Goal: Task Accomplishment & Management: Use online tool/utility

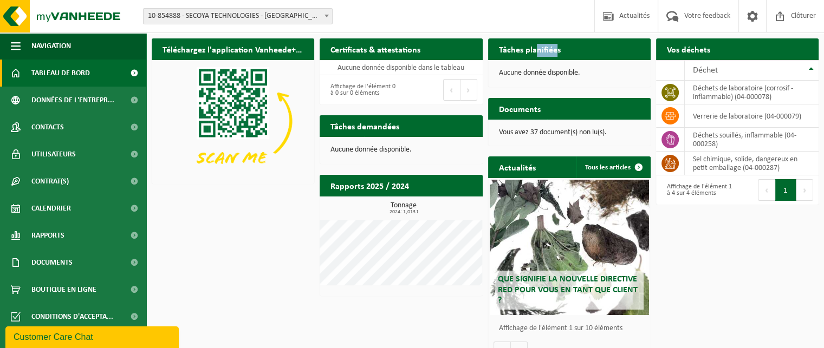
drag, startPoint x: 535, startPoint y: 51, endPoint x: 555, endPoint y: 53, distance: 19.5
click at [555, 53] on h2 "Tâches planifiées" at bounding box center [529, 48] width 83 height 21
click at [563, 51] on h2 "Tâches planifiées" at bounding box center [529, 48] width 83 height 21
drag, startPoint x: 772, startPoint y: 88, endPoint x: 786, endPoint y: 86, distance: 14.3
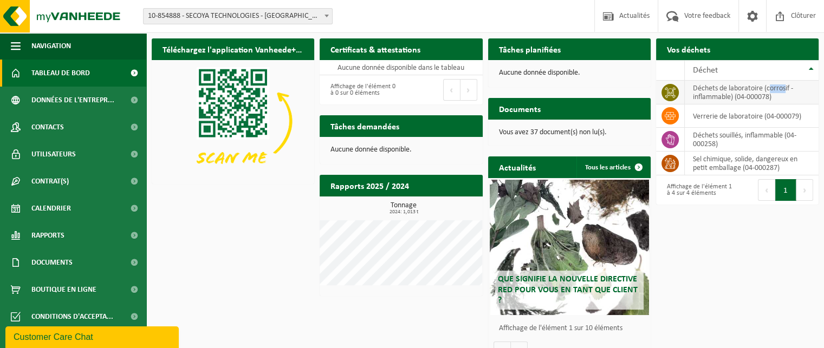
click at [786, 86] on td "déchets de laboratoire (corrosif - inflammable) (04-000078)" at bounding box center [752, 93] width 134 height 24
drag, startPoint x: 709, startPoint y: 116, endPoint x: 776, endPoint y: 116, distance: 67.2
click at [776, 116] on td "verrerie de laboratoire (04-000079)" at bounding box center [752, 116] width 134 height 23
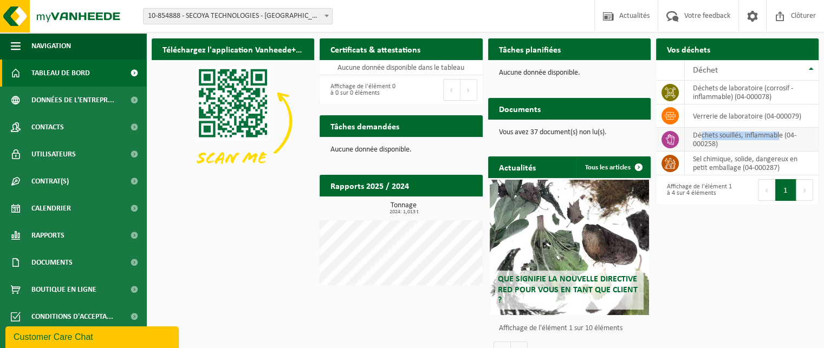
drag, startPoint x: 701, startPoint y: 134, endPoint x: 780, endPoint y: 134, distance: 79.1
click at [780, 134] on td "déchets souillés, inflammable (04-000258)" at bounding box center [752, 140] width 134 height 24
drag, startPoint x: 697, startPoint y: 162, endPoint x: 767, endPoint y: 160, distance: 69.9
click at [767, 160] on td "sel chimique, solide, dangereux en petit emballage (04-000287)" at bounding box center [752, 164] width 134 height 24
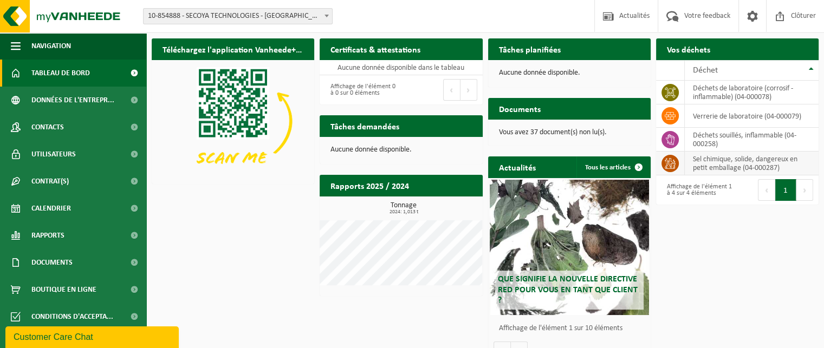
click at [739, 168] on td "sel chimique, solide, dangereux en petit emballage (04-000287)" at bounding box center [752, 164] width 134 height 24
click at [669, 160] on icon at bounding box center [670, 163] width 11 height 11
click at [135, 71] on span at bounding box center [134, 73] width 24 height 27
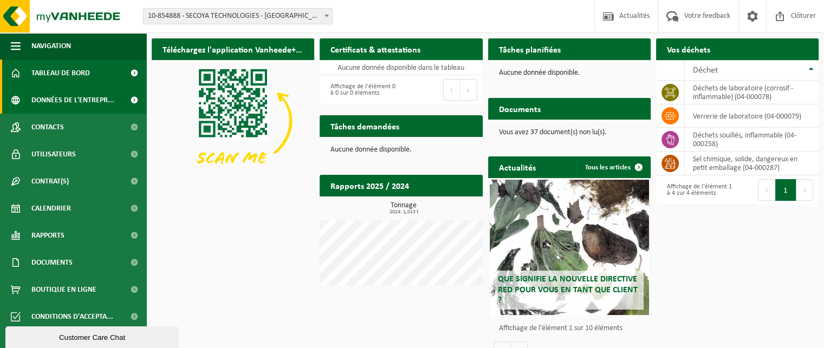
click at [118, 100] on link "Données de l'entrepr..." at bounding box center [73, 100] width 146 height 27
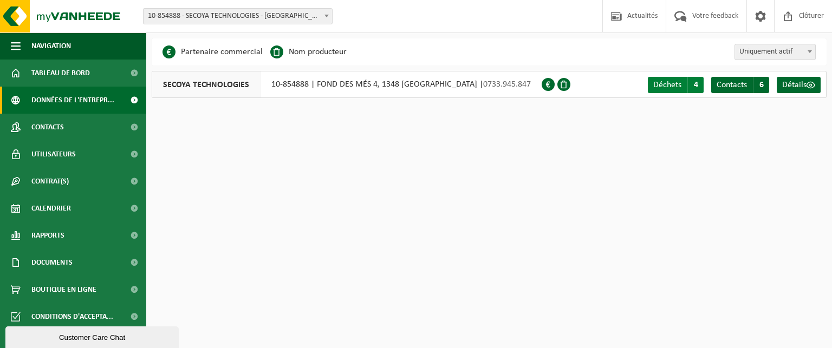
click at [666, 83] on span "Déchets" at bounding box center [667, 85] width 28 height 9
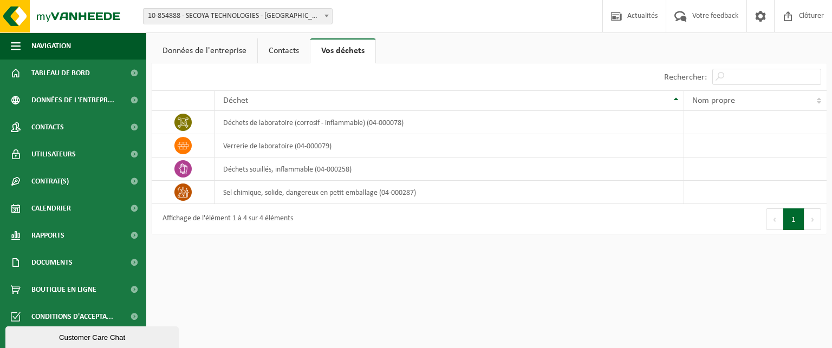
click at [292, 50] on link "Contacts" at bounding box center [284, 50] width 52 height 25
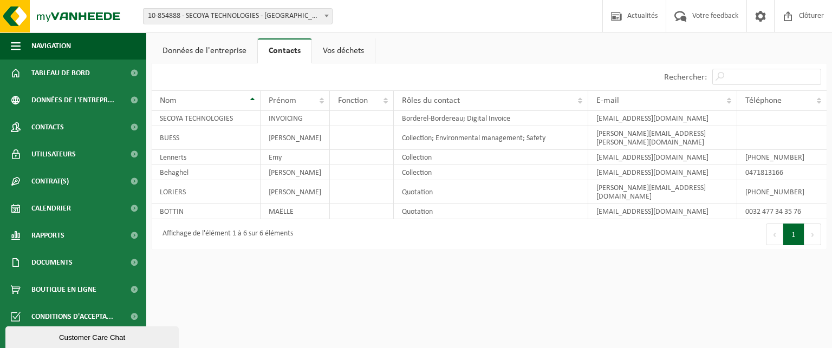
click at [342, 48] on link "Vos déchets" at bounding box center [343, 50] width 63 height 25
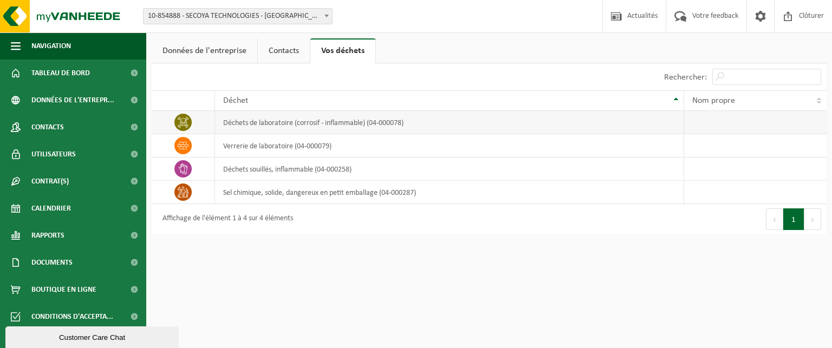
click at [295, 122] on td "déchets de laboratoire (corrosif - inflammable) (04-000078)" at bounding box center [449, 122] width 469 height 23
click at [242, 125] on td "déchets de laboratoire (corrosif - inflammable) (04-000078)" at bounding box center [449, 122] width 469 height 23
click at [187, 120] on icon at bounding box center [183, 122] width 11 height 11
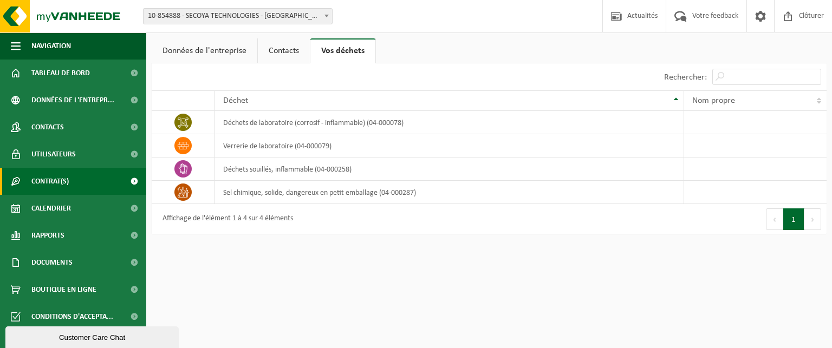
click at [91, 174] on link "Contrat(s)" at bounding box center [73, 181] width 146 height 27
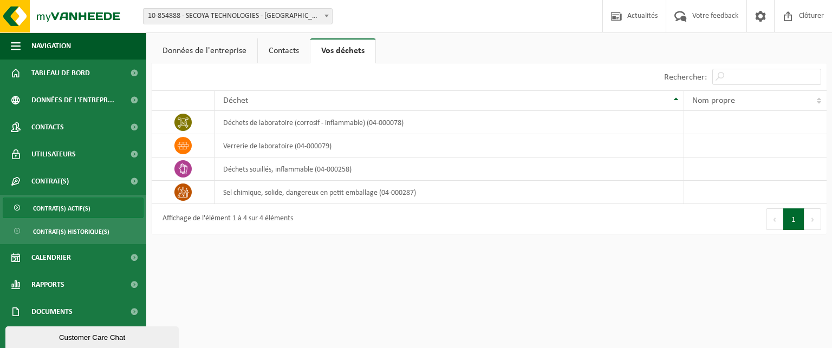
click at [99, 211] on link "Contrat(s) actif(s)" at bounding box center [73, 208] width 141 height 21
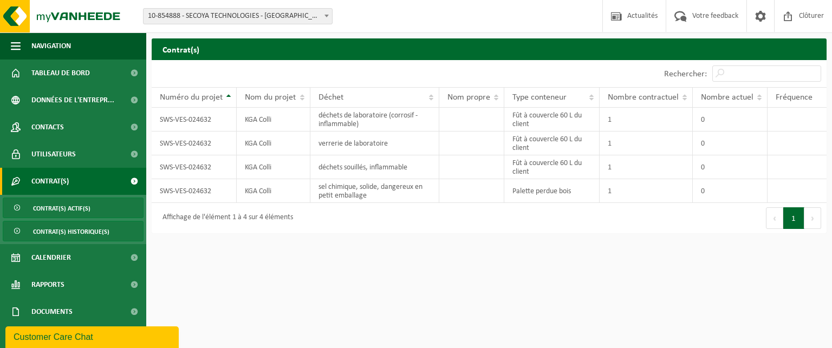
click at [93, 239] on span "Contrat(s) historique(s)" at bounding box center [71, 232] width 76 height 21
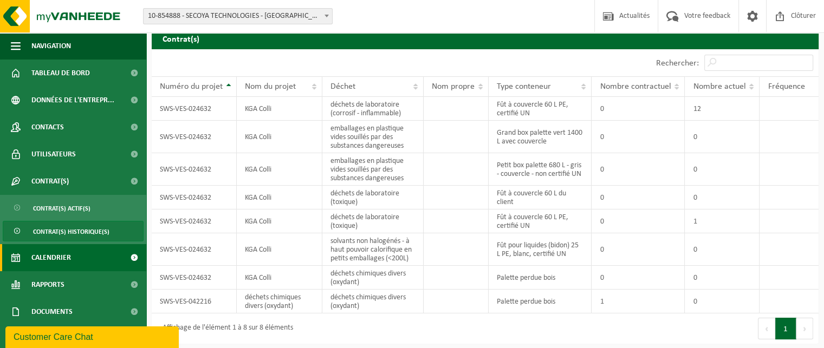
scroll to position [31, 0]
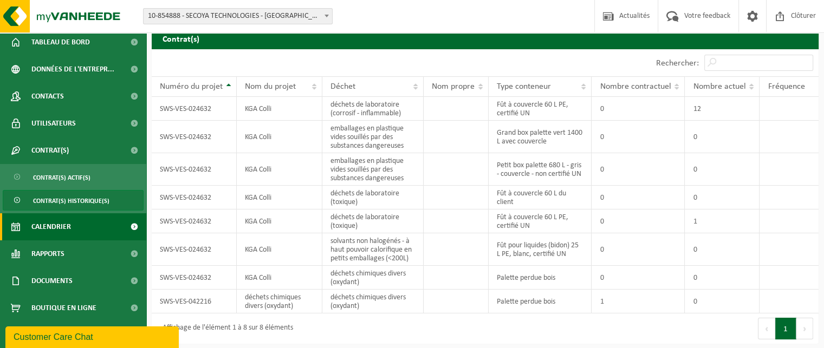
click at [88, 227] on link "Calendrier" at bounding box center [73, 226] width 146 height 27
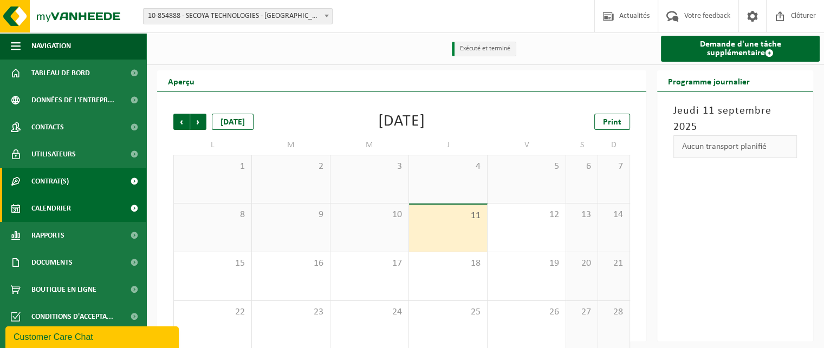
click at [132, 183] on span at bounding box center [134, 181] width 24 height 27
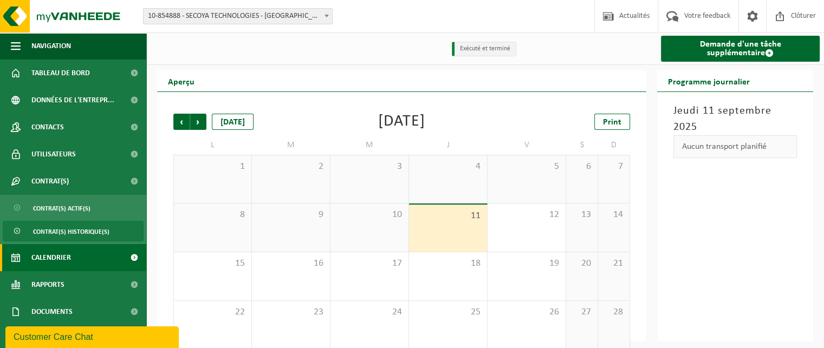
click at [106, 231] on span "Contrat(s) historique(s)" at bounding box center [71, 232] width 76 height 21
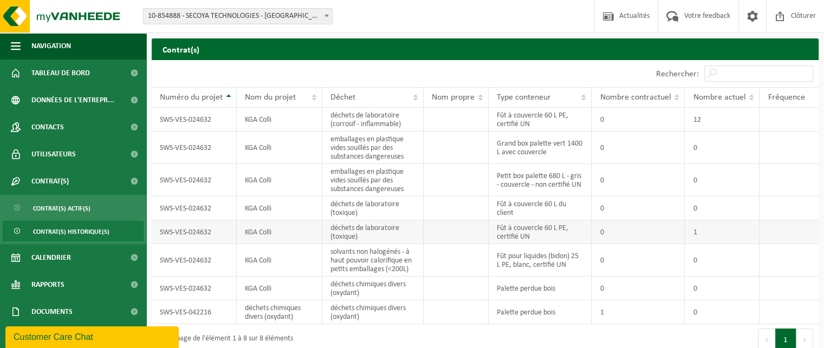
scroll to position [11, 0]
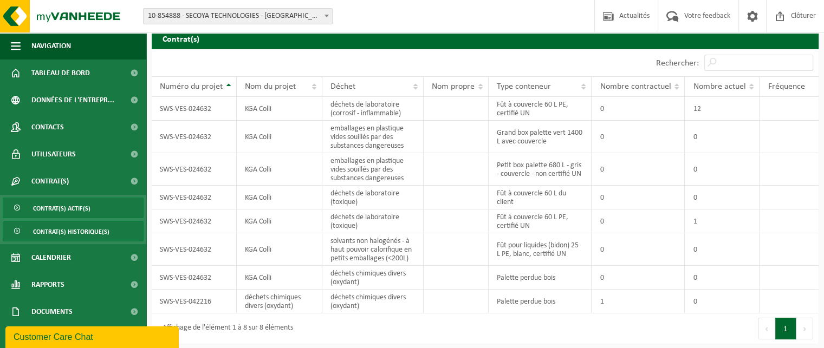
click at [80, 208] on span "Contrat(s) actif(s)" at bounding box center [61, 208] width 57 height 21
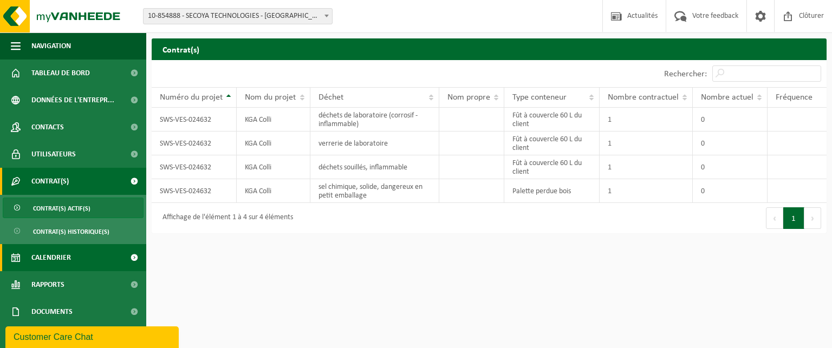
click at [95, 254] on link "Calendrier" at bounding box center [73, 257] width 146 height 27
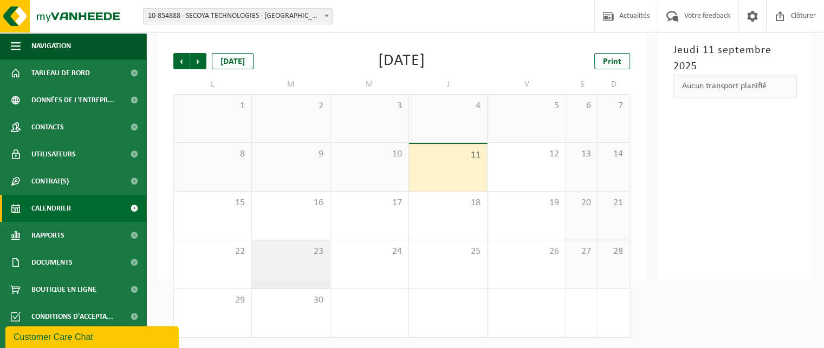
scroll to position [62, 0]
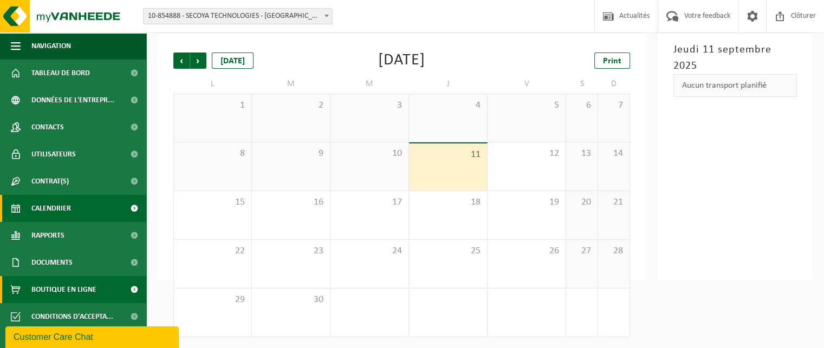
click at [82, 293] on span "Boutique en ligne" at bounding box center [63, 289] width 65 height 27
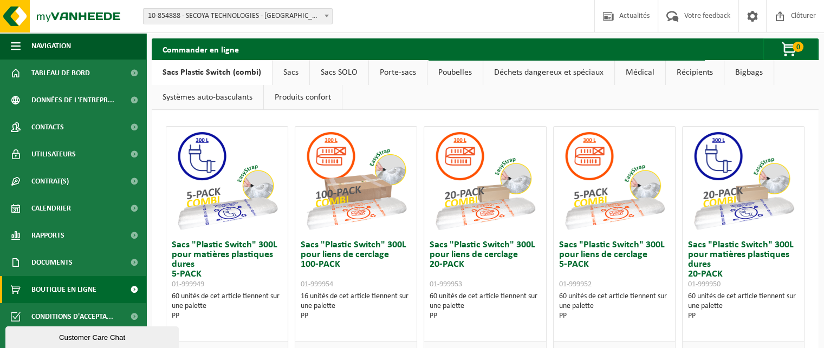
click at [523, 72] on link "Déchets dangereux et spéciaux" at bounding box center [548, 72] width 131 height 25
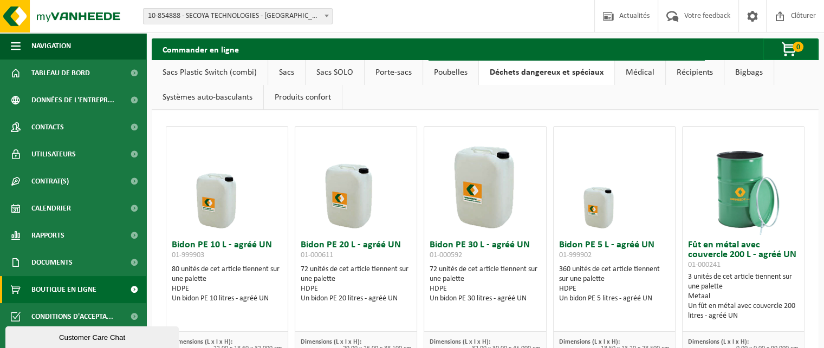
click at [634, 69] on link "Médical" at bounding box center [640, 72] width 50 height 25
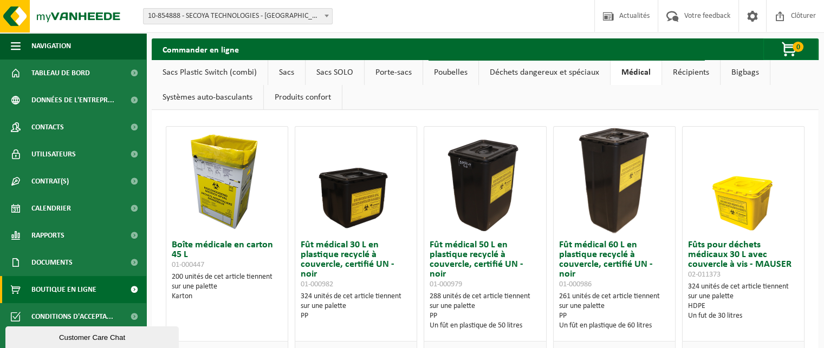
click at [686, 68] on link "Récipients" at bounding box center [691, 72] width 58 height 25
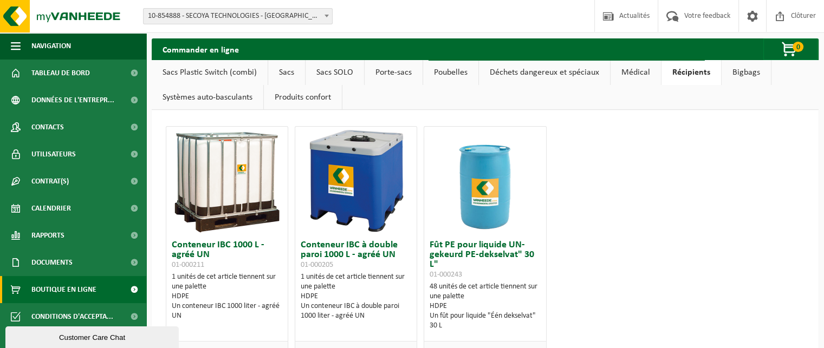
click at [442, 64] on link "Poubelles" at bounding box center [450, 72] width 55 height 25
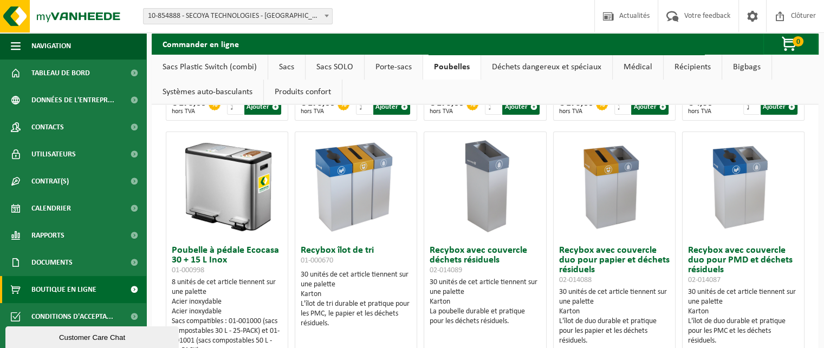
scroll to position [54, 0]
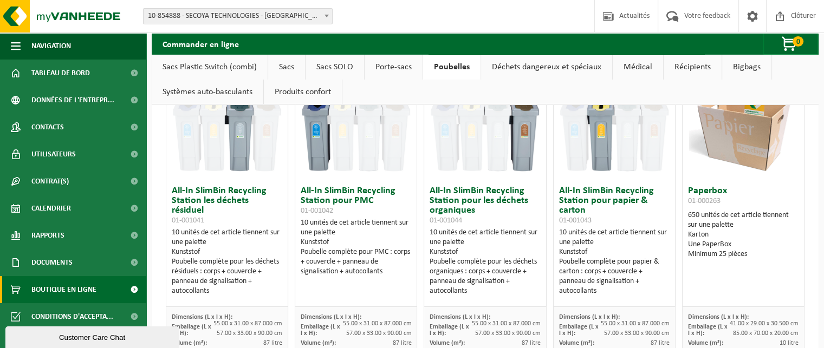
click at [744, 69] on link "Bigbags" at bounding box center [746, 67] width 49 height 25
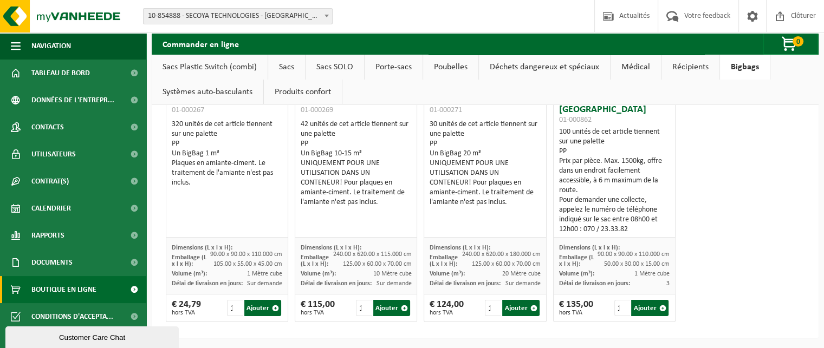
scroll to position [0, 0]
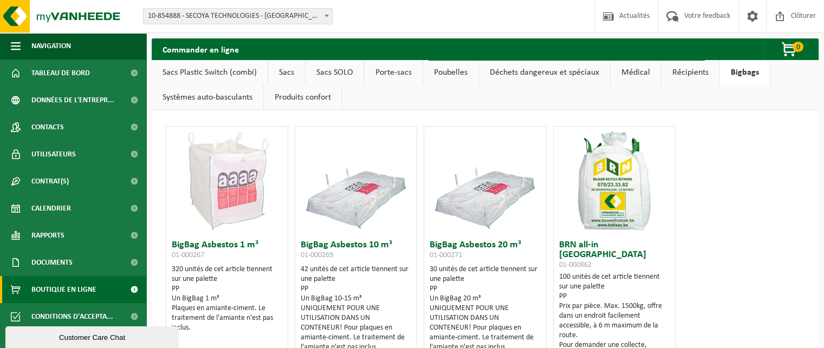
click at [211, 96] on link "Systèmes auto-basculants" at bounding box center [208, 97] width 112 height 25
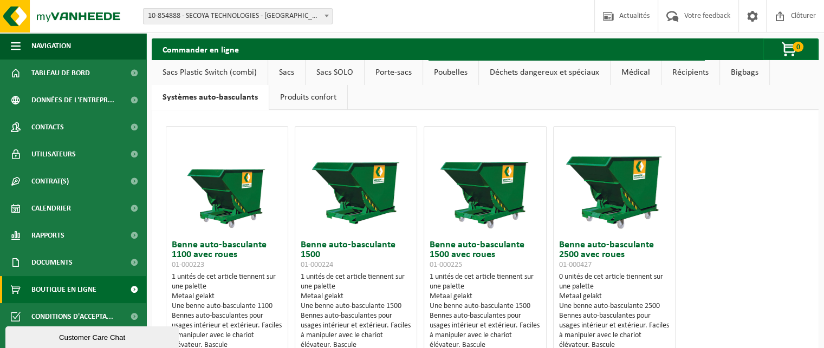
click at [310, 93] on link "Produits confort" at bounding box center [308, 97] width 78 height 25
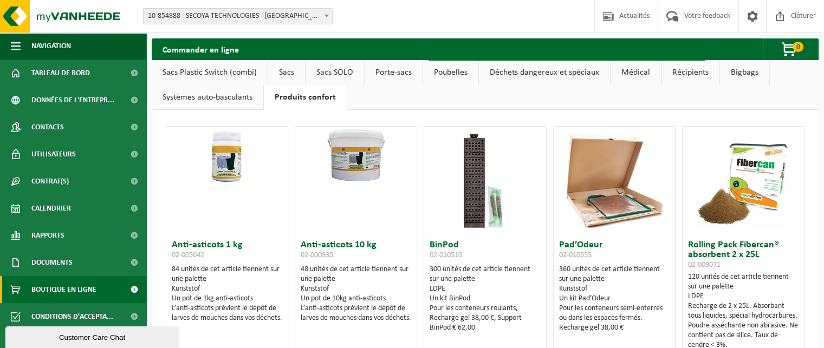
click at [587, 71] on link "Déchets dangereux et spéciaux" at bounding box center [544, 72] width 131 height 25
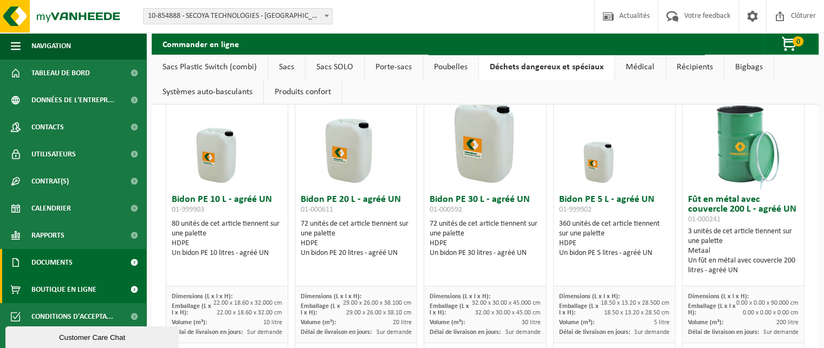
scroll to position [108, 0]
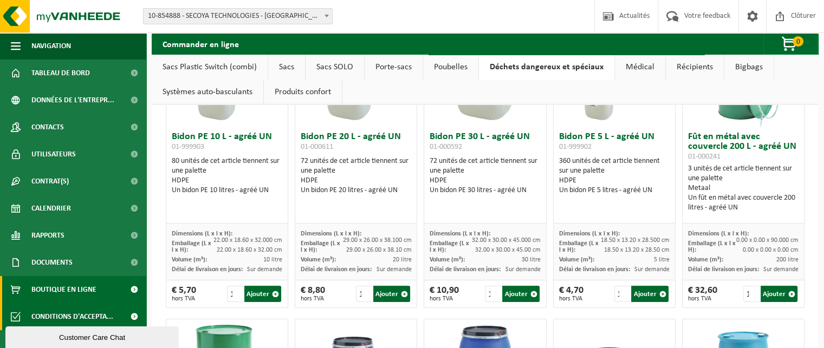
click at [105, 316] on span "Conditions d'accepta..." at bounding box center [72, 316] width 82 height 27
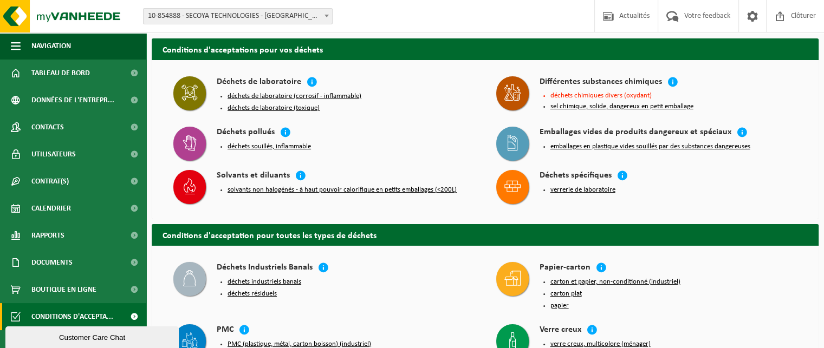
click at [282, 109] on button "déchets de laboratoire (toxique)" at bounding box center [274, 108] width 92 height 9
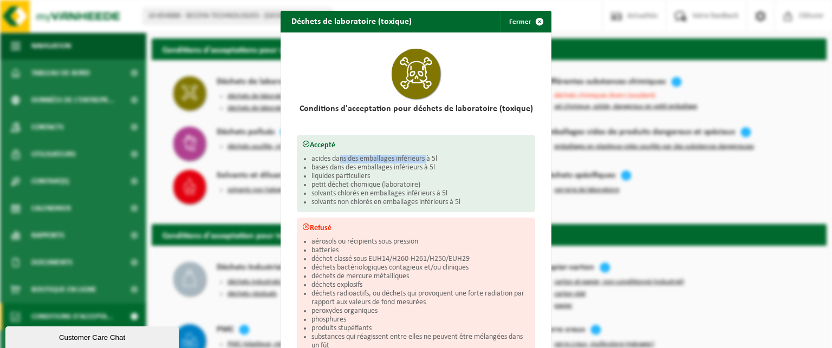
drag, startPoint x: 335, startPoint y: 159, endPoint x: 426, endPoint y: 153, distance: 91.2
click at [426, 155] on li "acides dans des emballages inférieurs à 5l" at bounding box center [421, 159] width 218 height 9
drag, startPoint x: 378, startPoint y: 171, endPoint x: 422, endPoint y: 174, distance: 44.5
click at [422, 173] on ul "acides dans des emballages inférieurs à 5l bases dans des emballages inférieurs…" at bounding box center [421, 181] width 218 height 52
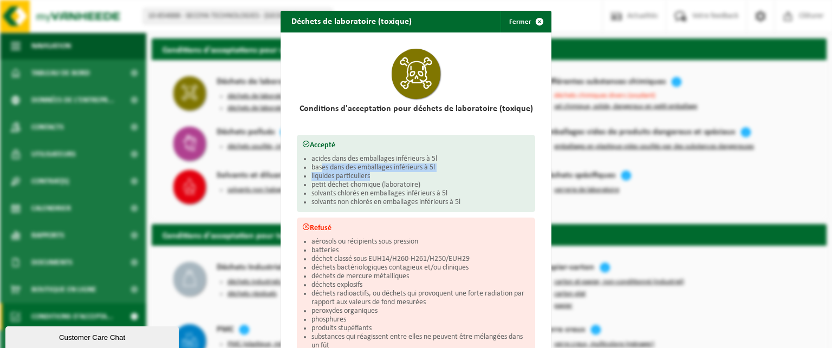
click at [421, 174] on li "liquides particuliers" at bounding box center [421, 176] width 218 height 9
drag, startPoint x: 381, startPoint y: 237, endPoint x: 326, endPoint y: 205, distance: 63.6
click at [326, 205] on li "solvants non chlorés en emballages inférieurs à 5l" at bounding box center [421, 202] width 218 height 9
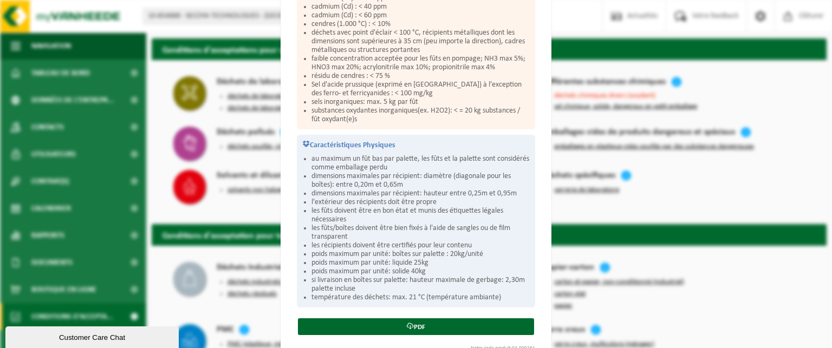
scroll to position [650, 0]
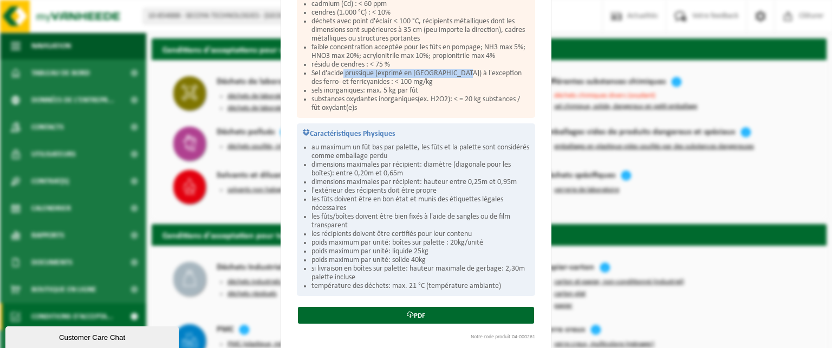
drag, startPoint x: 355, startPoint y: 73, endPoint x: 455, endPoint y: 74, distance: 100.2
click at [455, 74] on li "Sel d'acide prussique (exprimé en CN) à l'exception des ferro- et ferricyanides…" at bounding box center [421, 77] width 218 height 17
click at [695, 129] on div "Déchets de laboratoire (toxique) Fermer Conditions d'acceptation pour déchets d…" at bounding box center [416, 174] width 832 height 348
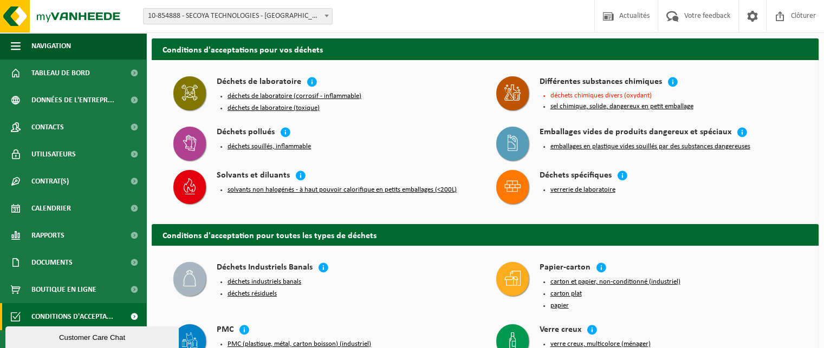
click at [579, 189] on button "verrerie de laboratoire" at bounding box center [582, 190] width 65 height 9
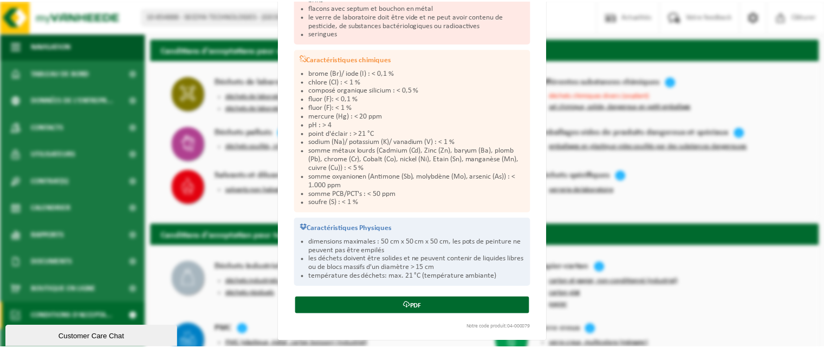
scroll to position [0, 0]
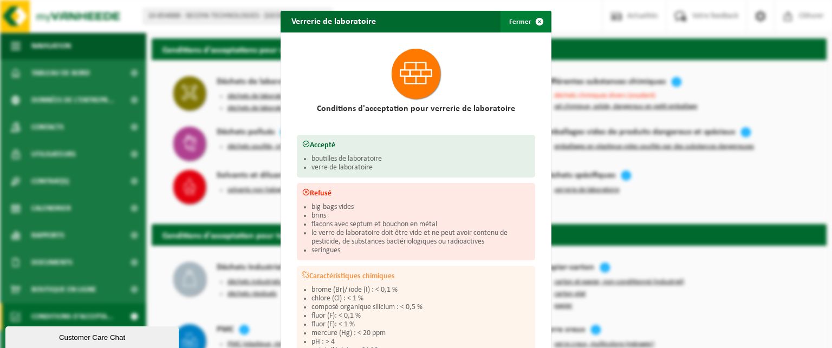
click at [533, 20] on span "button" at bounding box center [540, 22] width 22 height 22
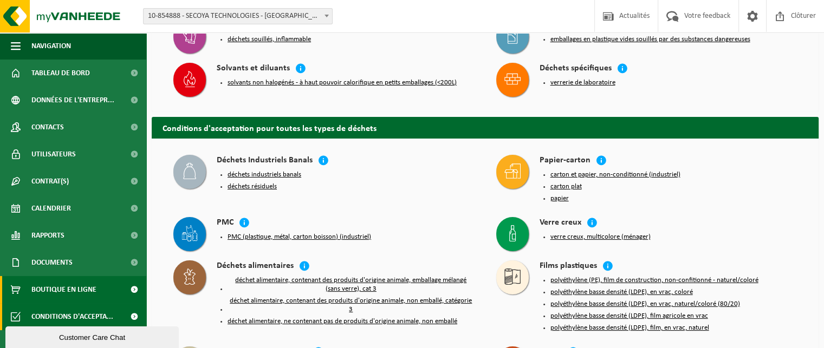
scroll to position [108, 0]
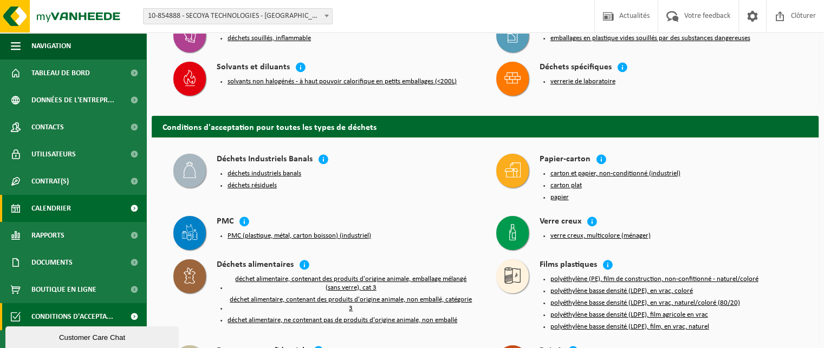
click at [67, 205] on span "Calendrier" at bounding box center [51, 208] width 40 height 27
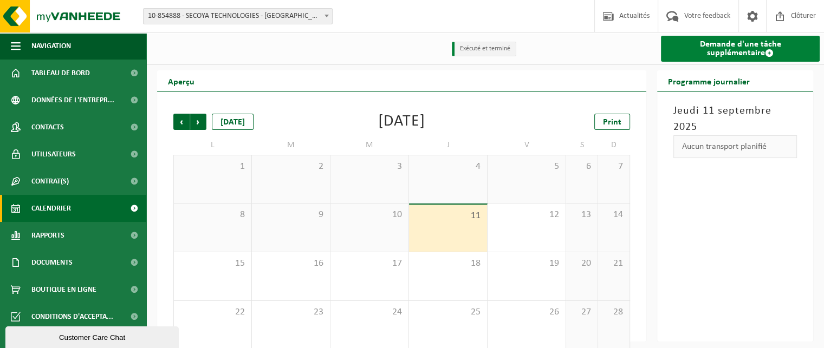
click at [765, 49] on span at bounding box center [769, 53] width 9 height 9
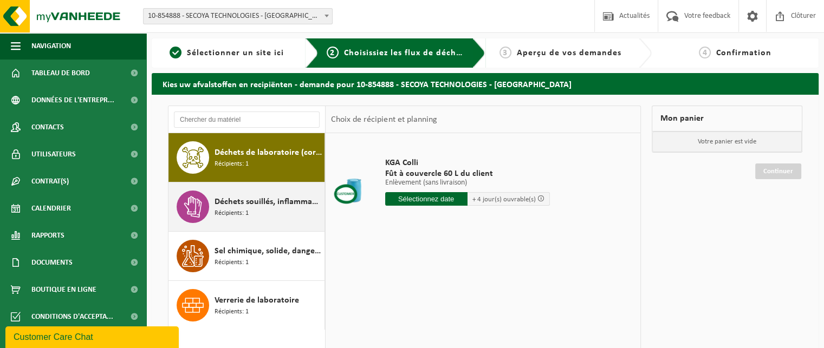
click at [261, 209] on div "Déchets souillés, inflammable Récipients: 1" at bounding box center [268, 207] width 107 height 33
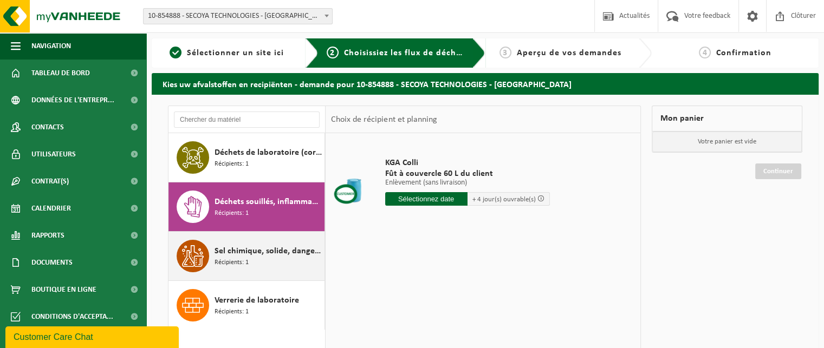
click at [242, 260] on span "Récipients: 1" at bounding box center [232, 263] width 34 height 10
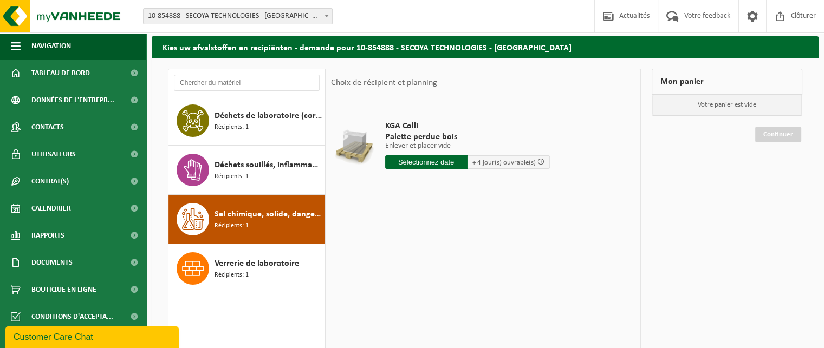
scroll to position [54, 0]
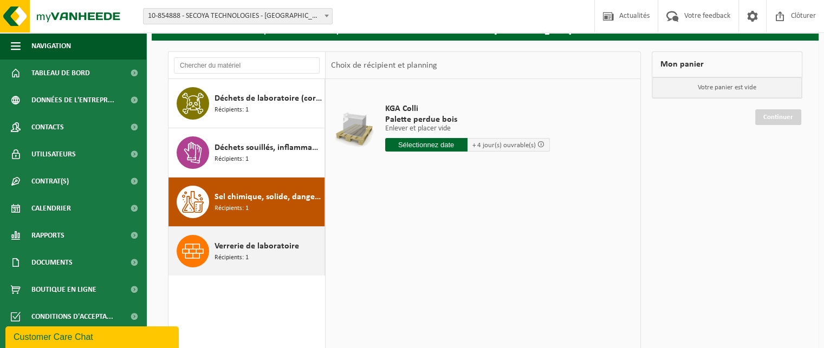
click at [270, 246] on span "Verrerie de laboratoire" at bounding box center [257, 246] width 85 height 13
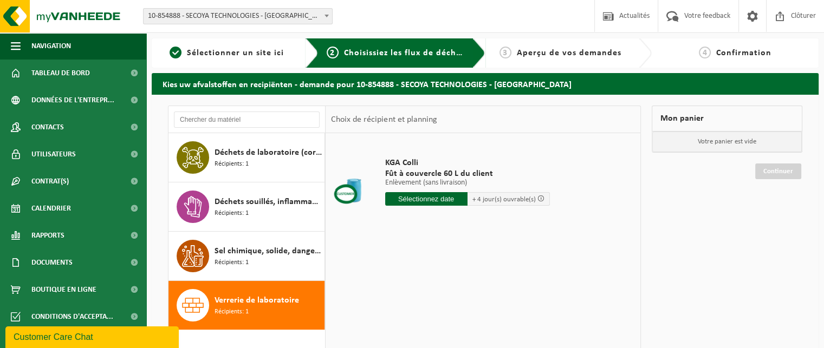
scroll to position [0, 0]
click at [449, 193] on input "text" at bounding box center [426, 199] width 82 height 14
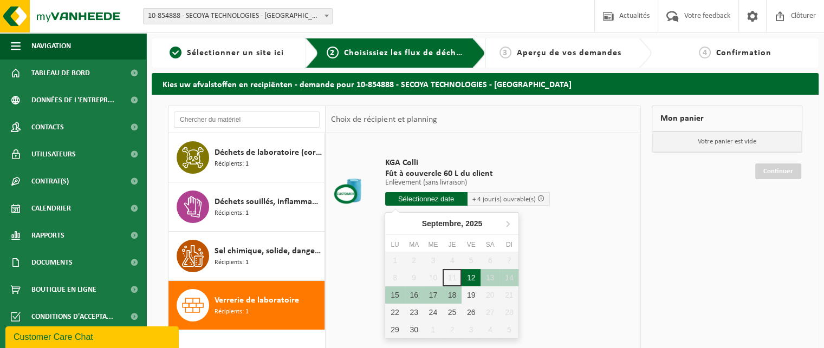
click at [475, 280] on div "12" at bounding box center [471, 277] width 19 height 17
type input "à partir de 2025-09-12"
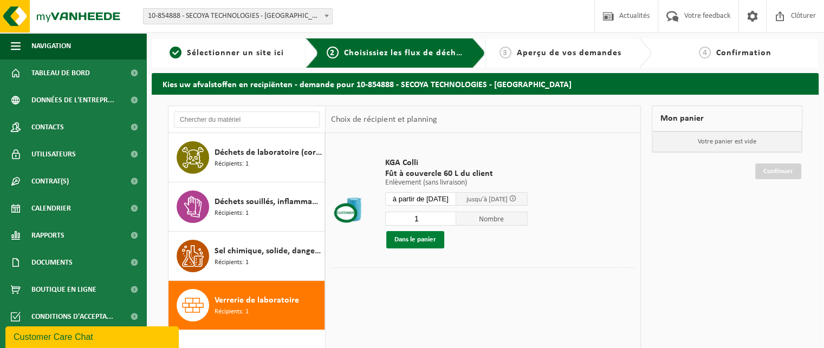
click at [427, 241] on button "Dans le panier" at bounding box center [415, 239] width 58 height 17
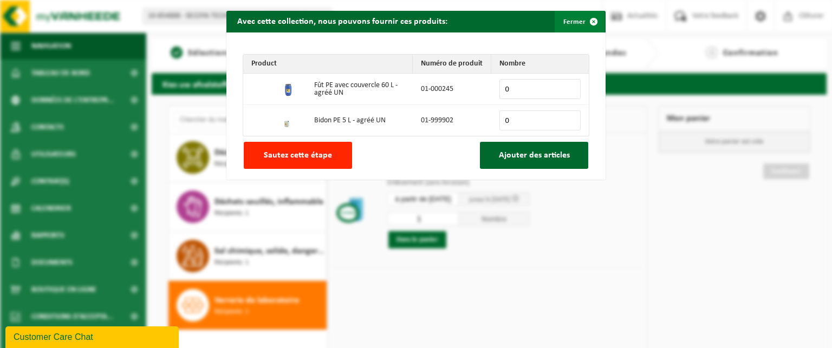
click at [589, 20] on span "button" at bounding box center [594, 22] width 22 height 22
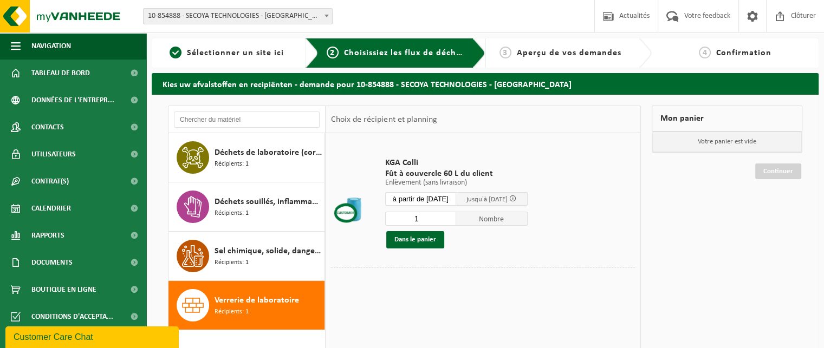
click at [547, 57] on span "Aperçu de vos demandes" at bounding box center [569, 53] width 105 height 9
click at [429, 243] on button "Dans le panier" at bounding box center [415, 239] width 58 height 17
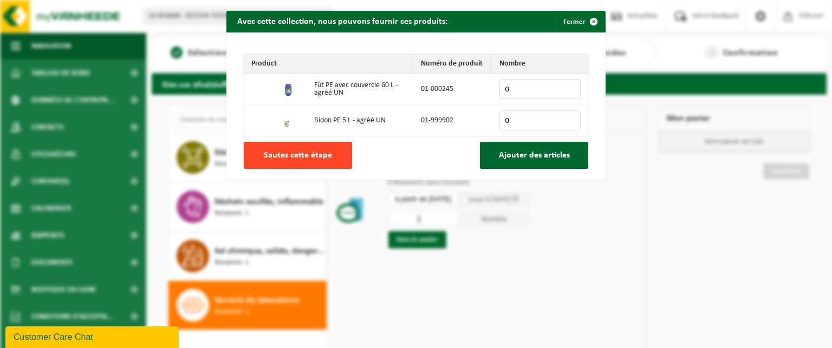
click at [301, 154] on span "Sautez cette étape" at bounding box center [298, 155] width 68 height 9
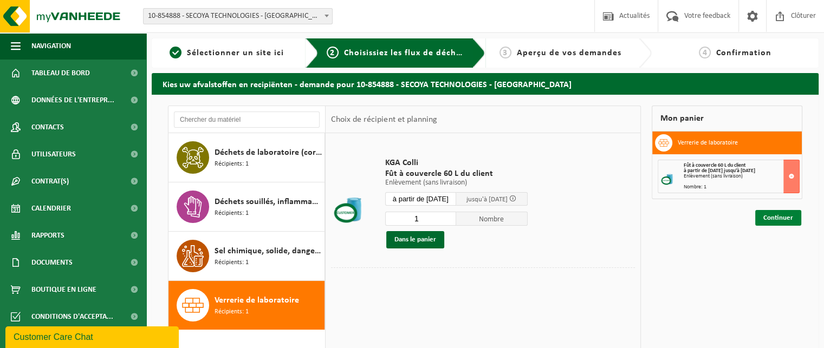
click at [785, 216] on link "Continuer" at bounding box center [778, 218] width 46 height 16
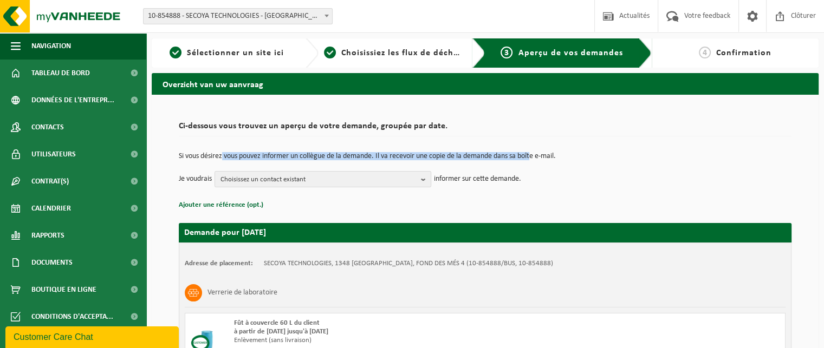
drag, startPoint x: 225, startPoint y: 156, endPoint x: 537, endPoint y: 160, distance: 312.6
click at [537, 160] on p "Si vous désirez vous pouvez informer un collègue de la demande. Il va recevoir …" at bounding box center [485, 157] width 613 height 8
click at [377, 51] on span "Choisissiez les flux de déchets et récipients" at bounding box center [431, 53] width 180 height 9
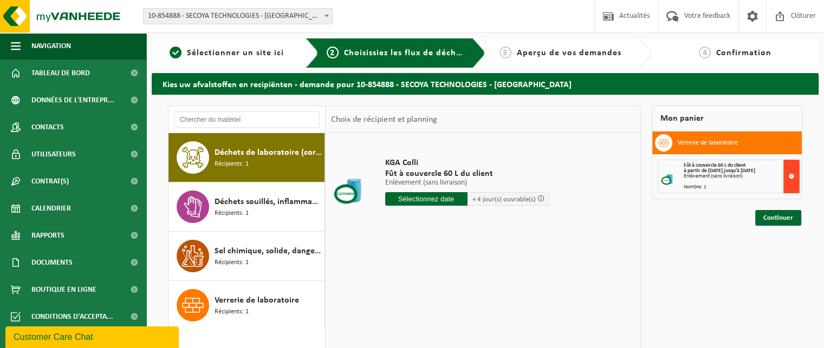
click at [789, 175] on button at bounding box center [791, 177] width 16 height 34
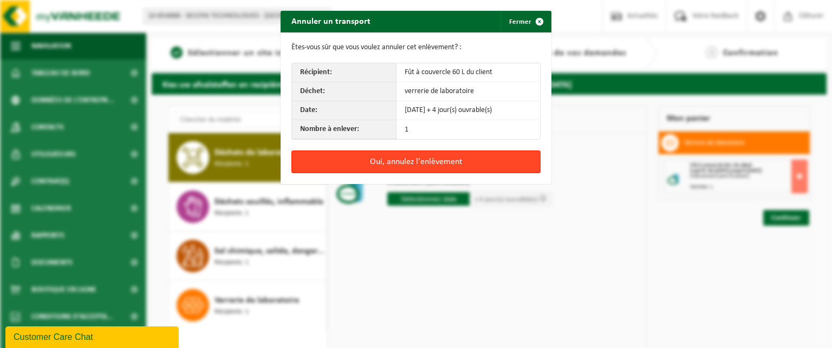
click at [446, 160] on button "Oui, annulez l'enlèvement" at bounding box center [415, 162] width 249 height 23
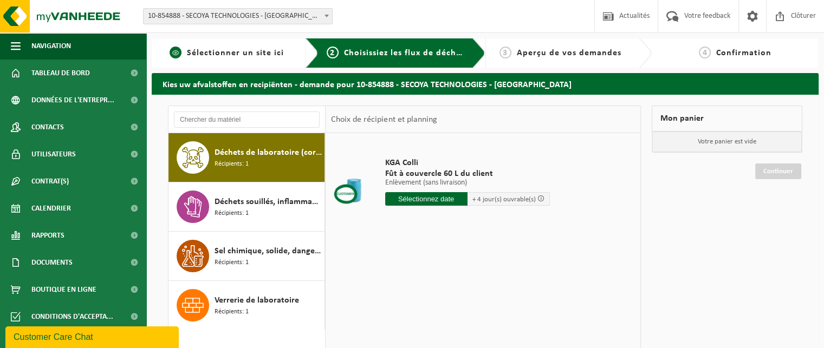
click at [250, 46] on div "1 Sélectionner un site ici" at bounding box center [235, 52] width 167 height 29
click at [742, 24] on link at bounding box center [752, 16] width 28 height 32
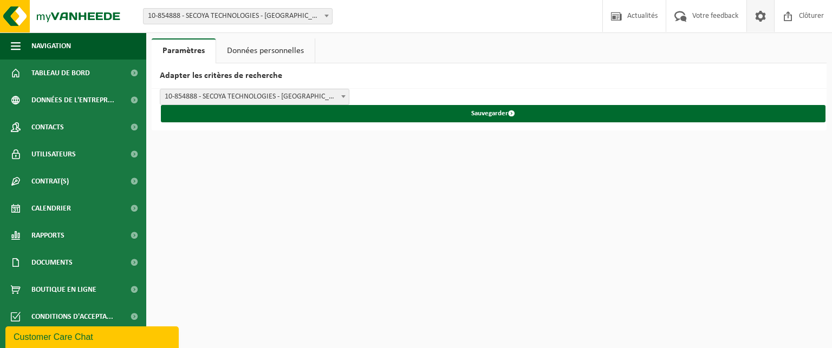
click at [260, 47] on link "Données personnelles" at bounding box center [265, 50] width 99 height 25
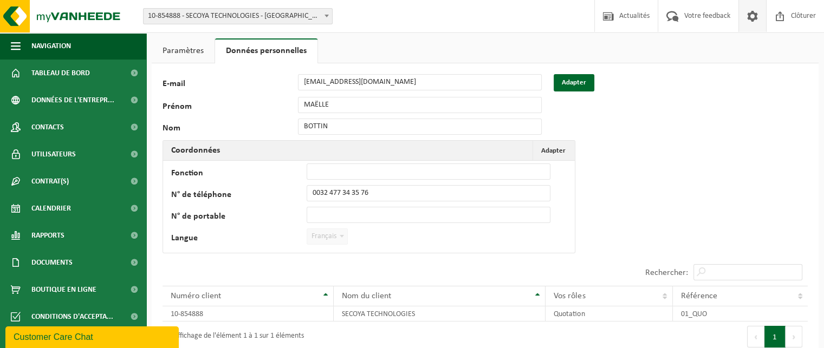
click at [201, 50] on link "Paramètres" at bounding box center [183, 50] width 63 height 25
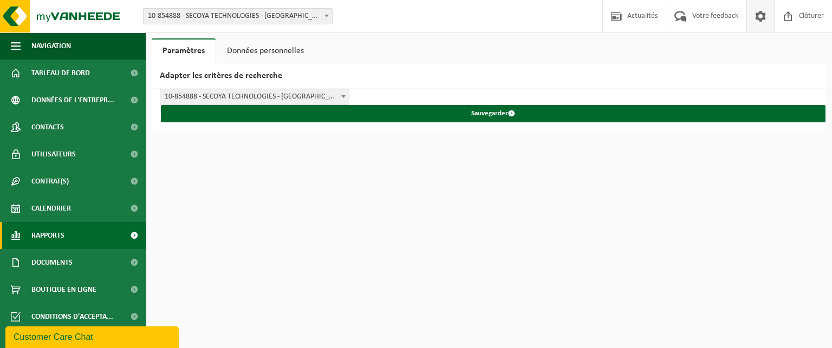
click at [68, 237] on link "Rapports" at bounding box center [73, 235] width 146 height 27
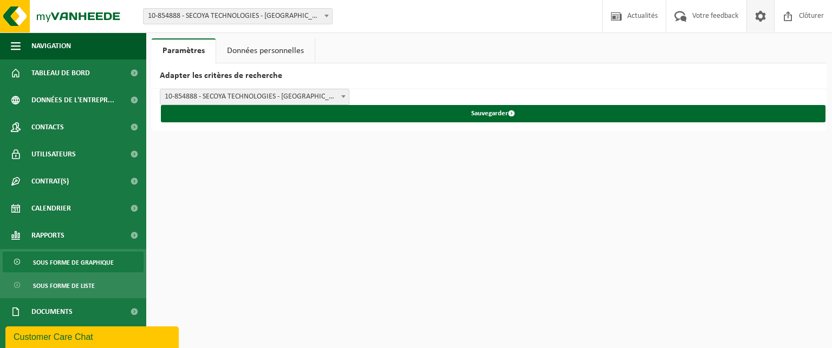
click at [87, 267] on span "Sous forme de graphique" at bounding box center [73, 262] width 81 height 21
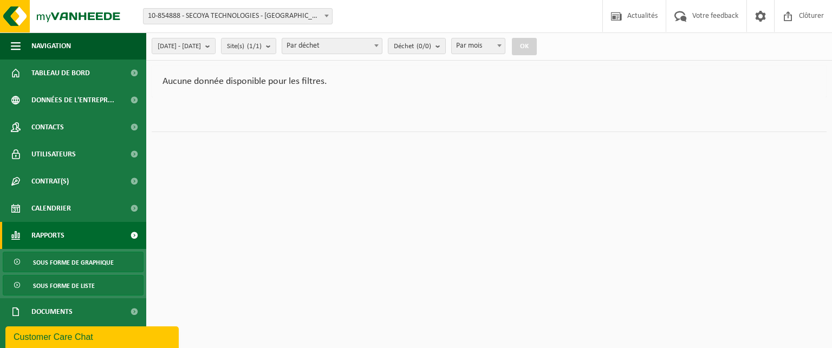
click at [69, 283] on span "Sous forme de liste" at bounding box center [64, 286] width 62 height 21
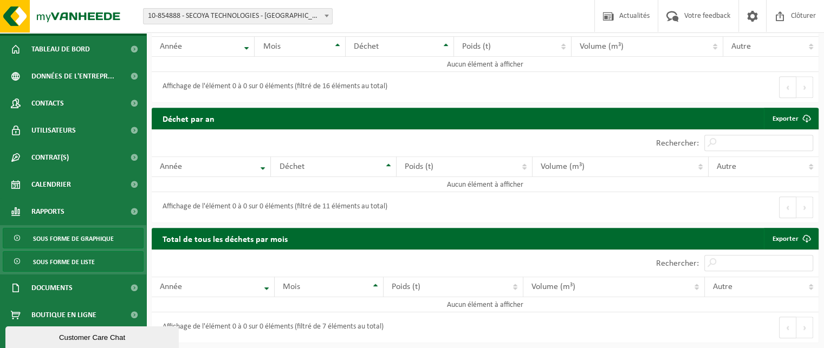
scroll to position [31, 0]
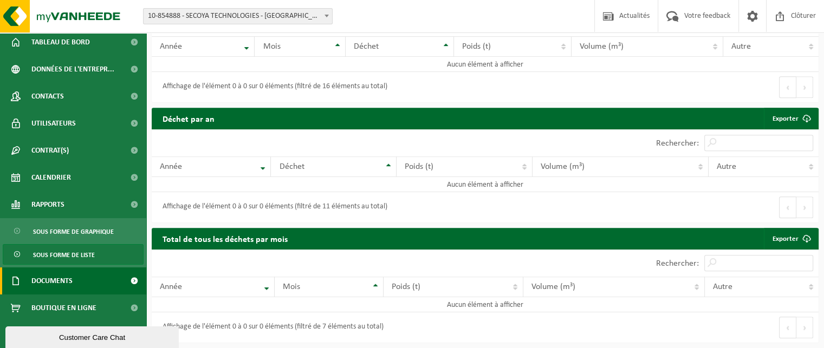
click at [76, 276] on link "Documents" at bounding box center [73, 281] width 146 height 27
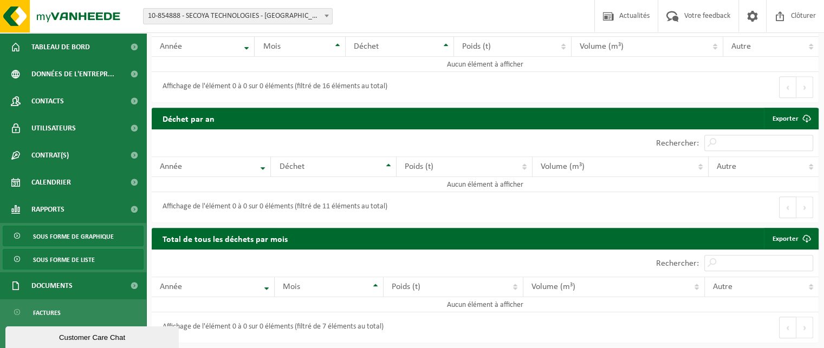
scroll to position [0, 0]
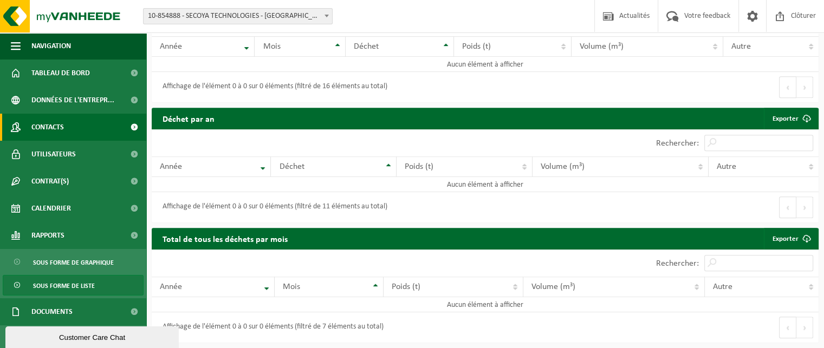
click at [56, 129] on span "Contacts" at bounding box center [47, 127] width 33 height 27
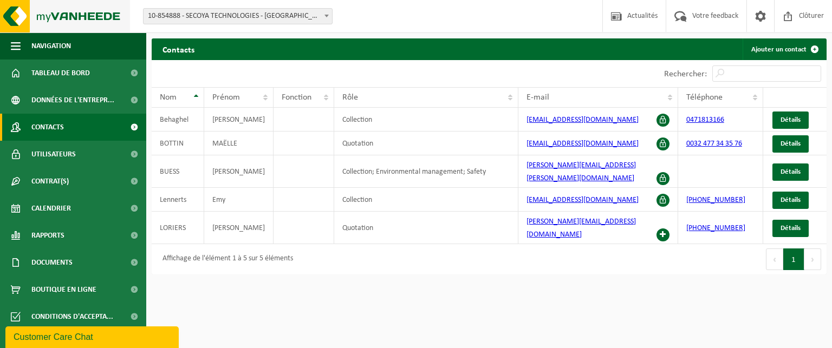
click at [79, 19] on img at bounding box center [65, 16] width 130 height 33
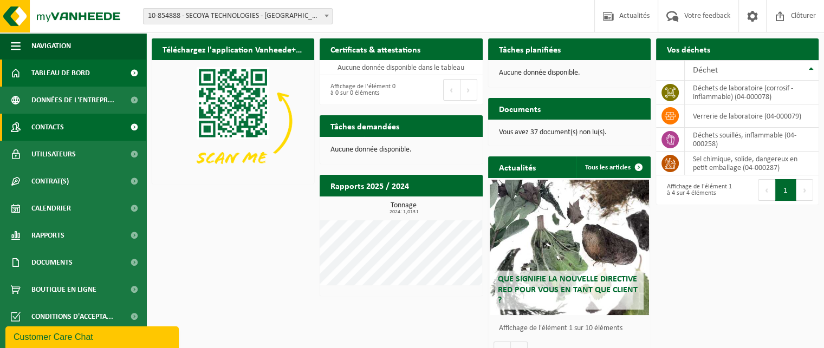
click at [135, 127] on span at bounding box center [134, 127] width 24 height 27
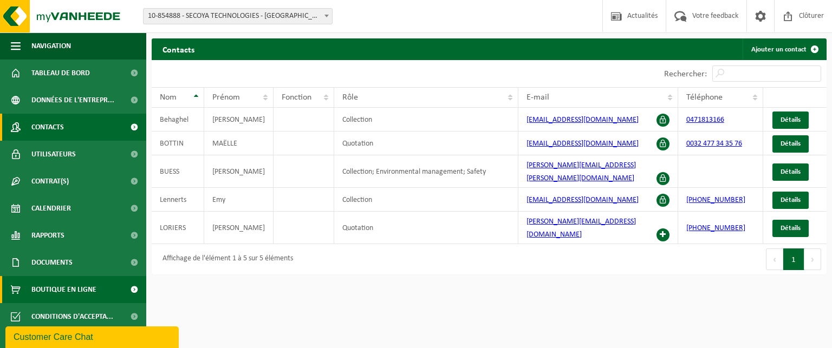
click at [129, 289] on span at bounding box center [134, 289] width 24 height 27
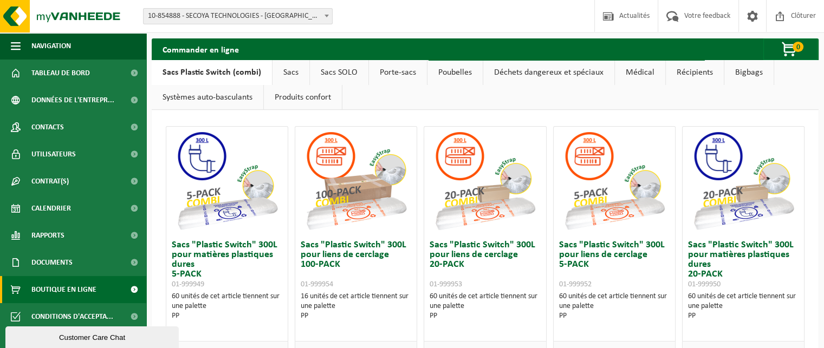
click at [521, 73] on link "Déchets dangereux et spéciaux" at bounding box center [548, 72] width 131 height 25
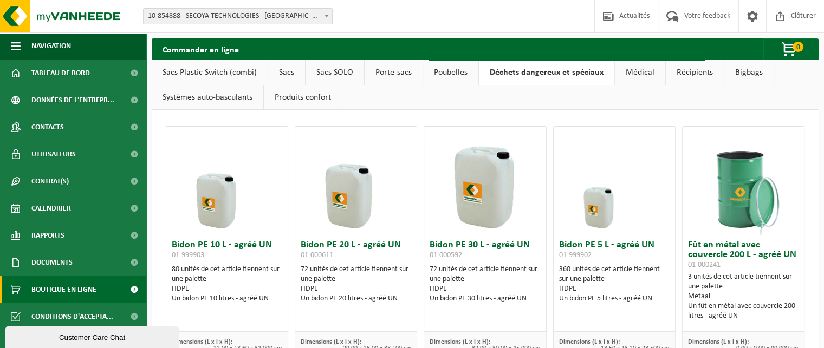
click at [457, 73] on link "Poubelles" at bounding box center [450, 72] width 55 height 25
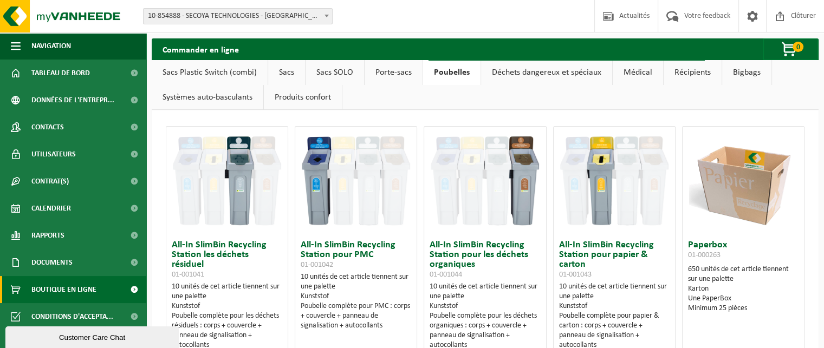
click at [401, 75] on link "Porte-sacs" at bounding box center [394, 72] width 58 height 25
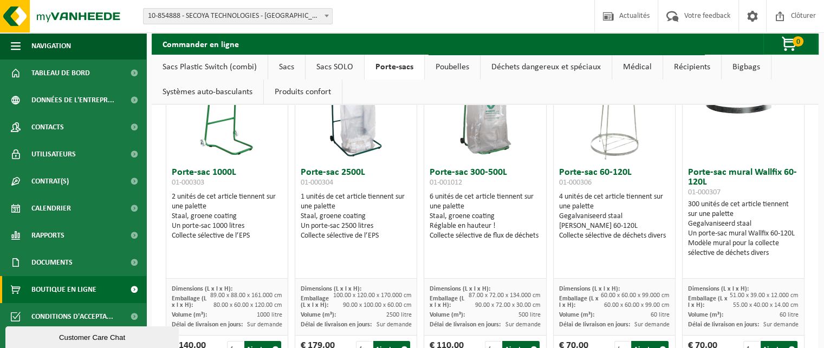
scroll to position [54, 0]
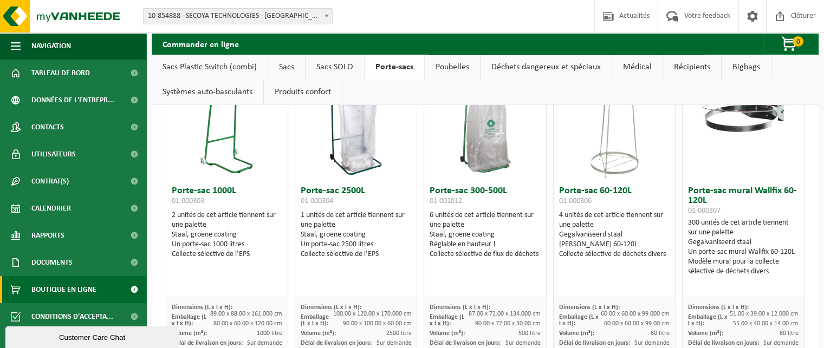
click at [438, 67] on link "Poubelles" at bounding box center [452, 67] width 55 height 25
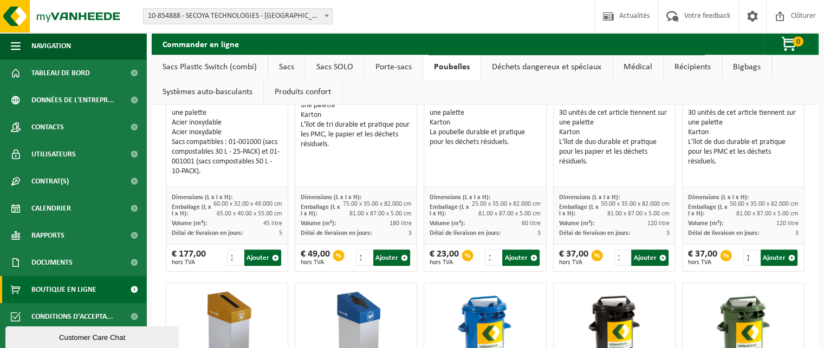
scroll to position [650, 0]
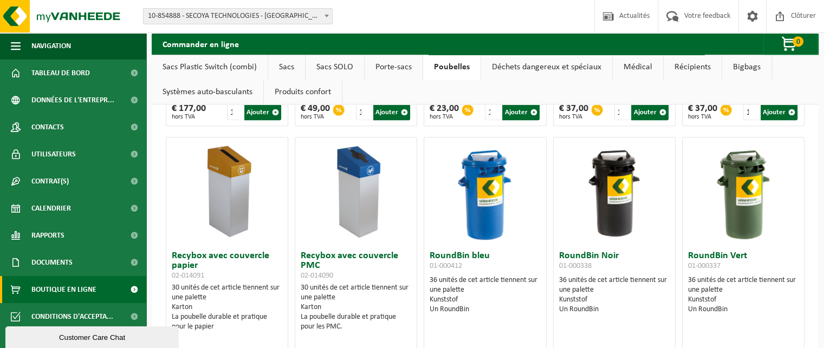
click at [557, 67] on link "Déchets dangereux et spéciaux" at bounding box center [546, 67] width 131 height 25
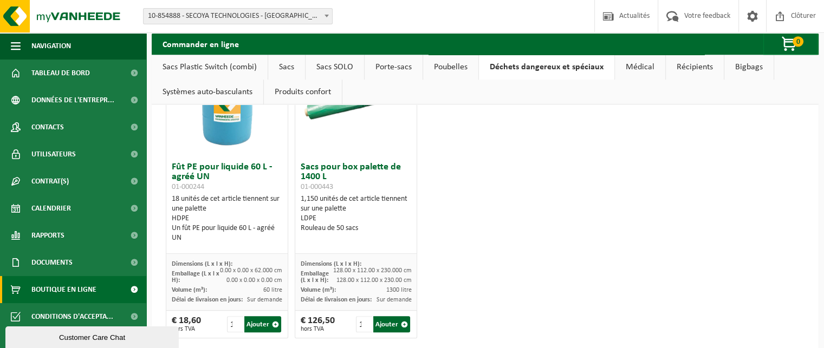
scroll to position [696, 0]
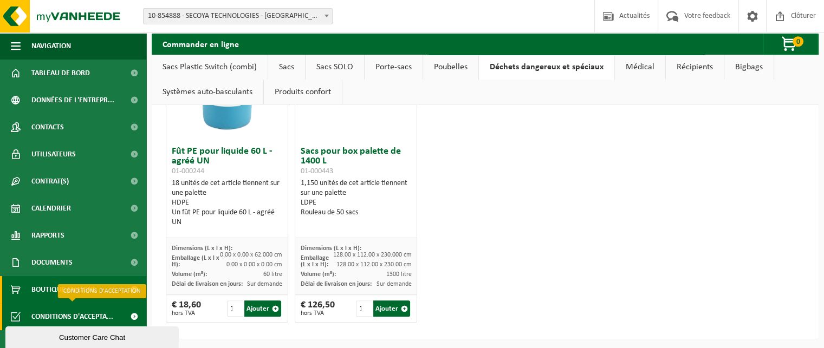
click at [125, 314] on span at bounding box center [134, 316] width 24 height 27
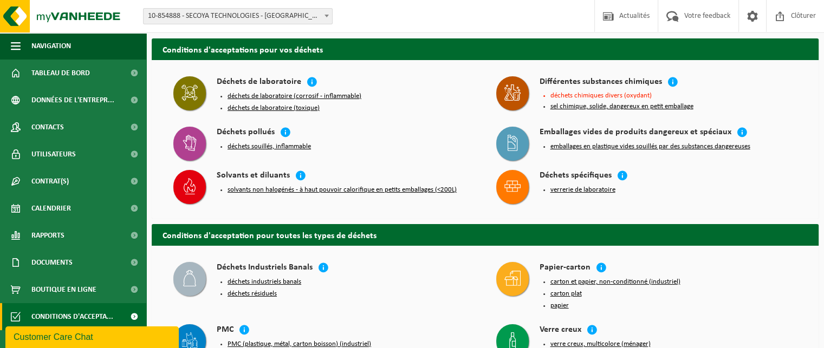
click at [639, 95] on li "déchets chimiques divers (oxydant)" at bounding box center [673, 95] width 247 height 7
drag, startPoint x: 647, startPoint y: 95, endPoint x: 590, endPoint y: 96, distance: 56.9
click at [590, 96] on li "déchets chimiques divers (oxydant)" at bounding box center [673, 95] width 247 height 7
click at [673, 80] on icon at bounding box center [672, 81] width 11 height 11
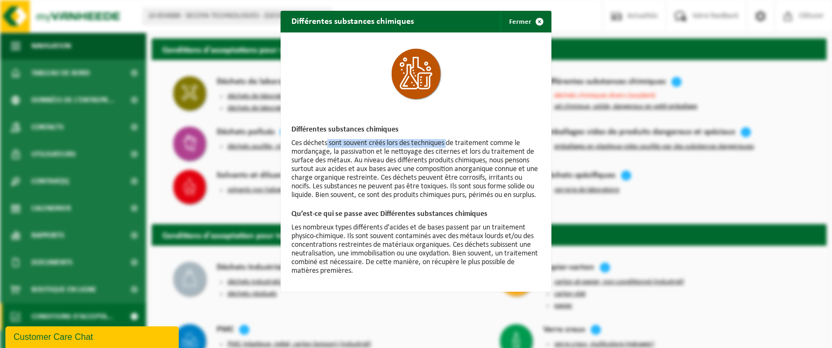
drag, startPoint x: 324, startPoint y: 146, endPoint x: 446, endPoint y: 140, distance: 122.6
click at [446, 140] on p "Ces déchets sont souvent créés lors des techniques de traitement comme le morda…" at bounding box center [415, 169] width 249 height 61
drag, startPoint x: 438, startPoint y: 144, endPoint x: 425, endPoint y: 215, distance: 72.2
click at [425, 215] on div "Différentes substances chimiques Ces déchets sont souvent créés lors des techni…" at bounding box center [416, 163] width 271 height 260
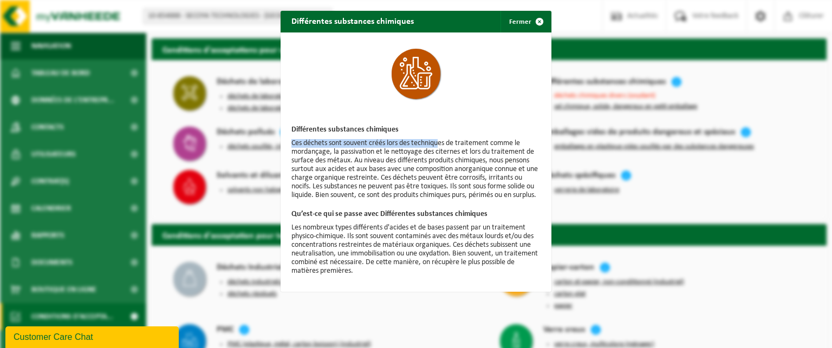
click at [424, 213] on div "Différentes substances chimiques Ces déchets sont souvent créés lors des techni…" at bounding box center [416, 163] width 271 height 260
drag, startPoint x: 371, startPoint y: 237, endPoint x: 471, endPoint y: 236, distance: 100.8
click at [471, 236] on p "Les nombreux types différents d'acides et de bases passent par un traitement ph…" at bounding box center [415, 250] width 249 height 52
click at [535, 21] on span "button" at bounding box center [540, 22] width 22 height 22
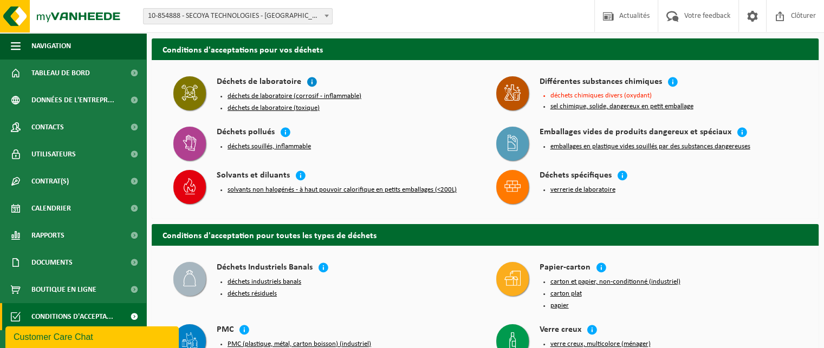
click at [308, 82] on icon at bounding box center [312, 81] width 11 height 11
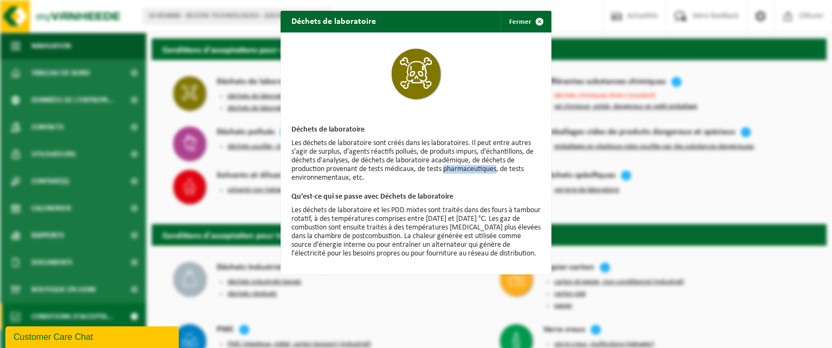
drag, startPoint x: 442, startPoint y: 169, endPoint x: 494, endPoint y: 171, distance: 51.5
click at [494, 171] on p "Les déchets de laboratoire sont créés dans les laboratoires. Il peut entre autr…" at bounding box center [415, 160] width 249 height 43
drag, startPoint x: 329, startPoint y: 180, endPoint x: 346, endPoint y: 179, distance: 17.3
click at [346, 179] on p "Les déchets de laboratoire sont créés dans les laboratoires. Il peut entre autr…" at bounding box center [415, 160] width 249 height 43
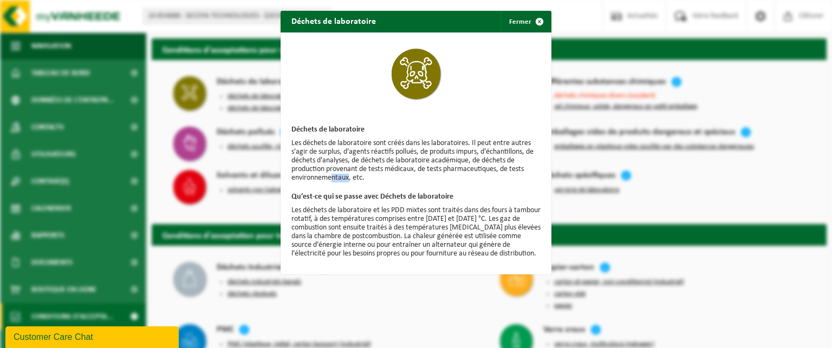
click at [346, 179] on p "Les déchets de laboratoire sont créés dans les laboratoires. Il peut entre autr…" at bounding box center [415, 160] width 249 height 43
drag, startPoint x: 314, startPoint y: 212, endPoint x: 453, endPoint y: 209, distance: 139.3
click at [453, 209] on p "Les déchets de laboratoire et les PDD mixtes sont traités dans des fours à tamb…" at bounding box center [415, 232] width 249 height 52
click at [534, 20] on span "button" at bounding box center [540, 22] width 22 height 22
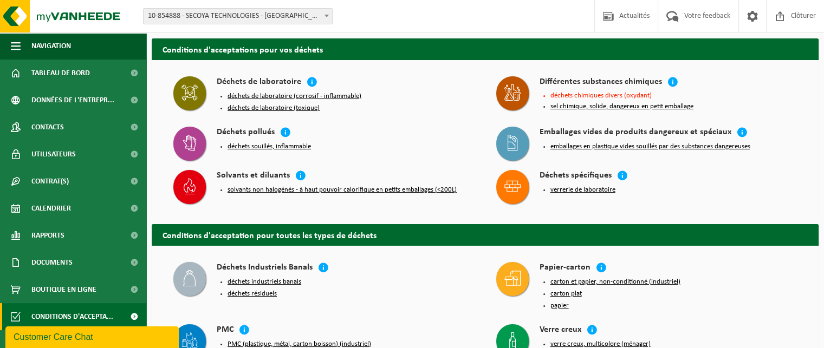
click at [269, 95] on button "déchets de laboratoire (corrosif - inflammable)" at bounding box center [295, 96] width 134 height 9
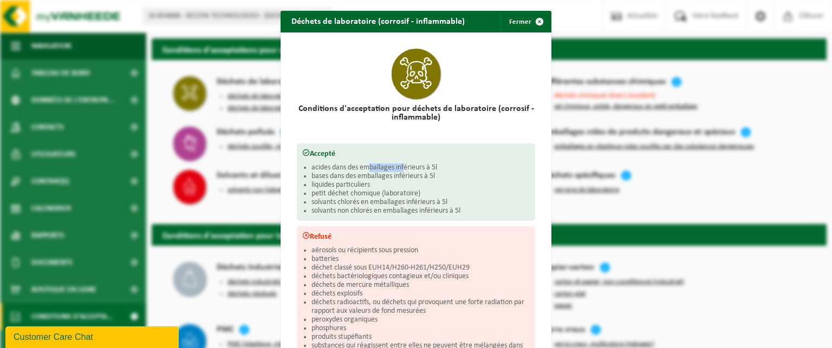
drag, startPoint x: 366, startPoint y: 168, endPoint x: 402, endPoint y: 168, distance: 35.8
click at [402, 168] on li "acides dans des emballages inférieurs à 5l" at bounding box center [421, 168] width 218 height 9
drag, startPoint x: 348, startPoint y: 176, endPoint x: 385, endPoint y: 176, distance: 36.8
click at [385, 176] on li "bases dans des emballages inférieurs à 5l" at bounding box center [421, 176] width 218 height 9
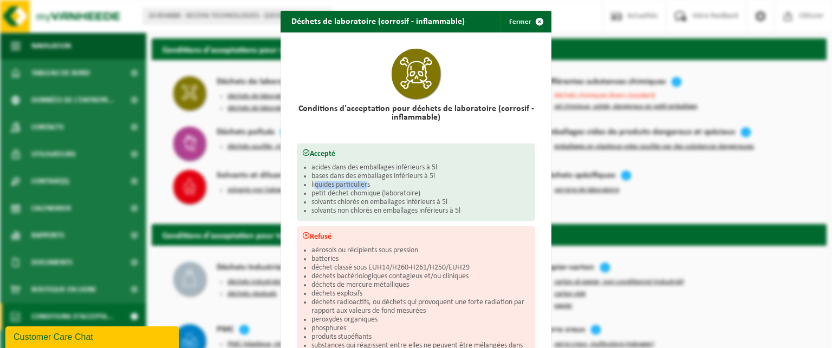
drag, startPoint x: 321, startPoint y: 183, endPoint x: 365, endPoint y: 184, distance: 43.9
click at [365, 184] on li "liquides particuliers" at bounding box center [421, 185] width 218 height 9
drag, startPoint x: 331, startPoint y: 192, endPoint x: 411, endPoint y: 192, distance: 79.6
click at [411, 192] on li "petit déchet chomique (laboratoire)" at bounding box center [421, 194] width 218 height 9
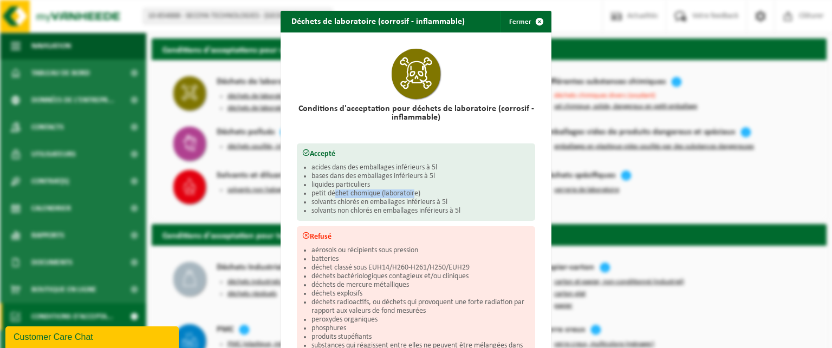
click at [411, 192] on li "petit déchet chomique (laboratoire)" at bounding box center [421, 194] width 218 height 9
drag, startPoint x: 330, startPoint y: 210, endPoint x: 410, endPoint y: 213, distance: 80.3
click at [410, 213] on li "solvants non chlorés en emballages inférieurs à 5l" at bounding box center [421, 211] width 218 height 9
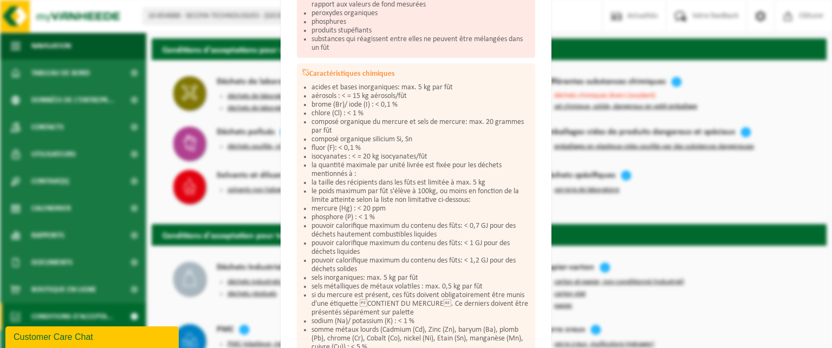
scroll to position [325, 0]
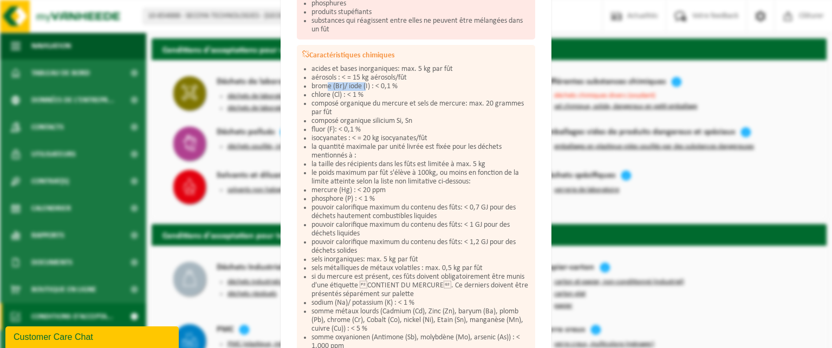
drag, startPoint x: 325, startPoint y: 82, endPoint x: 363, endPoint y: 80, distance: 38.6
click at [363, 82] on li "brome (Br)/ iode (I) : < 0,1 %" at bounding box center [421, 86] width 218 height 9
click at [363, 84] on li "brome (Br)/ iode (I) : < 0,1 %" at bounding box center [421, 86] width 218 height 9
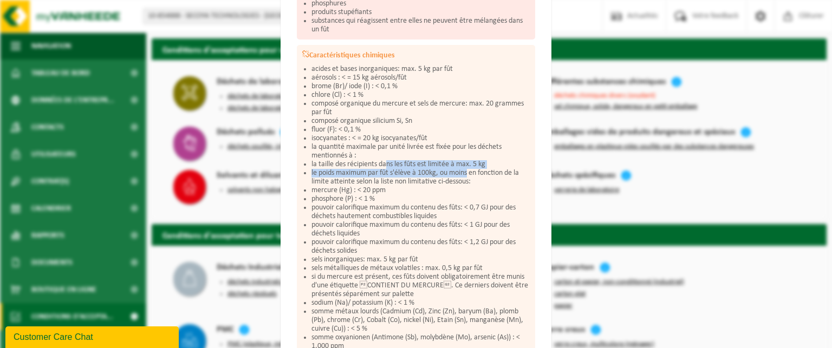
drag, startPoint x: 384, startPoint y: 163, endPoint x: 466, endPoint y: 167, distance: 83.0
click at [466, 167] on ul "acides et bases inorganiques: max. 5 kg par fût aérosols : < = 15 kg aérosols/f…" at bounding box center [421, 225] width 218 height 321
click at [466, 169] on li "le poids maximum par fût s'élève à 100kg, ou moins en fonction de la limite att…" at bounding box center [421, 177] width 218 height 17
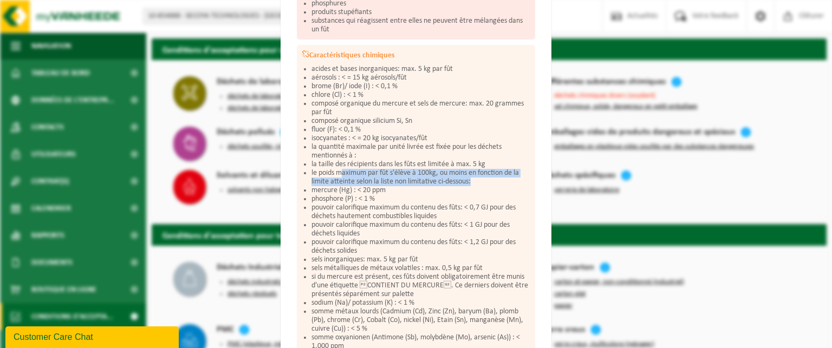
drag, startPoint x: 340, startPoint y: 172, endPoint x: 488, endPoint y: 176, distance: 147.9
click at [488, 176] on li "le poids maximum par fût s'élève à 100kg, ou moins en fonction de la limite att…" at bounding box center [421, 177] width 218 height 17
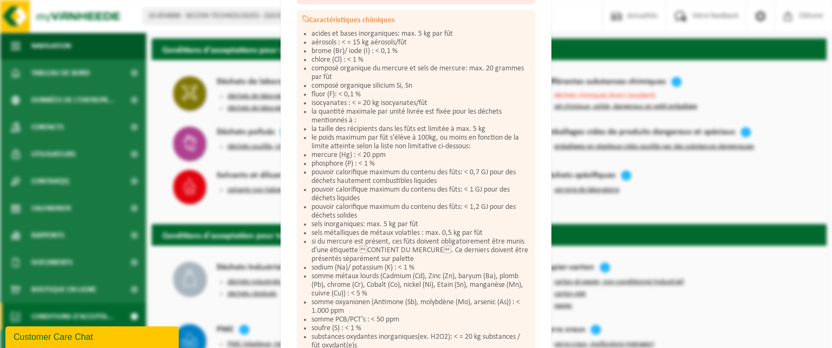
scroll to position [379, 0]
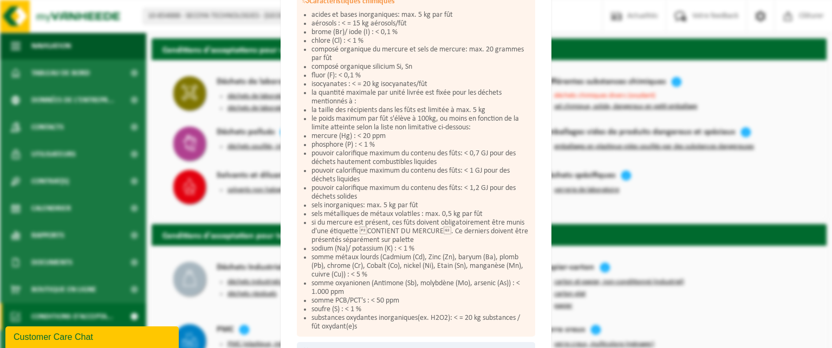
drag, startPoint x: 477, startPoint y: 191, endPoint x: 440, endPoint y: 207, distance: 40.3
click at [440, 207] on ul "acides et bases inorganiques: max. 5 kg par fût aérosols : < = 15 kg aérosols/f…" at bounding box center [421, 171] width 218 height 321
drag, startPoint x: 363, startPoint y: 162, endPoint x: 426, endPoint y: 165, distance: 62.9
click at [426, 165] on ul "acides et bases inorganiques: max. 5 kg par fût aérosols : < = 15 kg aérosols/f…" at bounding box center [421, 171] width 218 height 321
click at [426, 167] on li "pouvoir calorifique maximum du contenu des fûts: < 1 GJ pour des déchets liquid…" at bounding box center [421, 175] width 218 height 17
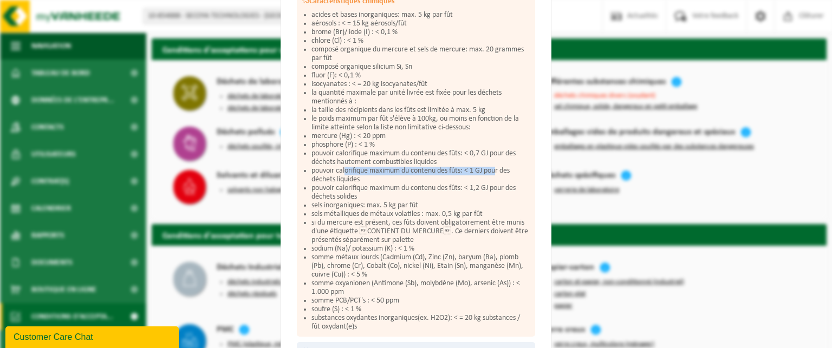
drag, startPoint x: 342, startPoint y: 171, endPoint x: 495, endPoint y: 171, distance: 153.3
click at [495, 171] on li "pouvoir calorifique maximum du contenu des fûts: < 1 GJ pour des déchets liquid…" at bounding box center [421, 175] width 218 height 17
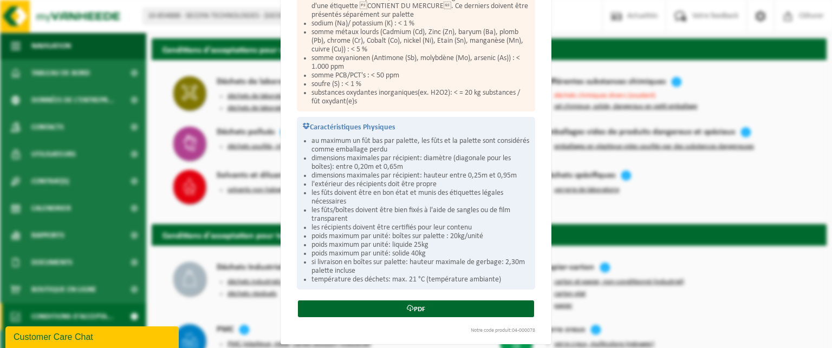
scroll to position [607, 0]
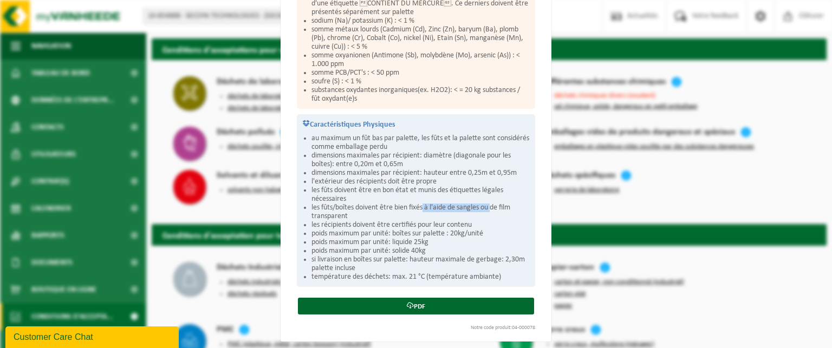
drag, startPoint x: 420, startPoint y: 204, endPoint x: 491, endPoint y: 204, distance: 71.0
click at [491, 204] on li "les fûts/boîtes doivent être bien fixés à l'aide de sangles ou de film transpar…" at bounding box center [421, 212] width 218 height 17
drag, startPoint x: 378, startPoint y: 224, endPoint x: 442, endPoint y: 221, distance: 64.0
click at [442, 221] on li "les récipients doivent être certifiés pour leur contenu" at bounding box center [421, 225] width 218 height 9
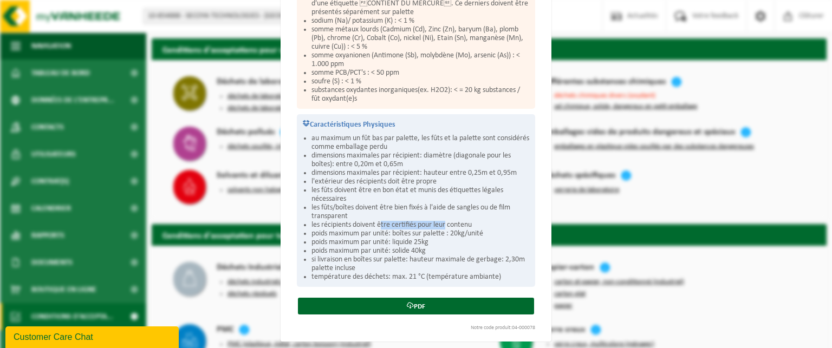
click at [442, 221] on li "les récipients doivent être certifiés pour leur contenu" at bounding box center [421, 225] width 218 height 9
click at [430, 231] on li "poids maximum par unité: boîtes sur palette : 20kg/unité" at bounding box center [421, 234] width 218 height 9
drag, startPoint x: 335, startPoint y: 232, endPoint x: 414, endPoint y: 234, distance: 78.6
click at [414, 234] on li "poids maximum par unité: boîtes sur palette : 20kg/unité" at bounding box center [421, 234] width 218 height 9
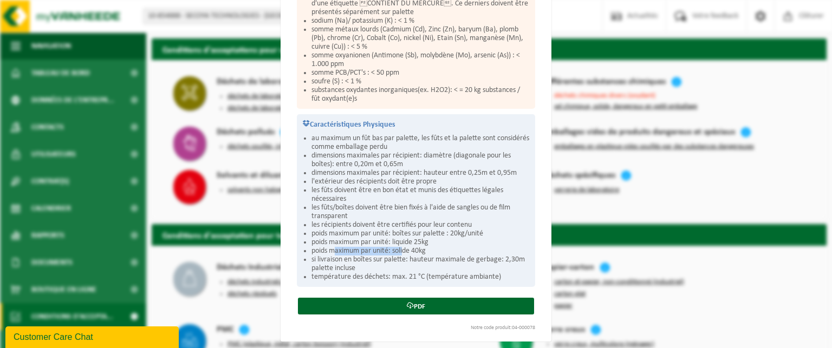
drag, startPoint x: 332, startPoint y: 249, endPoint x: 399, endPoint y: 251, distance: 67.8
click at [399, 251] on li "poids maximum par unité: solide 40kg" at bounding box center [421, 251] width 218 height 9
drag, startPoint x: 323, startPoint y: 257, endPoint x: 469, endPoint y: 260, distance: 145.2
click at [469, 260] on li "si livraison en boîtes sur palette: hauteur maximale de gerbage: 2,30m palette …" at bounding box center [421, 264] width 218 height 17
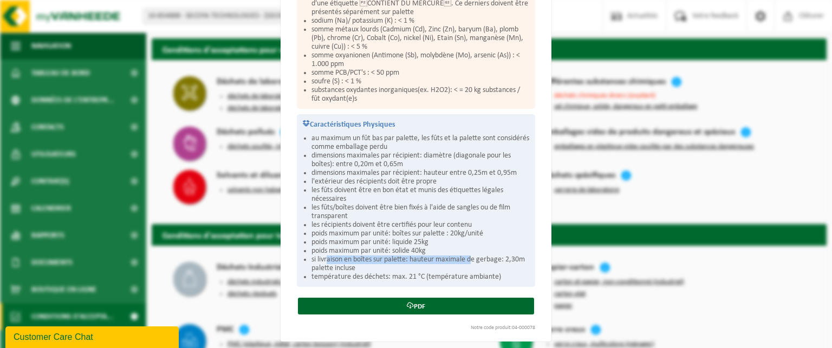
click at [469, 260] on li "si livraison en boîtes sur palette: hauteur maximale de gerbage: 2,30m palette …" at bounding box center [421, 264] width 218 height 17
drag, startPoint x: 763, startPoint y: 322, endPoint x: 742, endPoint y: 320, distance: 21.2
click at [763, 322] on div "Déchets de laboratoire (corrosif - inflammable) Fermer Conditions d'acceptation…" at bounding box center [416, 174] width 832 height 348
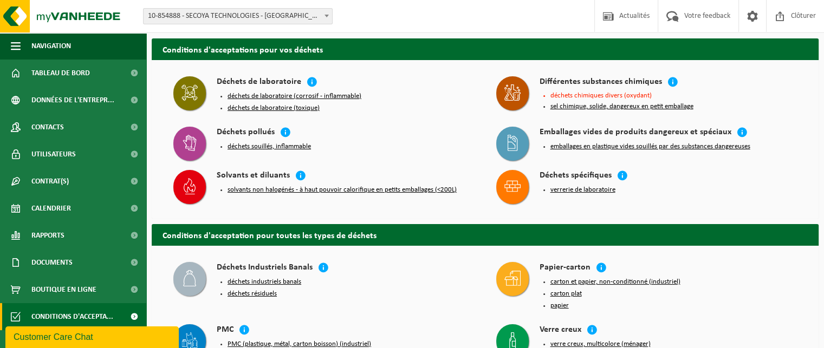
click at [286, 146] on button "déchets souillés, inflammable" at bounding box center [269, 146] width 83 height 9
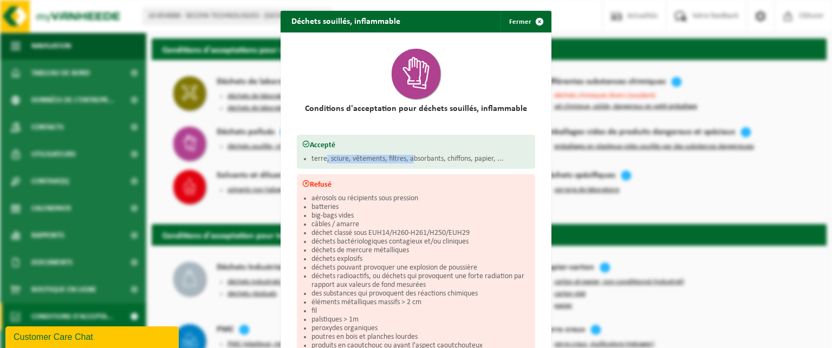
drag, startPoint x: 321, startPoint y: 161, endPoint x: 407, endPoint y: 161, distance: 86.7
click at [407, 161] on li "terre, sciure, vêtements, filtres, absorbants, chiffons, papier, ..." at bounding box center [421, 159] width 218 height 9
drag, startPoint x: 403, startPoint y: 159, endPoint x: 483, endPoint y: 161, distance: 80.2
click at [483, 161] on li "terre, sciure, vêtements, filtres, absorbants, chiffons, papier, ..." at bounding box center [421, 159] width 218 height 9
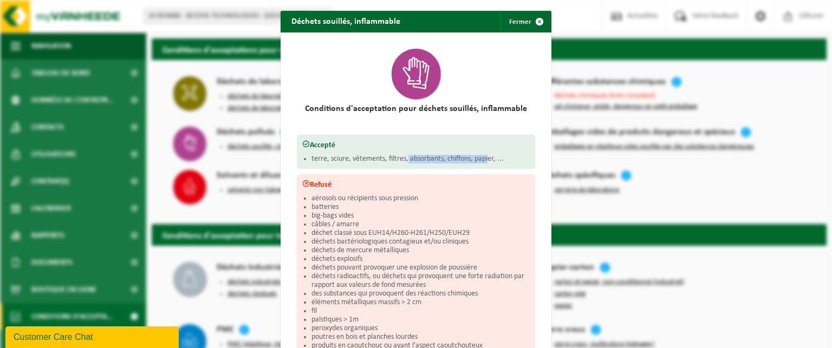
click at [483, 161] on li "terre, sciure, vêtements, filtres, absorbants, chiffons, papier, ..." at bounding box center [421, 159] width 218 height 9
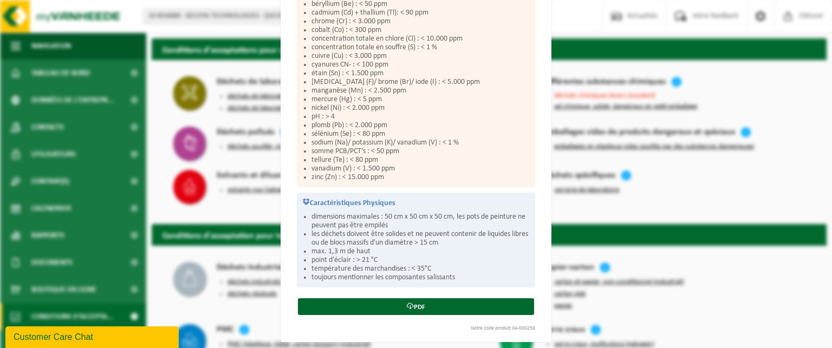
scroll to position [443, 0]
click at [757, 301] on div "Déchets souillés, inflammable Fermer Conditions d'acceptation pour déchets soui…" at bounding box center [416, 174] width 832 height 348
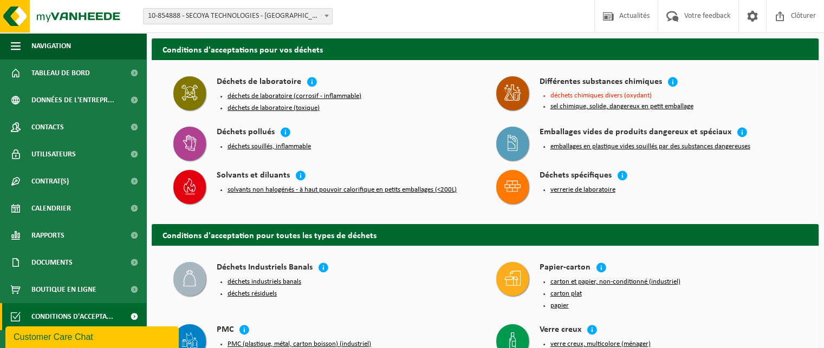
click at [582, 187] on button "verrerie de laboratoire" at bounding box center [582, 190] width 65 height 9
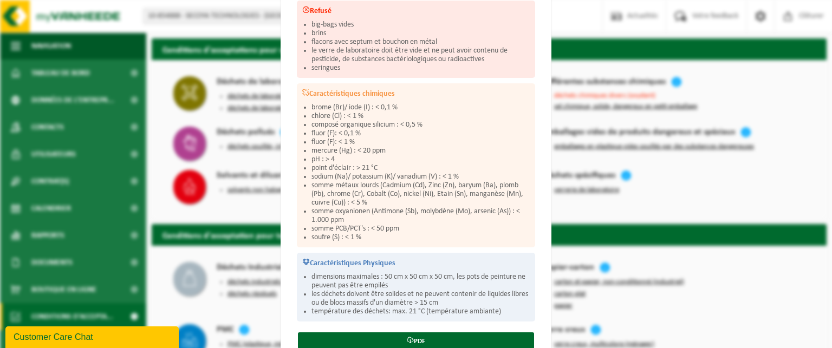
scroll to position [217, 0]
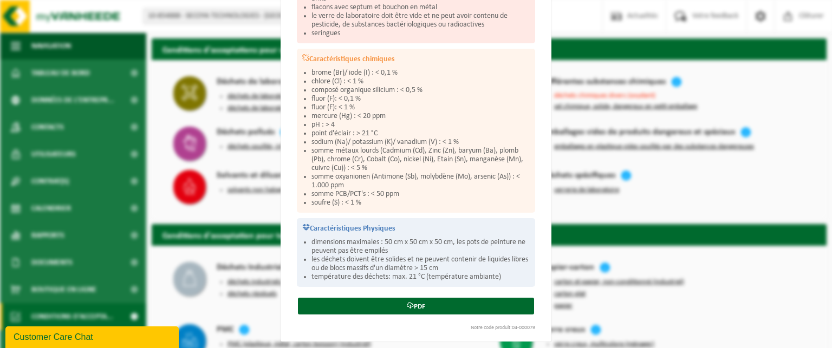
click at [732, 260] on div "Verrerie de laboratoire Fermer Conditions d'acceptation pour verrerie de labora…" at bounding box center [416, 174] width 832 height 348
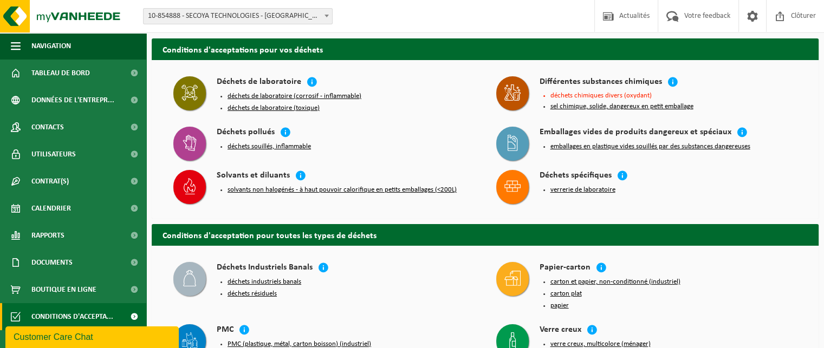
click at [303, 190] on button "solvants non halogénés - à haut pouvoir calorifique en petits emballages (<200L)" at bounding box center [342, 190] width 229 height 9
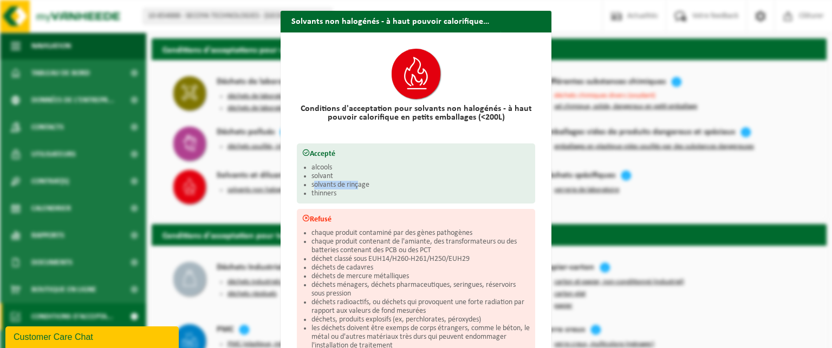
drag, startPoint x: 312, startPoint y: 181, endPoint x: 356, endPoint y: 183, distance: 44.5
click at [356, 183] on li "solvants de rinçage" at bounding box center [421, 185] width 218 height 9
drag, startPoint x: 323, startPoint y: 191, endPoint x: 335, endPoint y: 192, distance: 12.5
click at [335, 192] on li "thinners" at bounding box center [421, 194] width 218 height 9
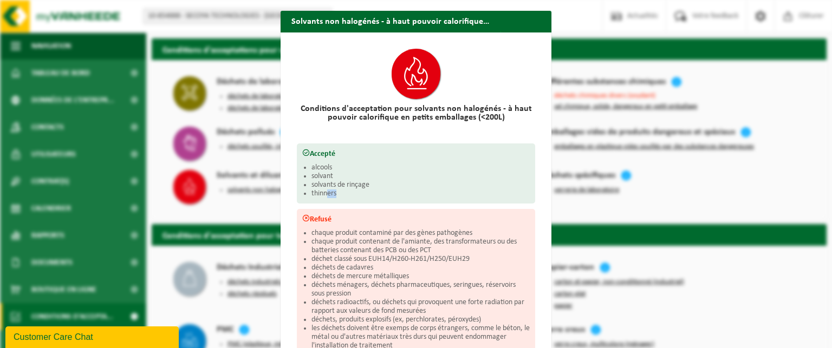
click at [335, 192] on li "thinners" at bounding box center [421, 194] width 218 height 9
drag, startPoint x: 332, startPoint y: 119, endPoint x: 485, endPoint y: 120, distance: 153.9
click at [485, 120] on h2 "Conditions d'acceptation pour solvants non halogénés - à haut pouvoir calorifiq…" at bounding box center [416, 113] width 238 height 17
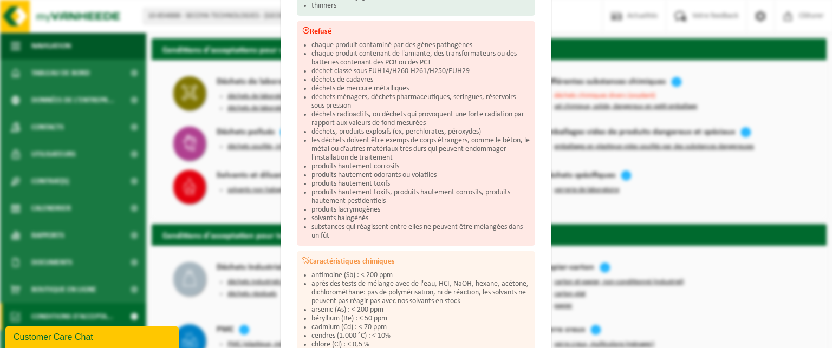
scroll to position [163, 0]
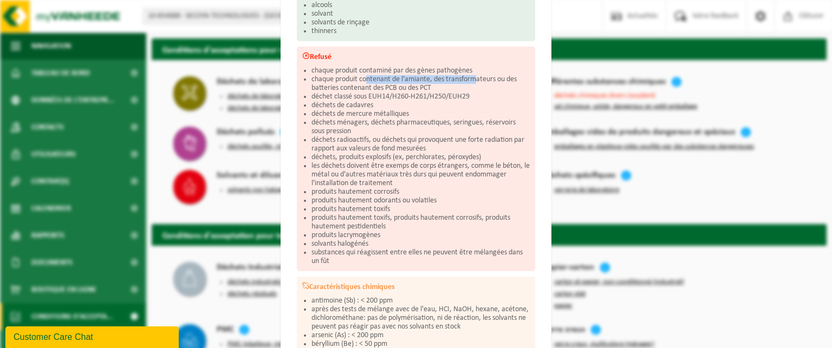
drag, startPoint x: 362, startPoint y: 76, endPoint x: 475, endPoint y: 80, distance: 112.8
click at [475, 80] on li "chaque produit contenant de l'amiante, des transformateurs ou des batteries con…" at bounding box center [421, 83] width 218 height 17
drag, startPoint x: 333, startPoint y: 98, endPoint x: 424, endPoint y: 97, distance: 91.0
click at [424, 97] on li "déchet classé sous EUH14/H260-H261/H250/EUH29" at bounding box center [421, 97] width 218 height 9
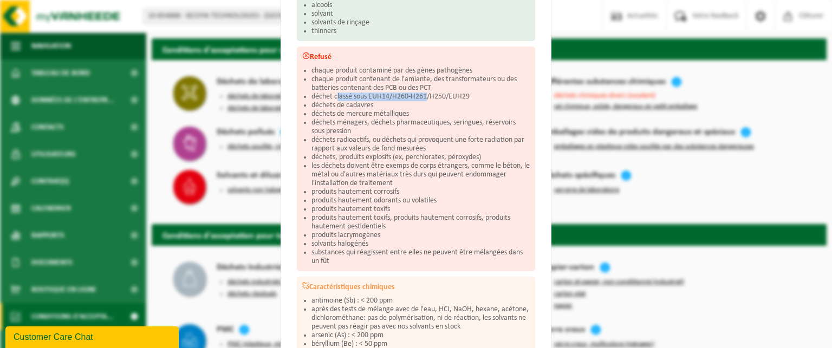
click at [420, 98] on li "déchet classé sous EUH14/H260-H261/H250/EUH29" at bounding box center [421, 97] width 218 height 9
drag, startPoint x: 324, startPoint y: 113, endPoint x: 411, endPoint y: 112, distance: 87.2
click at [411, 112] on li "déchets de mercure métalliques" at bounding box center [421, 114] width 218 height 9
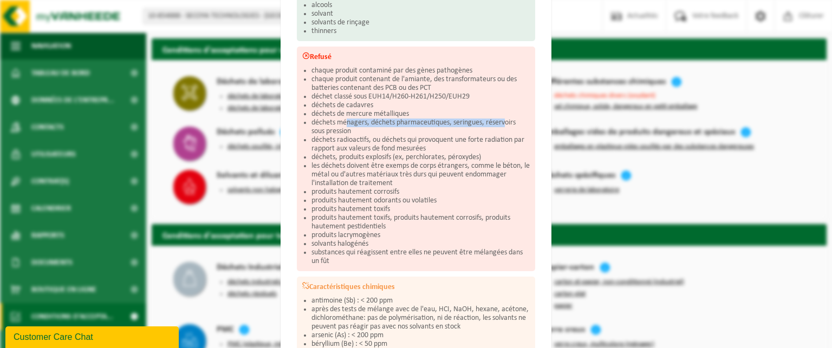
drag, startPoint x: 343, startPoint y: 122, endPoint x: 504, endPoint y: 123, distance: 160.9
click at [504, 123] on li "déchets ménagers, déchets pharmaceutiques, seringues, réservoirs sous pression" at bounding box center [421, 127] width 218 height 17
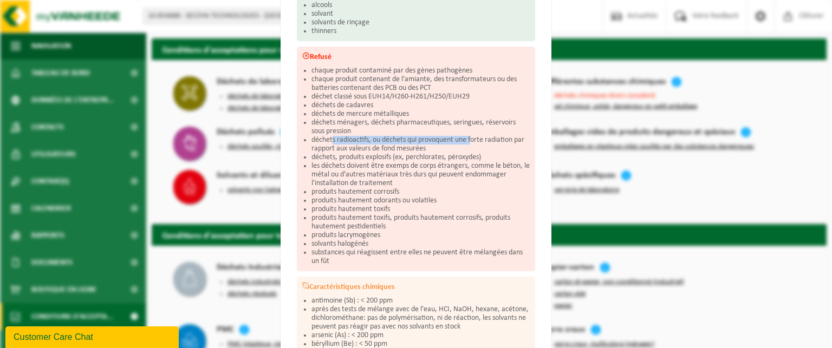
drag, startPoint x: 328, startPoint y: 138, endPoint x: 471, endPoint y: 139, distance: 142.5
click at [471, 139] on li "déchets radioactifs, ou déchets qui provoquent une forte radiation par rapport …" at bounding box center [421, 144] width 218 height 17
drag, startPoint x: 498, startPoint y: 139, endPoint x: 433, endPoint y: 132, distance: 65.9
click at [433, 132] on ul "chaque produit contaminé par des gènes pathogènes chaque produit contenant de l…" at bounding box center [421, 166] width 218 height 199
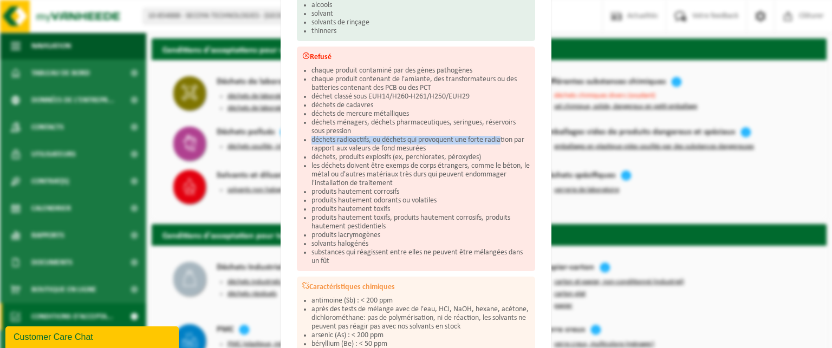
click at [433, 132] on li "déchets ménagers, déchets pharmaceutiques, seringues, réservoirs sous pression" at bounding box center [421, 127] width 218 height 17
drag, startPoint x: 336, startPoint y: 148, endPoint x: 416, endPoint y: 148, distance: 80.2
click at [416, 148] on li "déchets radioactifs, ou déchets qui provoquent une forte radiation par rapport …" at bounding box center [421, 144] width 218 height 17
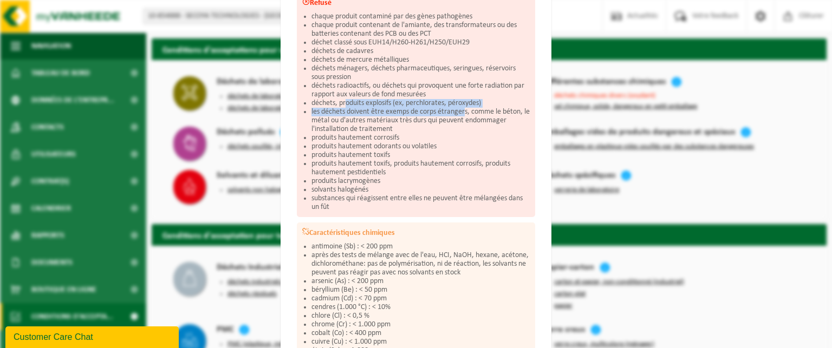
drag, startPoint x: 342, startPoint y: 101, endPoint x: 462, endPoint y: 106, distance: 119.3
click at [462, 106] on ul "chaque produit contaminé par des gènes pathogènes chaque produit contenant de l…" at bounding box center [421, 111] width 218 height 199
click at [462, 108] on li "les déchets doivent être exemps de corps étrangers, comme le béton, le métal ou…" at bounding box center [421, 121] width 218 height 26
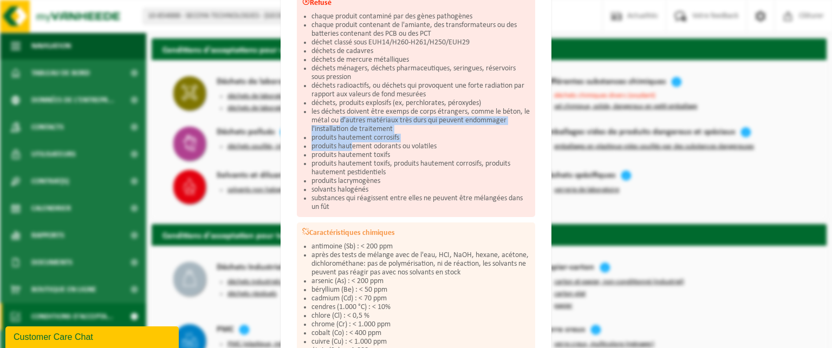
drag, startPoint x: 345, startPoint y: 119, endPoint x: 349, endPoint y: 147, distance: 28.6
click at [349, 147] on ul "chaque produit contaminé par des gènes pathogènes chaque produit contenant de l…" at bounding box center [421, 111] width 218 height 199
click at [349, 147] on li "produits hautement odorants ou volatiles" at bounding box center [421, 146] width 218 height 9
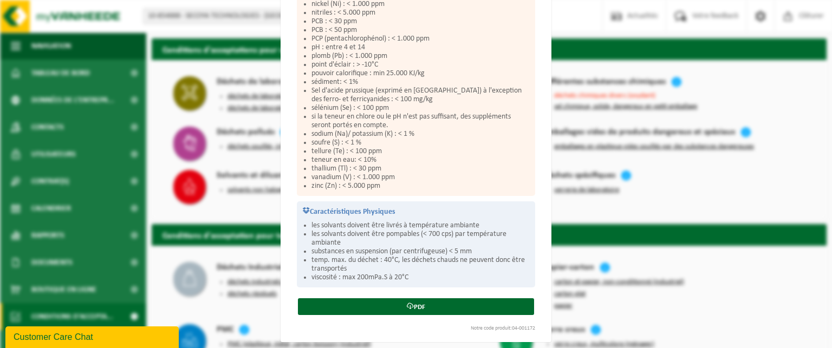
scroll to position [607, 0]
click at [787, 197] on div "Solvants non halogénés - à haut pouvoir calorifique en petits emballages (<200L…" at bounding box center [416, 174] width 832 height 348
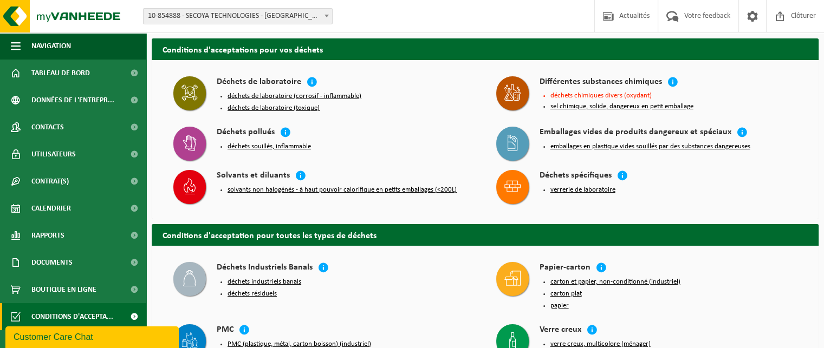
click at [288, 108] on button "déchets de laboratoire (toxique)" at bounding box center [274, 108] width 92 height 9
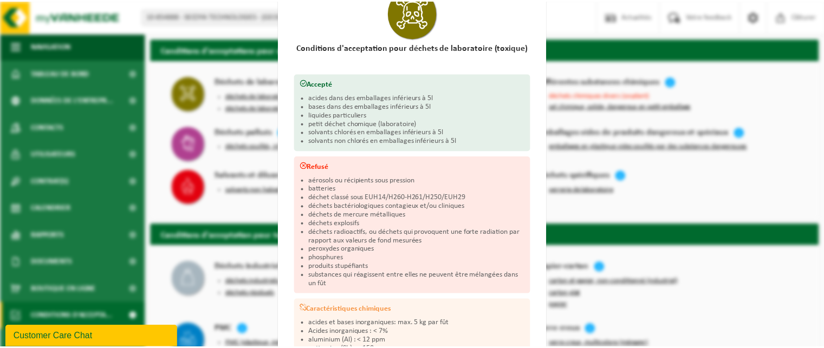
scroll to position [0, 0]
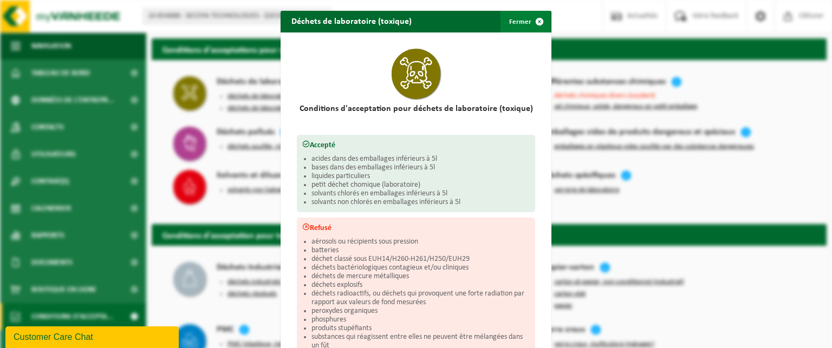
click at [536, 22] on span "button" at bounding box center [540, 22] width 22 height 22
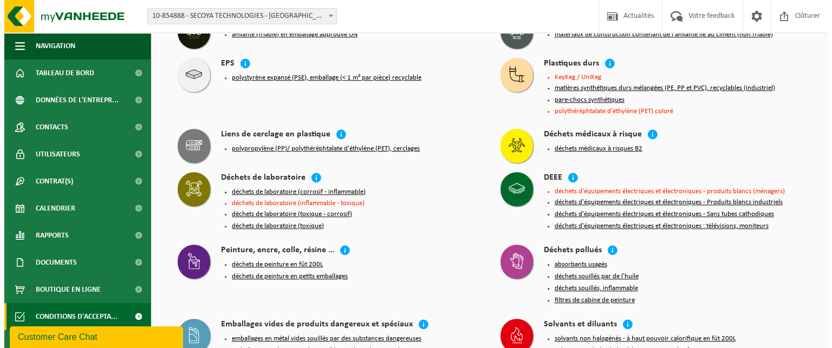
scroll to position [759, 0]
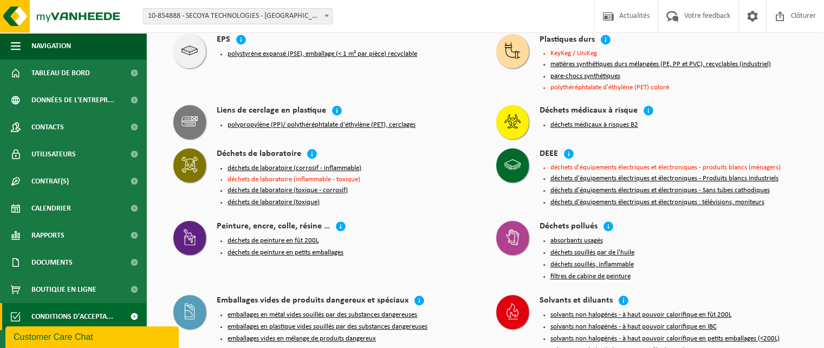
click at [346, 164] on button "déchets de laboratoire (corrosif - inflammable)" at bounding box center [295, 168] width 134 height 9
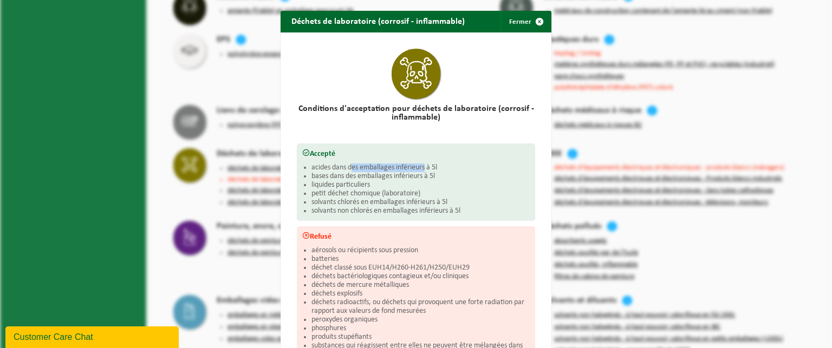
drag, startPoint x: 375, startPoint y: 163, endPoint x: 422, endPoint y: 163, distance: 46.6
click at [422, 164] on li "acides dans des emballages inférieurs à 5l" at bounding box center [421, 168] width 218 height 9
drag, startPoint x: 332, startPoint y: 180, endPoint x: 442, endPoint y: 173, distance: 110.2
click at [442, 173] on ul "acides dans des emballages inférieurs à 5l bases dans des emballages inférieurs…" at bounding box center [421, 190] width 218 height 52
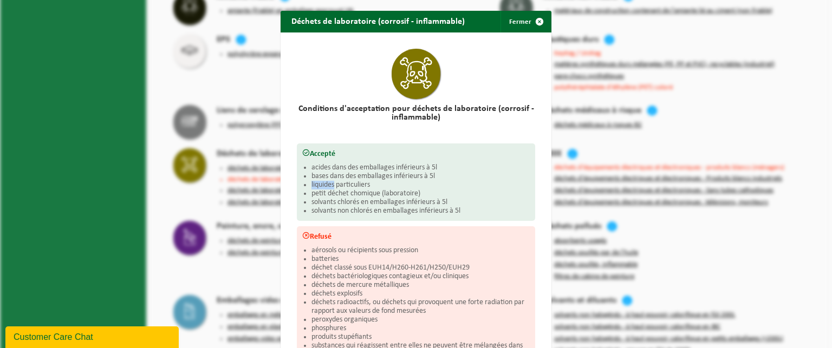
click at [442, 173] on li "bases dans des emballages inférieurs à 5l" at bounding box center [421, 176] width 218 height 9
drag, startPoint x: 314, startPoint y: 196, endPoint x: 388, endPoint y: 194, distance: 74.8
click at [388, 194] on li "petit déchet chomique (laboratoire)" at bounding box center [421, 194] width 218 height 9
drag, startPoint x: 312, startPoint y: 200, endPoint x: 426, endPoint y: 199, distance: 114.3
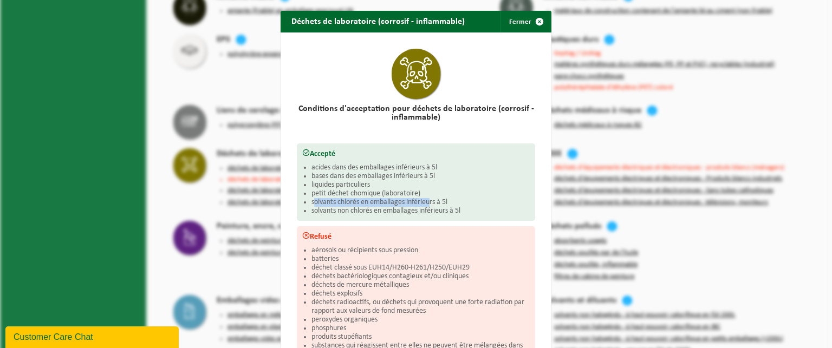
click at [426, 199] on li "solvants chlorés en emballages inférieurs à 5l" at bounding box center [421, 202] width 218 height 9
drag, startPoint x: 418, startPoint y: 211, endPoint x: 347, endPoint y: 213, distance: 71.5
click at [347, 213] on li "solvants non chlorés en emballages inférieurs à 5l" at bounding box center [421, 211] width 218 height 9
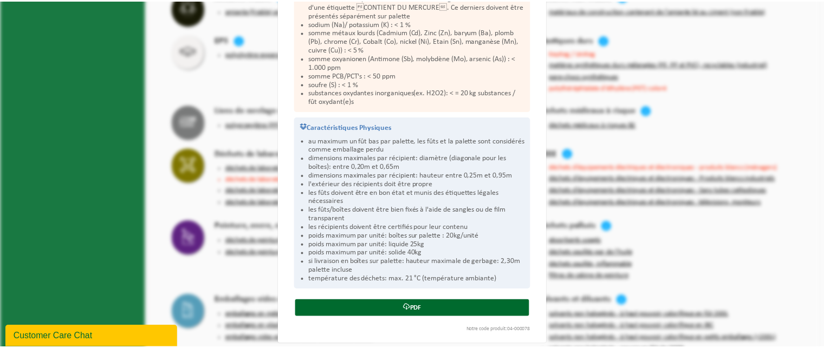
scroll to position [607, 0]
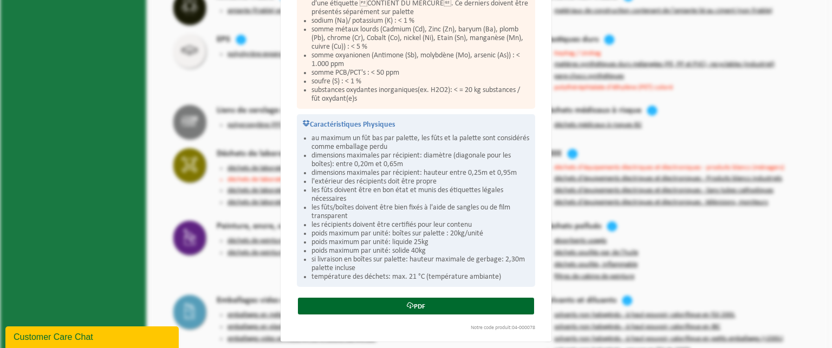
click at [728, 270] on div "Déchets de laboratoire (corrosif - inflammable) Fermer Conditions d'acceptation…" at bounding box center [416, 174] width 832 height 348
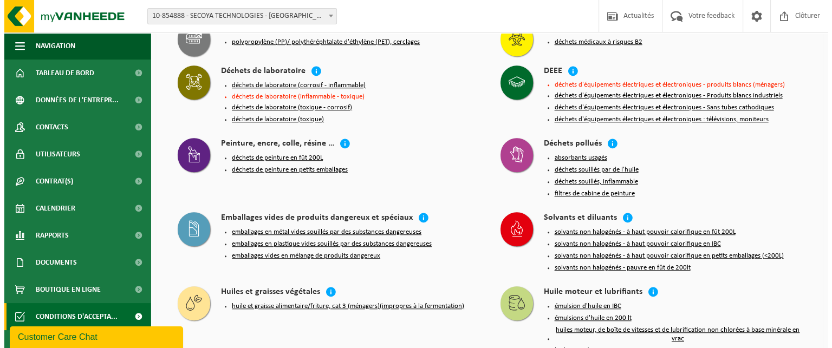
scroll to position [867, 0]
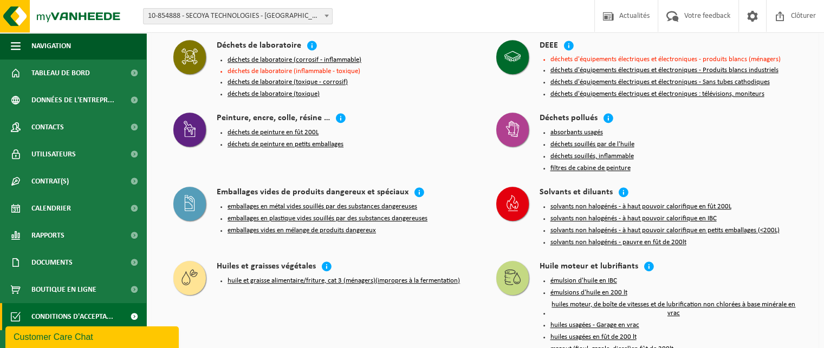
click at [576, 128] on button "absorbants usagés" at bounding box center [576, 132] width 53 height 9
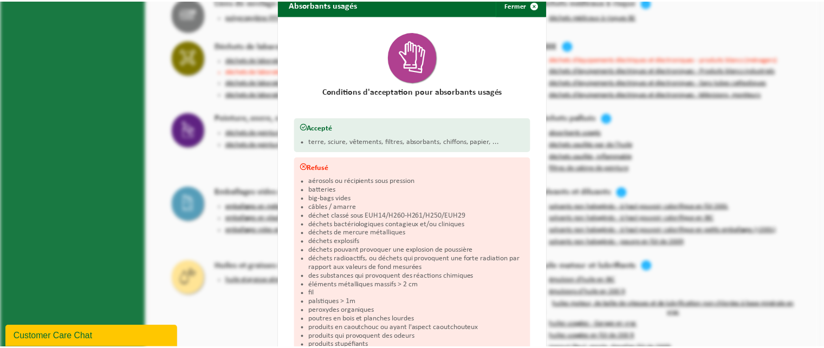
scroll to position [0, 0]
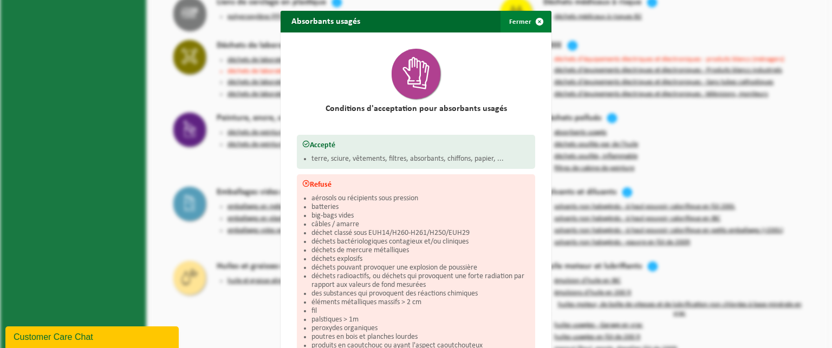
click at [535, 21] on span "button" at bounding box center [540, 22] width 22 height 22
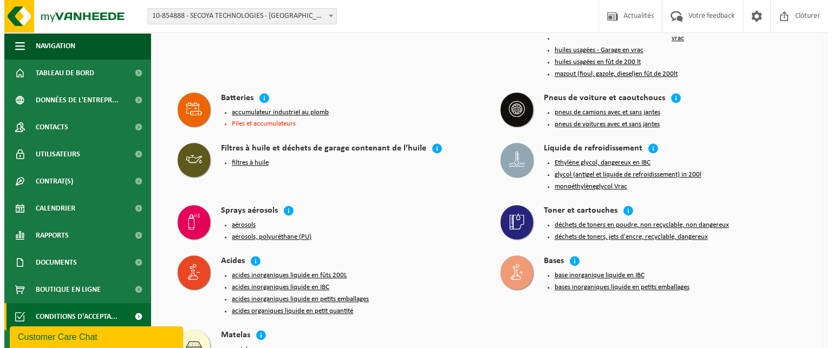
scroll to position [1146, 0]
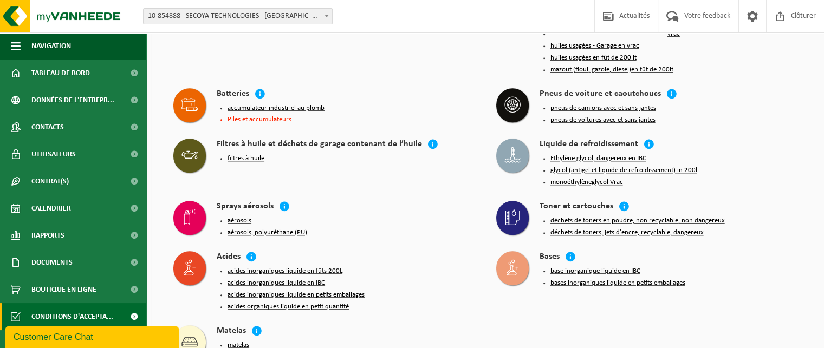
click at [278, 303] on button "acides organiques liquide en petit quantité" at bounding box center [288, 307] width 121 height 9
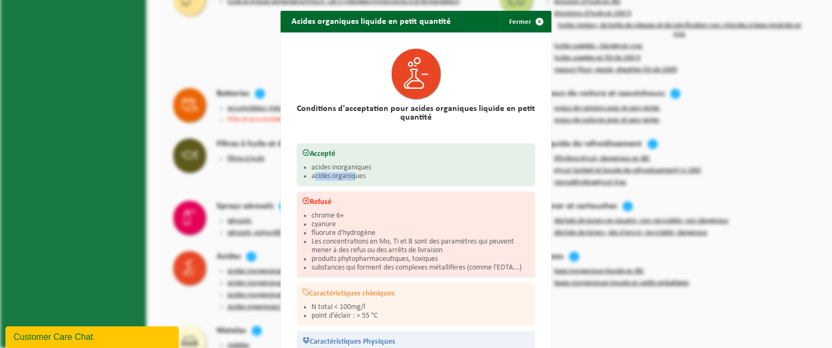
drag, startPoint x: 312, startPoint y: 176, endPoint x: 353, endPoint y: 179, distance: 41.9
click at [353, 179] on li "acides organiques" at bounding box center [421, 176] width 218 height 9
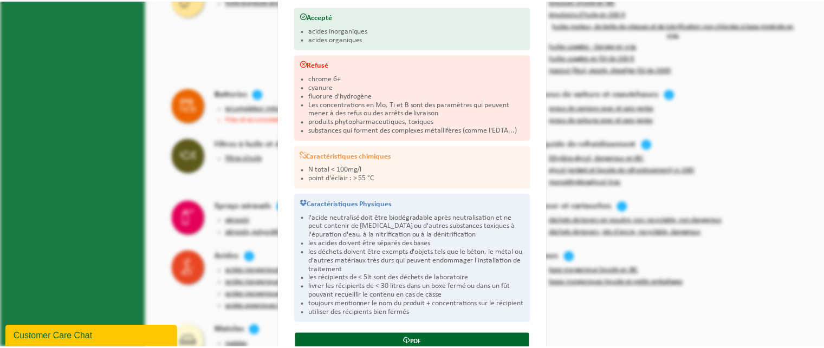
scroll to position [163, 0]
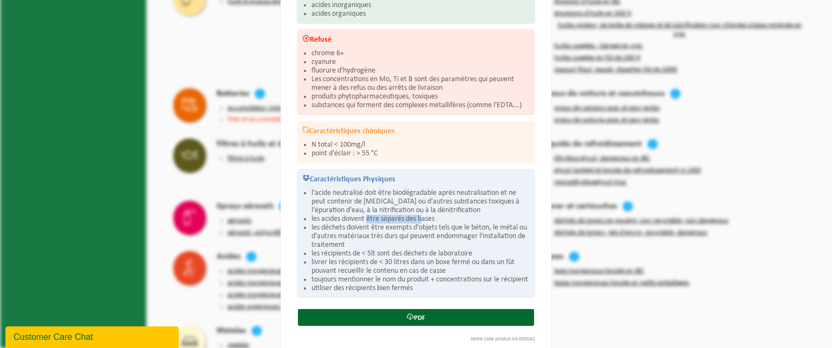
drag, startPoint x: 364, startPoint y: 219, endPoint x: 420, endPoint y: 216, distance: 56.4
click at [420, 216] on li "les acides doivent être séparés des bases" at bounding box center [421, 219] width 218 height 9
drag, startPoint x: 388, startPoint y: 228, endPoint x: 477, endPoint y: 228, distance: 88.9
click at [477, 228] on li "les déchets doivent être exempts d'objets tels que le béton, le métal ou d'autr…" at bounding box center [421, 237] width 218 height 26
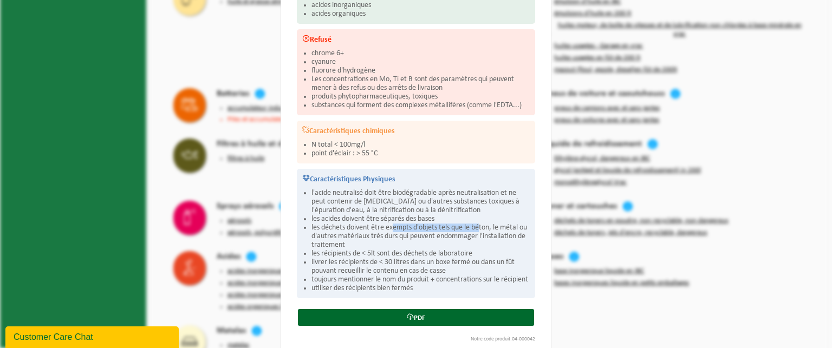
click at [477, 228] on li "les déchets doivent être exempts d'objets tels que le béton, le métal ou d'autr…" at bounding box center [421, 237] width 218 height 26
drag, startPoint x: 380, startPoint y: 250, endPoint x: 446, endPoint y: 249, distance: 66.1
click at [446, 250] on li "les récipients de < 5lt sont des déchets de laboratoire" at bounding box center [421, 254] width 218 height 9
drag, startPoint x: 308, startPoint y: 260, endPoint x: 442, endPoint y: 260, distance: 134.4
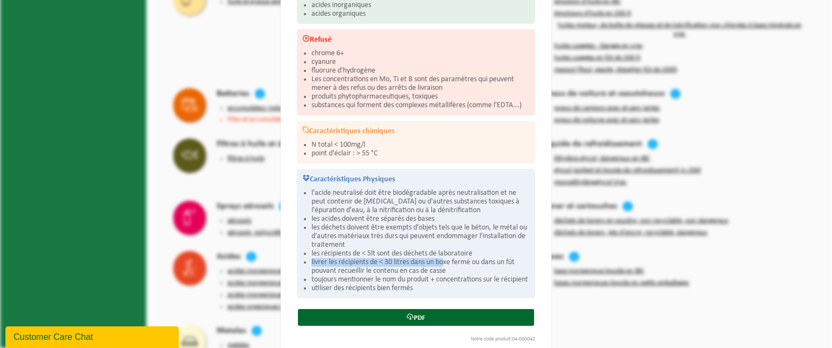
click at [442, 260] on li "livrer les récipients de < 30 litres dans un boxe fermé ou dans un fût pouvant …" at bounding box center [421, 266] width 218 height 17
drag, startPoint x: 479, startPoint y: 260, endPoint x: 508, endPoint y: 260, distance: 29.3
click at [508, 260] on li "livrer les récipients de < 30 litres dans un boxe fermé ou dans un fût pouvant …" at bounding box center [421, 266] width 218 height 17
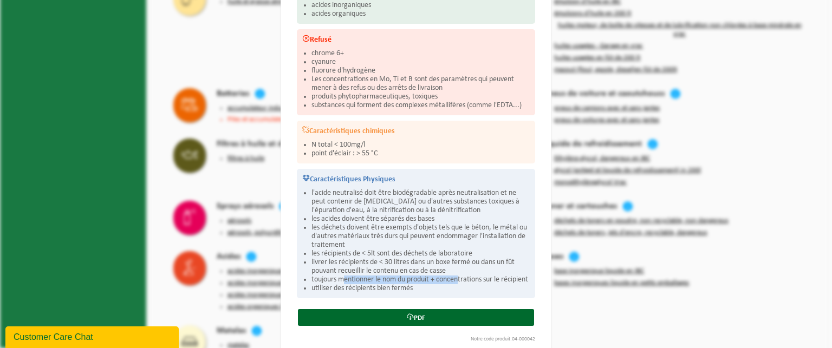
drag, startPoint x: 340, startPoint y: 277, endPoint x: 458, endPoint y: 277, distance: 118.1
click at [458, 277] on li "toujours mentionner le nom du produit + concentrations sur le récipient" at bounding box center [421, 280] width 218 height 9
drag, startPoint x: 321, startPoint y: 294, endPoint x: 405, endPoint y: 292, distance: 84.5
click at [405, 292] on li "utiliser des récipients bien fermés" at bounding box center [421, 288] width 218 height 9
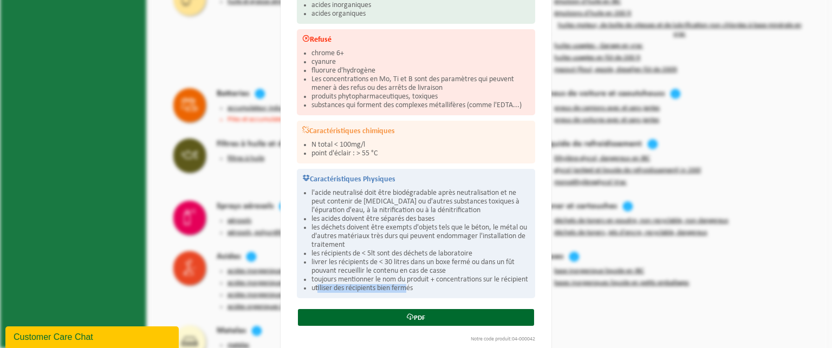
click at [405, 292] on li "utiliser des récipients bien fermés" at bounding box center [421, 288] width 218 height 9
click at [618, 302] on div "Acides organiques liquide en petit quantité Fermer Conditions d'acceptation pou…" at bounding box center [416, 174] width 832 height 348
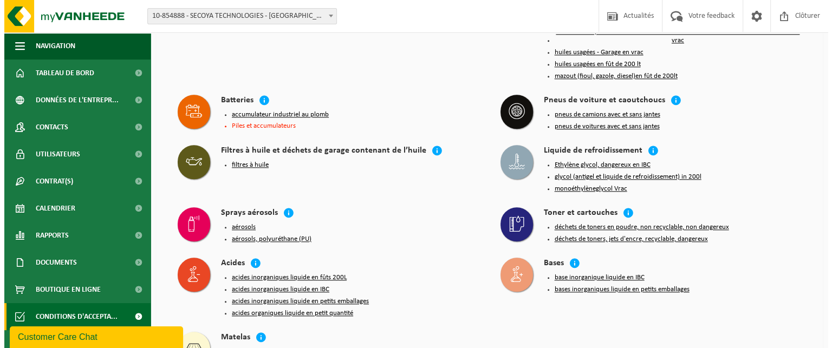
scroll to position [1146, 0]
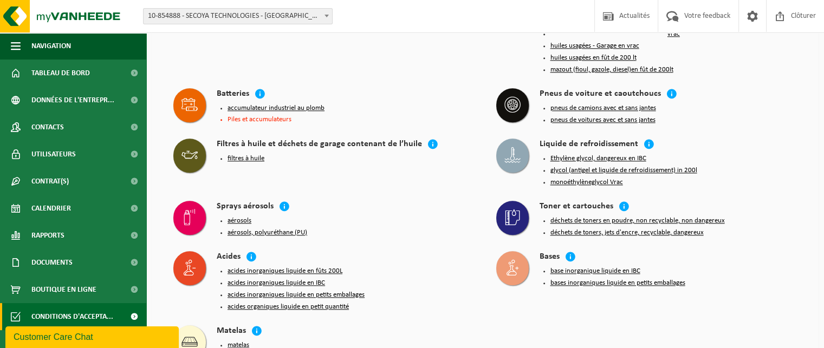
click at [634, 279] on button "bases inorganiques liquide en petits emballages" at bounding box center [617, 283] width 135 height 9
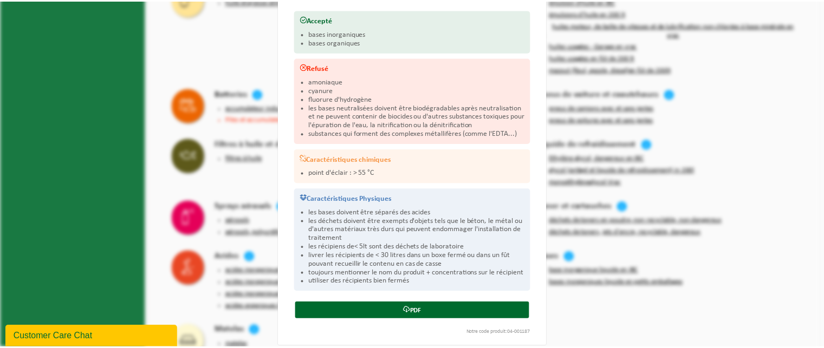
scroll to position [148, 0]
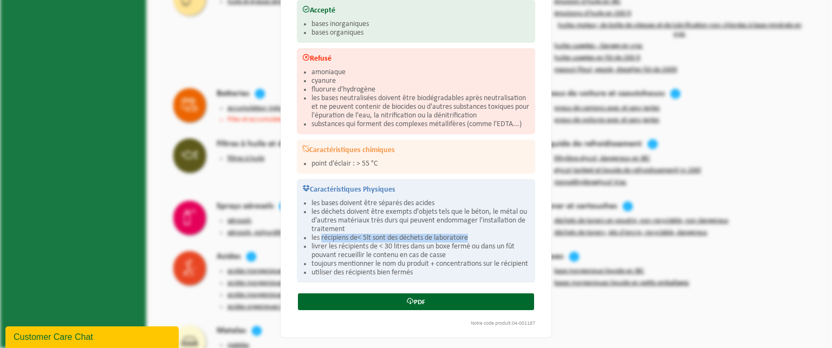
drag, startPoint x: 319, startPoint y: 233, endPoint x: 485, endPoint y: 231, distance: 166.9
click at [485, 234] on li "les récipiens de< 5lt sont des déchets de laboratoire" at bounding box center [421, 238] width 218 height 9
click at [484, 234] on li "les récipiens de< 5lt sont des déchets de laboratoire" at bounding box center [421, 238] width 218 height 9
click at [630, 290] on div "Bases inorganiques liquide en petits emballages Fermer Conditions d'acceptation…" at bounding box center [416, 174] width 832 height 348
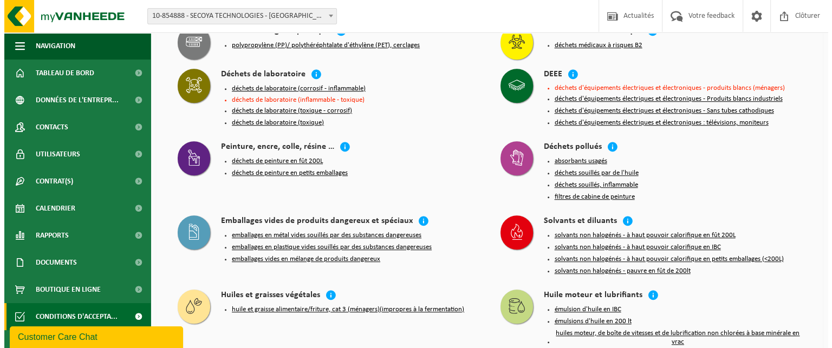
scroll to position [821, 0]
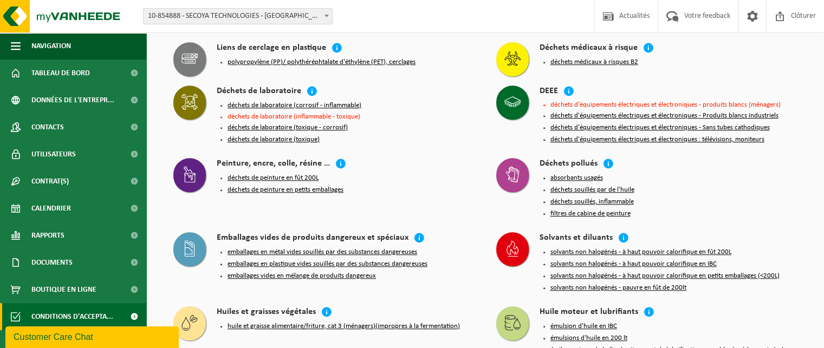
click at [746, 272] on button "solvants non halogénés - à haut pouvoir calorifique en petits emballages (<200L)" at bounding box center [664, 276] width 229 height 9
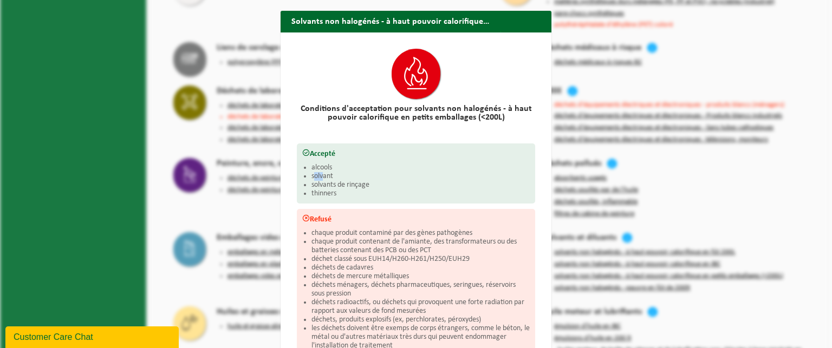
drag, startPoint x: 311, startPoint y: 174, endPoint x: 321, endPoint y: 174, distance: 9.8
click at [321, 174] on li "solvant" at bounding box center [421, 176] width 218 height 9
drag, startPoint x: 314, startPoint y: 184, endPoint x: 347, endPoint y: 185, distance: 33.6
click at [347, 185] on li "solvants de rinçage" at bounding box center [421, 185] width 218 height 9
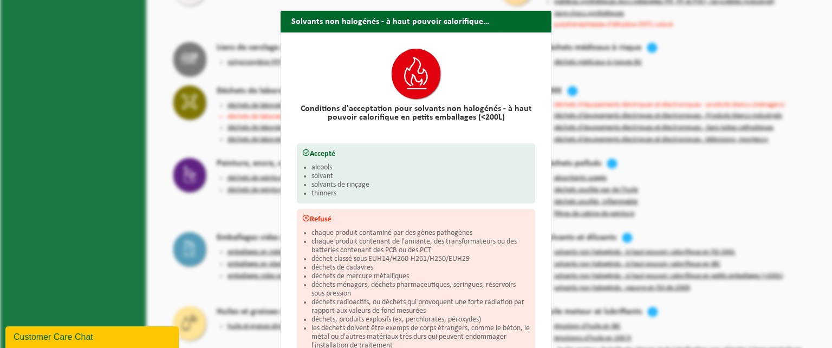
scroll to position [54, 0]
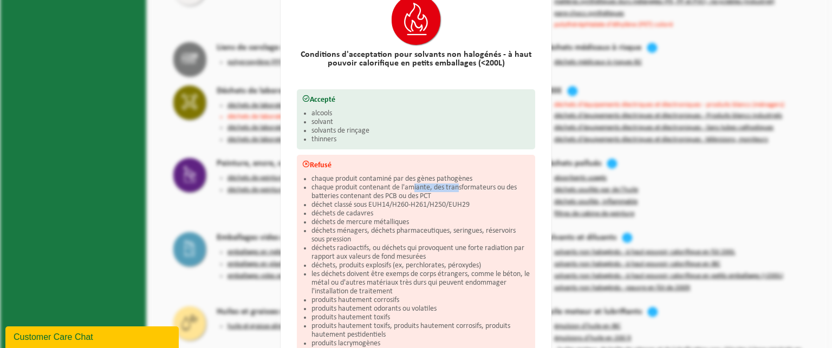
drag, startPoint x: 414, startPoint y: 188, endPoint x: 457, endPoint y: 186, distance: 42.8
click at [457, 186] on li "chaque produit contenant de l'amiante, des transformateurs ou des batteries con…" at bounding box center [421, 192] width 218 height 17
drag, startPoint x: 338, startPoint y: 201, endPoint x: 425, endPoint y: 199, distance: 87.8
click at [425, 201] on li "déchet classé sous EUH14/H260-H261/H250/EUH29" at bounding box center [421, 205] width 218 height 9
drag, startPoint x: 325, startPoint y: 210, endPoint x: 352, endPoint y: 210, distance: 26.5
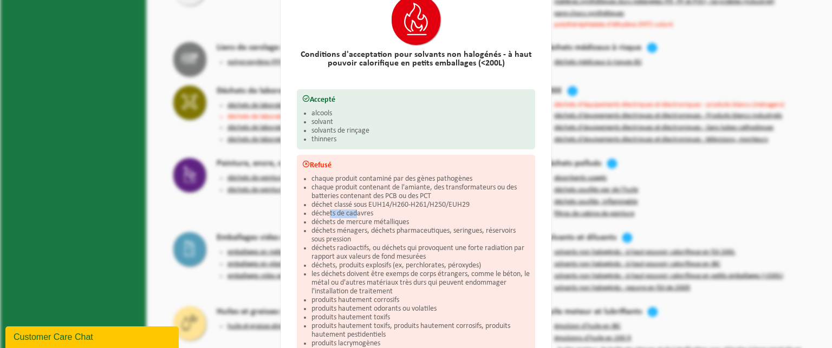
click at [352, 210] on li "déchets de cadavres" at bounding box center [421, 214] width 218 height 9
drag, startPoint x: 332, startPoint y: 220, endPoint x: 377, endPoint y: 221, distance: 45.5
click at [377, 220] on li "déchets de mercure métalliques" at bounding box center [421, 222] width 218 height 9
drag, startPoint x: 343, startPoint y: 231, endPoint x: 488, endPoint y: 228, distance: 144.2
click at [488, 228] on li "déchets ménagers, déchets pharmaceutiques, seringues, réservoirs sous pression" at bounding box center [421, 235] width 218 height 17
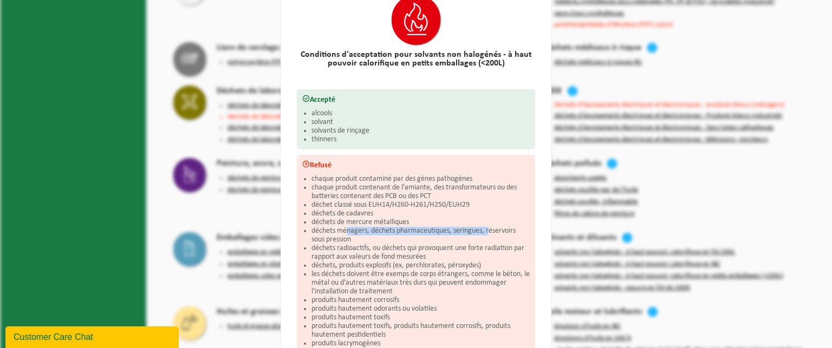
click at [488, 228] on li "déchets ménagers, déchets pharmaceutiques, seringues, réservoirs sous pression" at bounding box center [421, 235] width 218 height 17
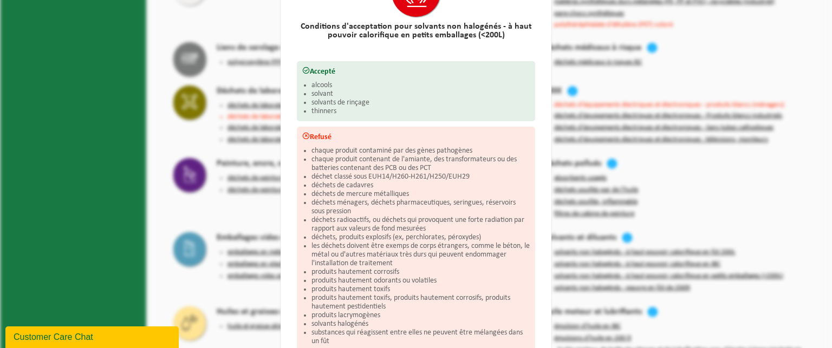
scroll to position [108, 0]
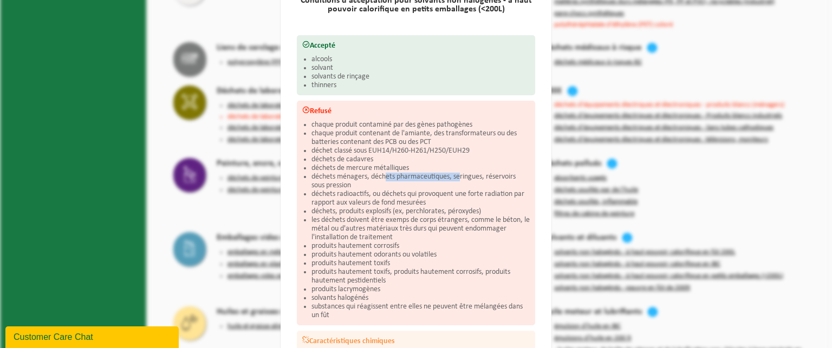
drag, startPoint x: 384, startPoint y: 174, endPoint x: 456, endPoint y: 179, distance: 72.3
click at [456, 179] on li "déchets ménagers, déchets pharmaceutiques, seringues, réservoirs sous pression" at bounding box center [421, 181] width 218 height 17
drag, startPoint x: 491, startPoint y: 177, endPoint x: 513, endPoint y: 177, distance: 21.1
click at [513, 177] on li "déchets ménagers, déchets pharmaceutiques, seringues, réservoirs sous pression" at bounding box center [421, 181] width 218 height 17
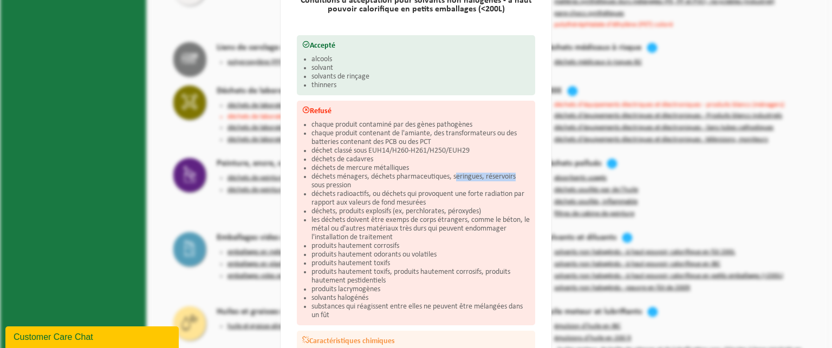
click at [513, 177] on li "déchets ménagers, déchets pharmaceutiques, seringues, réservoirs sous pression" at bounding box center [421, 181] width 218 height 17
drag, startPoint x: 321, startPoint y: 181, endPoint x: 343, endPoint y: 180, distance: 22.8
click at [343, 180] on li "déchets ménagers, déchets pharmaceutiques, seringues, réservoirs sous pression" at bounding box center [421, 181] width 218 height 17
drag, startPoint x: 344, startPoint y: 215, endPoint x: 378, endPoint y: 215, distance: 34.1
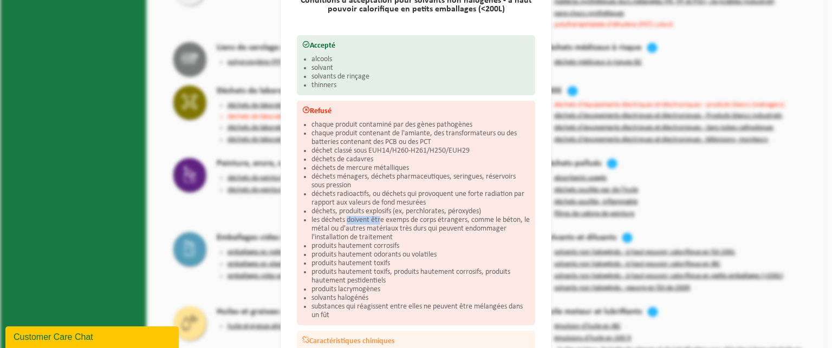
click at [378, 216] on li "les déchets doivent être exemps de corps étrangers, comme le béton, le métal ou…" at bounding box center [421, 229] width 218 height 26
drag, startPoint x: 496, startPoint y: 222, endPoint x: 468, endPoint y: 219, distance: 28.8
click at [468, 219] on li "les déchets doivent être exemps de corps étrangers, comme le béton, le métal ou…" at bounding box center [421, 229] width 218 height 26
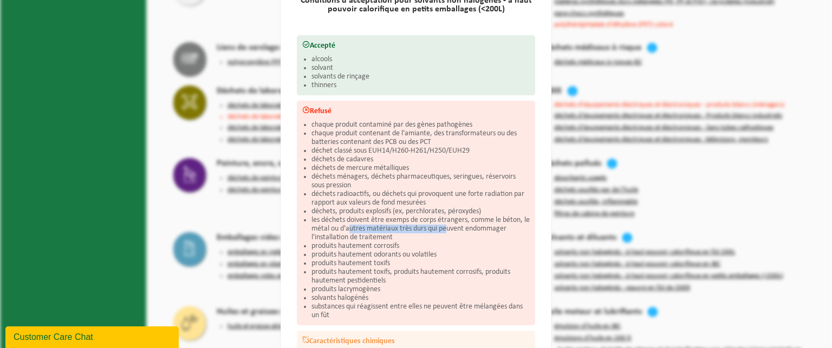
drag, startPoint x: 360, startPoint y: 230, endPoint x: 449, endPoint y: 231, distance: 89.4
click at [449, 231] on li "les déchets doivent être exemps de corps étrangers, comme le béton, le métal ou…" at bounding box center [421, 229] width 218 height 26
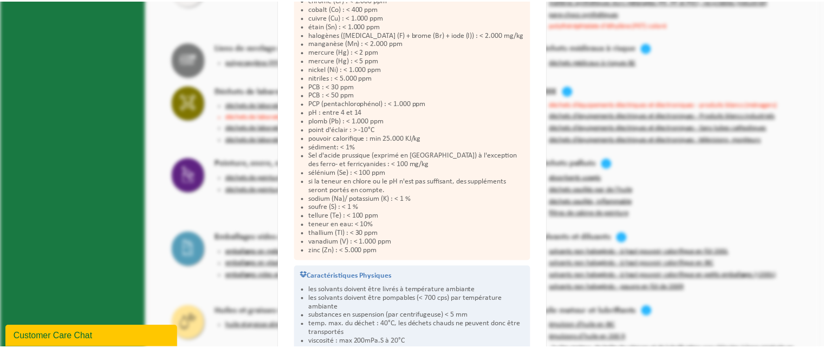
scroll to position [596, 0]
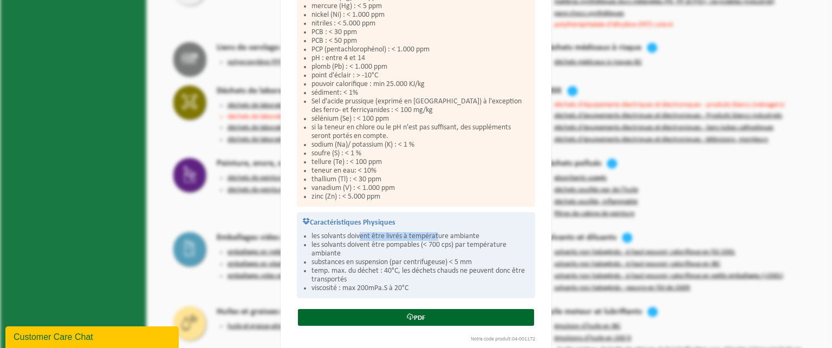
drag, startPoint x: 358, startPoint y: 232, endPoint x: 437, endPoint y: 235, distance: 79.1
click at [437, 235] on li "les solvants doivent être livrés à température ambiante" at bounding box center [421, 236] width 218 height 9
drag, startPoint x: 362, startPoint y: 242, endPoint x: 476, endPoint y: 248, distance: 114.4
click at [476, 248] on li "les solvants doivent être pompables (< 700 cps) par température ambiante" at bounding box center [421, 249] width 218 height 17
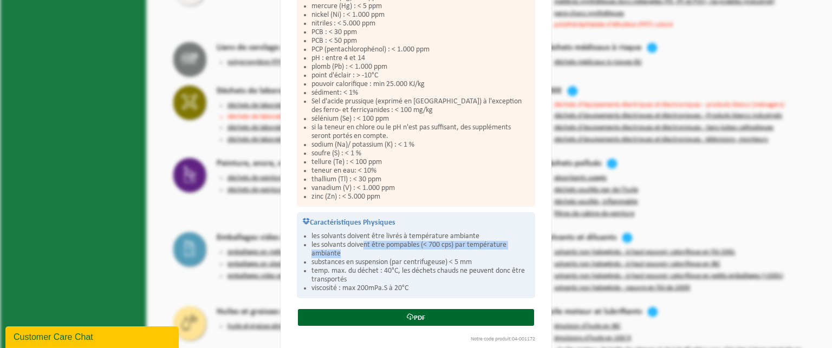
click at [476, 248] on li "les solvants doivent être pompables (< 700 cps) par température ambiante" at bounding box center [421, 249] width 218 height 17
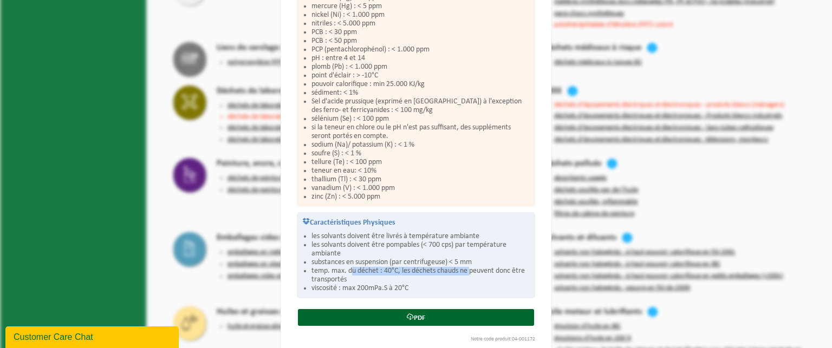
drag, startPoint x: 349, startPoint y: 267, endPoint x: 468, endPoint y: 267, distance: 119.2
click at [468, 267] on li "temp. max. du déchet : 40°C, les déchets chauds ne peuvent donc être transportés" at bounding box center [421, 275] width 218 height 17
click at [770, 185] on div "Solvants non halogénés - à haut pouvoir calorifique en petits emballages (<200L…" at bounding box center [416, 174] width 832 height 348
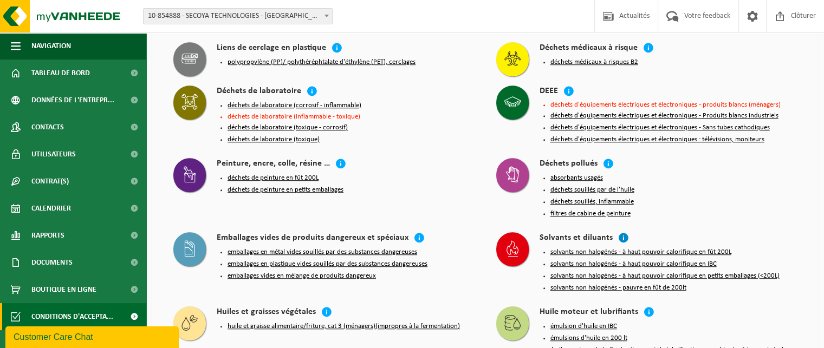
click at [621, 232] on icon at bounding box center [623, 237] width 11 height 11
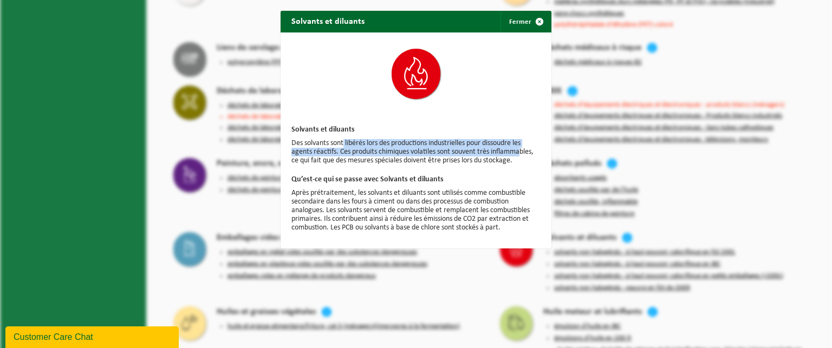
drag, startPoint x: 340, startPoint y: 143, endPoint x: 520, endPoint y: 150, distance: 179.4
click at [520, 150] on p "Des solvants sont libérés lors des productions industrielles pour dissoudre les…" at bounding box center [415, 152] width 249 height 26
drag, startPoint x: 312, startPoint y: 163, endPoint x: 438, endPoint y: 171, distance: 126.0
click at [438, 171] on div "Solvants et diluants Des solvants sont libérés lors des productions industriell…" at bounding box center [416, 141] width 271 height 216
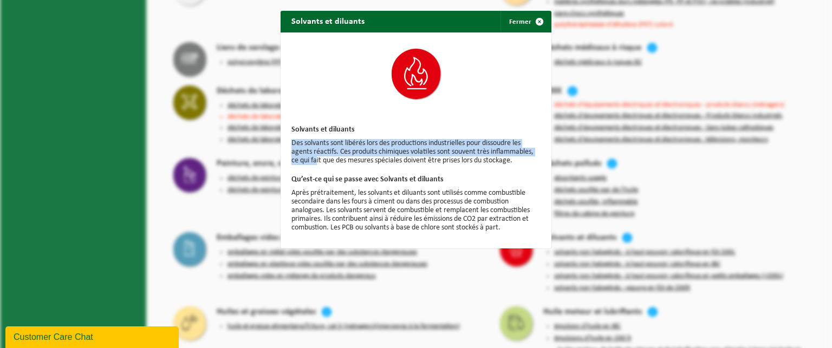
click at [436, 171] on div "Solvants et diluants Des solvants sont libérés lors des productions industriell…" at bounding box center [416, 141] width 271 height 216
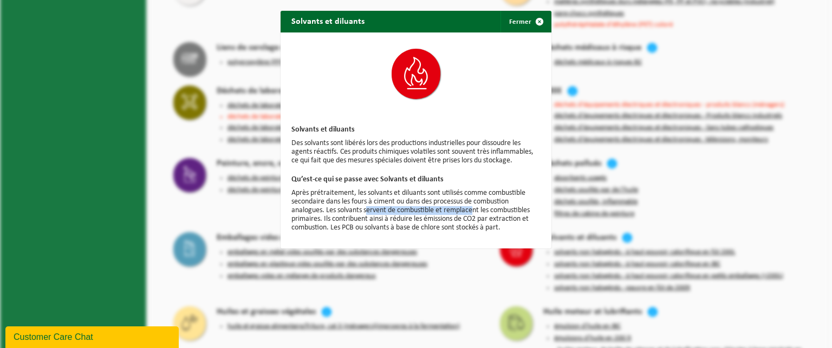
drag, startPoint x: 365, startPoint y: 212, endPoint x: 470, endPoint y: 211, distance: 105.1
click at [470, 211] on p "Après prétraitement, les solvants et diluants sont utilisés comme combustible s…" at bounding box center [415, 210] width 249 height 43
drag, startPoint x: 318, startPoint y: 222, endPoint x: 354, endPoint y: 221, distance: 35.8
click at [354, 221] on p "Après prétraitement, les solvants et diluants sont utilisés comme combustible s…" at bounding box center [415, 210] width 249 height 43
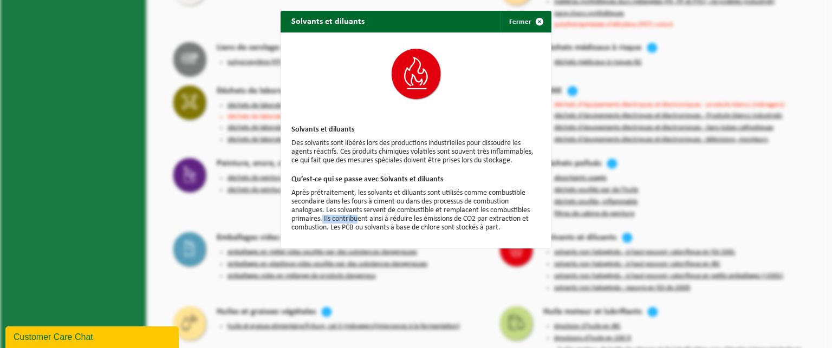
click at [354, 221] on p "Après prétraitement, les solvants et diluants sont utilisés comme combustible s…" at bounding box center [415, 210] width 249 height 43
drag, startPoint x: 396, startPoint y: 232, endPoint x: 458, endPoint y: 229, distance: 62.9
click at [458, 229] on p "Après prétraitement, les solvants et diluants sont utilisés comme combustible s…" at bounding box center [415, 210] width 249 height 43
click at [535, 18] on span "button" at bounding box center [540, 22] width 22 height 22
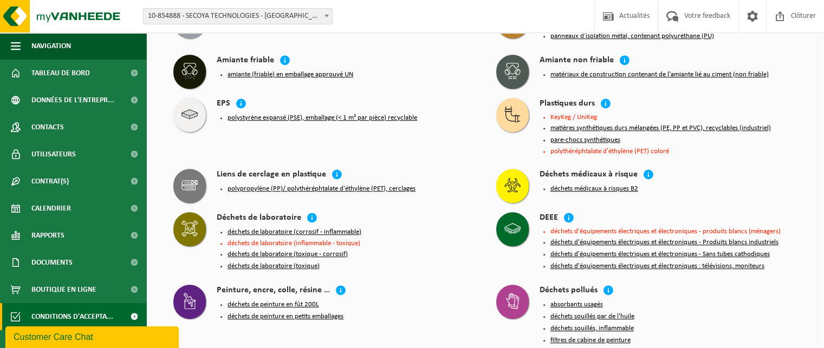
scroll to position [713, 0]
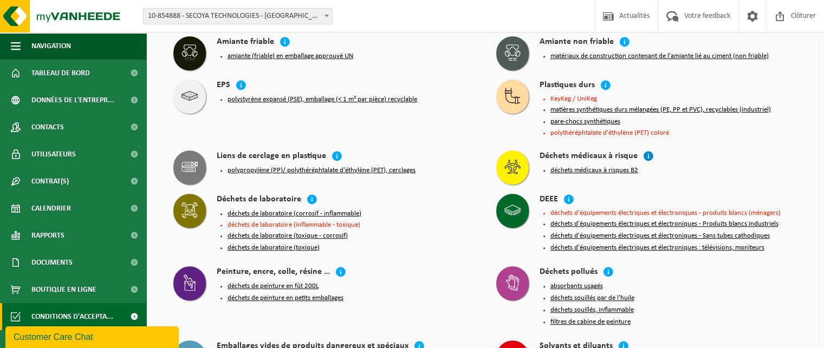
click at [644, 151] on icon at bounding box center [648, 156] width 11 height 11
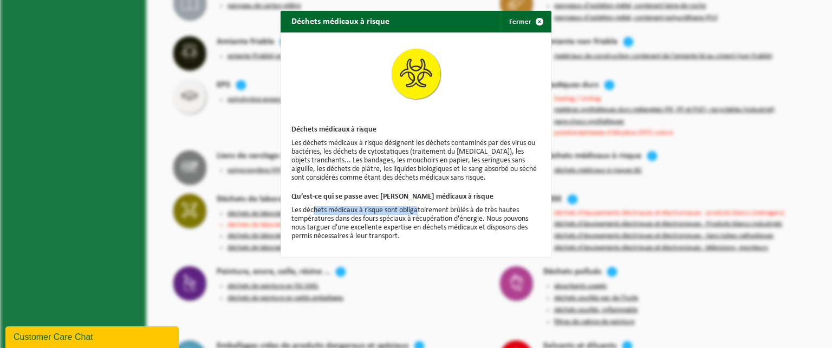
drag, startPoint x: 338, startPoint y: 209, endPoint x: 415, endPoint y: 213, distance: 77.0
click at [415, 213] on p "Les déchets médicaux à risque sont obligatoirement brûlés à de très hautes temp…" at bounding box center [415, 223] width 249 height 35
click at [415, 212] on p "Les déchets médicaux à risque sont obligatoirement brûlés à de très hautes temp…" at bounding box center [415, 223] width 249 height 35
click at [532, 19] on span "button" at bounding box center [540, 22] width 22 height 22
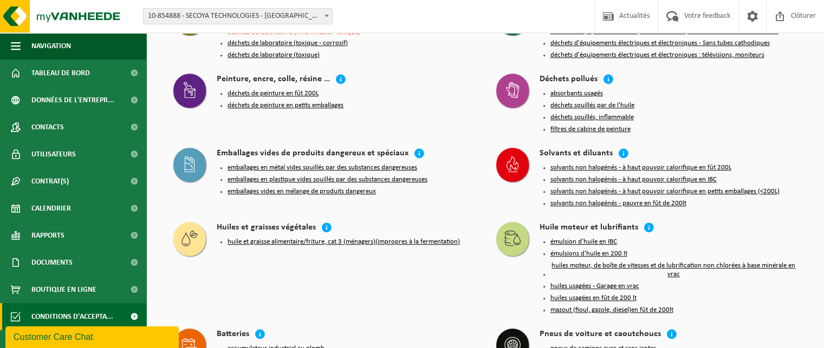
scroll to position [930, 0]
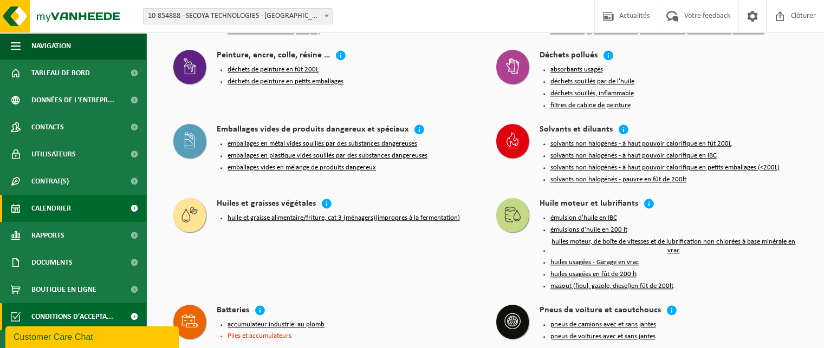
click at [67, 204] on span "Calendrier" at bounding box center [51, 208] width 40 height 27
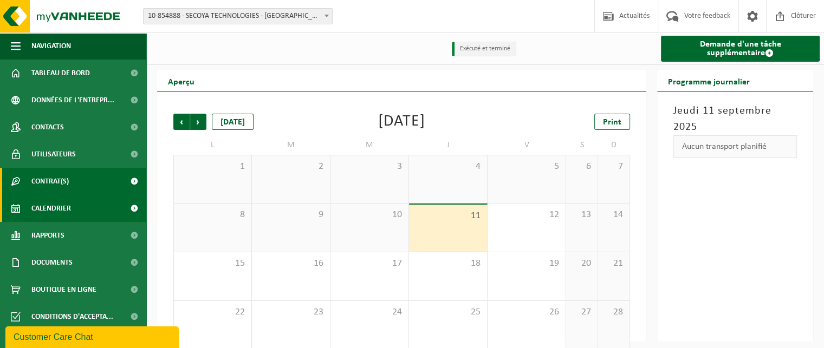
click at [73, 179] on link "Contrat(s)" at bounding box center [73, 181] width 146 height 27
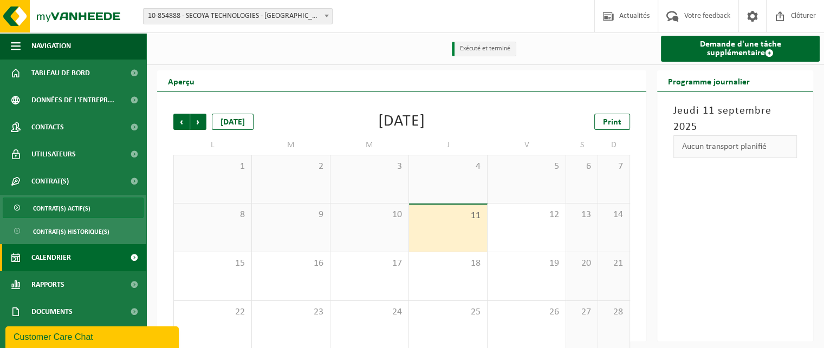
click at [111, 210] on link "Contrat(s) actif(s)" at bounding box center [73, 208] width 141 height 21
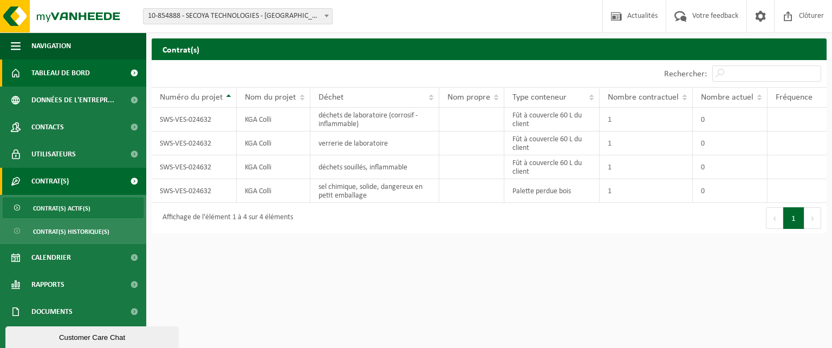
click at [87, 79] on span "Tableau de bord" at bounding box center [60, 73] width 59 height 27
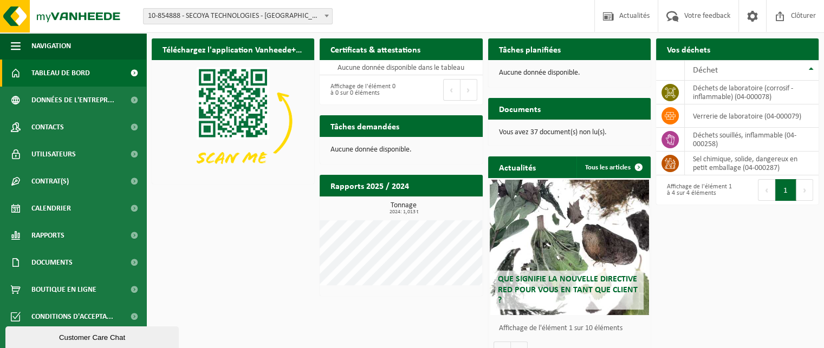
click at [730, 238] on div "Téléchargez l'application Vanheede+ maintenant! Cachez Certificats & attestatio…" at bounding box center [485, 201] width 672 height 336
click at [254, 216] on div "Téléchargez l'application Vanheede+ maintenant! Cachez Certificats & attestatio…" at bounding box center [485, 201] width 672 height 336
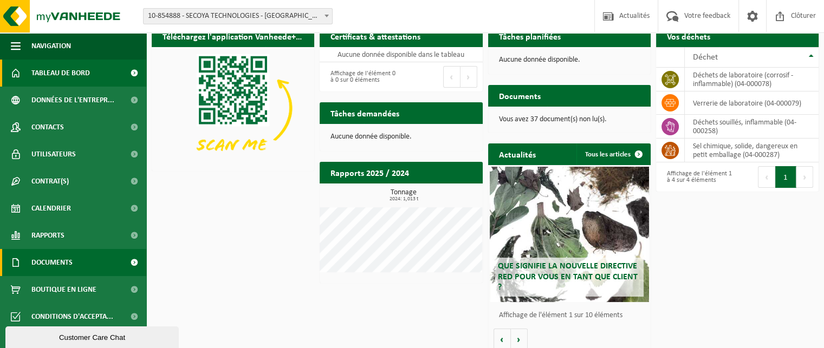
scroll to position [20, 0]
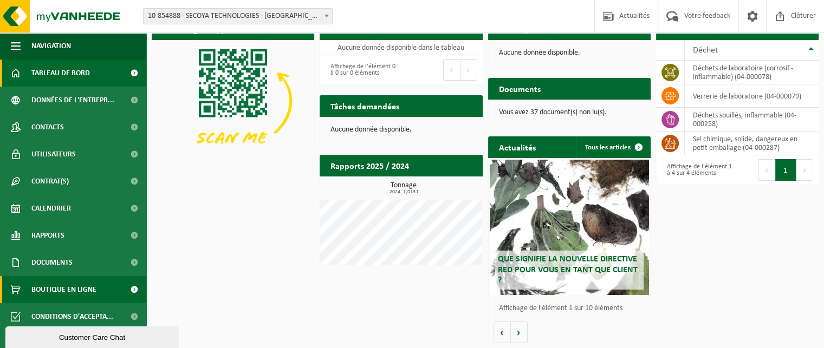
click at [89, 287] on span "Boutique en ligne" at bounding box center [63, 289] width 65 height 27
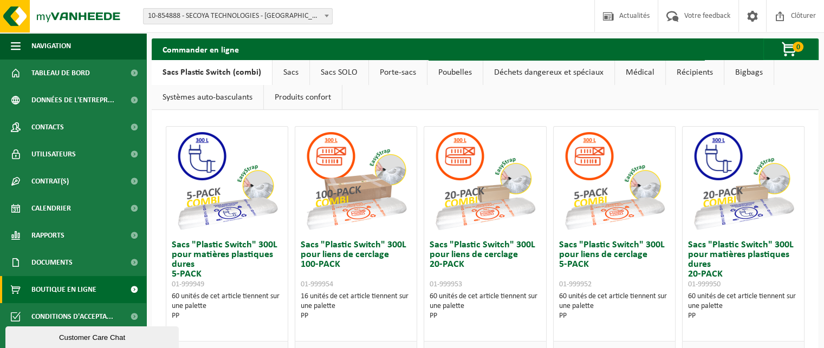
click at [522, 77] on link "Déchets dangereux et spéciaux" at bounding box center [548, 72] width 131 height 25
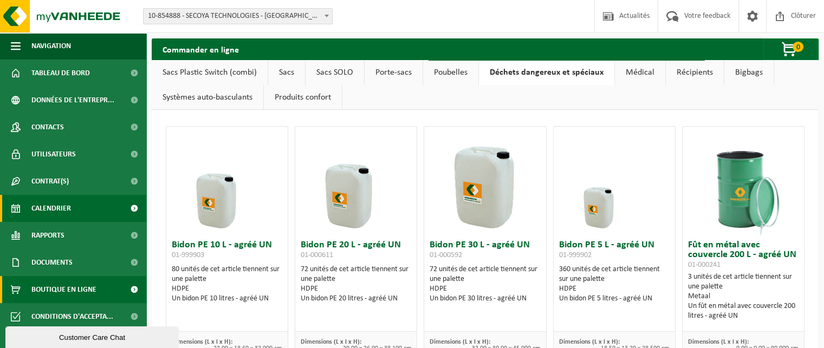
click at [92, 208] on link "Calendrier" at bounding box center [73, 208] width 146 height 27
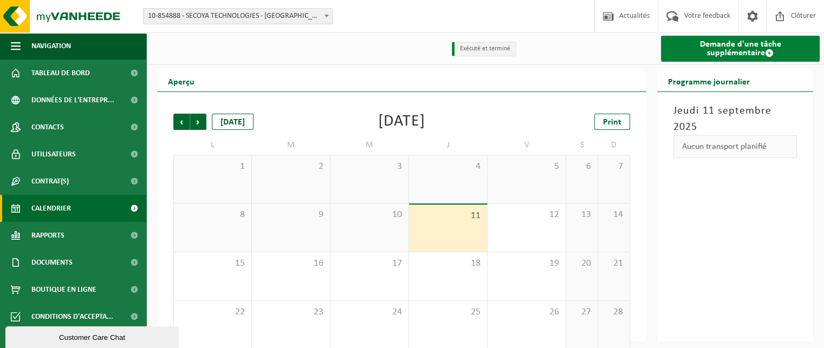
click at [732, 50] on link "Demande d'une tâche supplémentaire" at bounding box center [740, 49] width 159 height 26
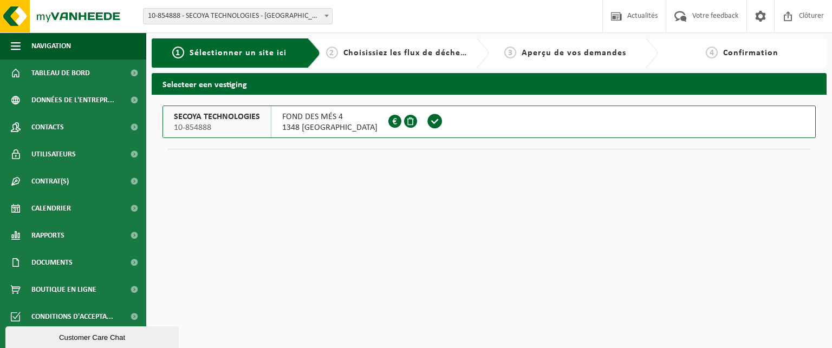
click at [307, 123] on span "1348 [GEOGRAPHIC_DATA]" at bounding box center [329, 127] width 95 height 11
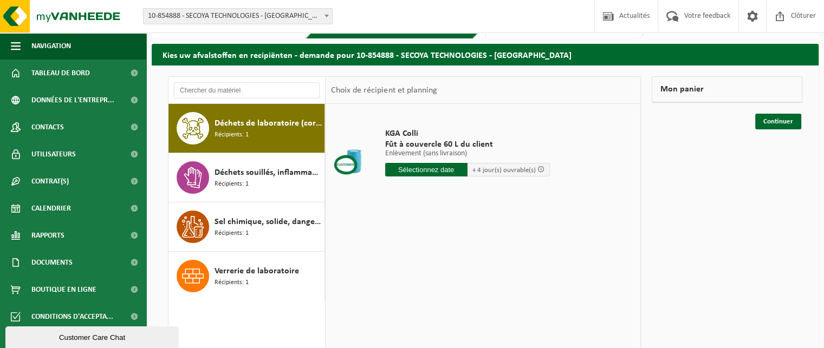
scroll to position [54, 0]
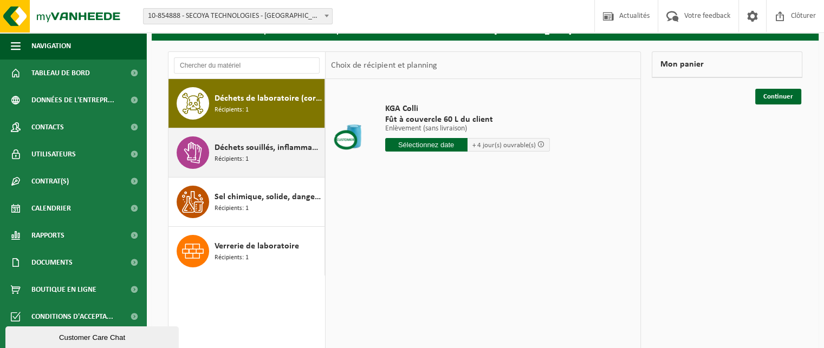
click at [284, 158] on div "Déchets souillés, inflammable Récipients: 1" at bounding box center [268, 153] width 107 height 33
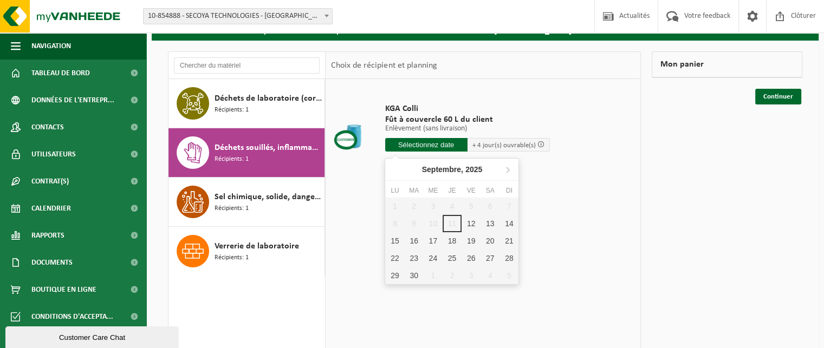
click at [435, 148] on input "text" at bounding box center [426, 145] width 82 height 14
click at [469, 224] on div "12" at bounding box center [471, 223] width 19 height 17
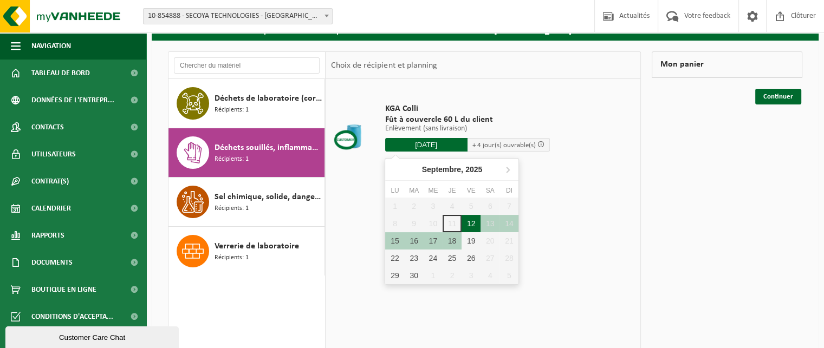
type input "à partir de [DATE]"
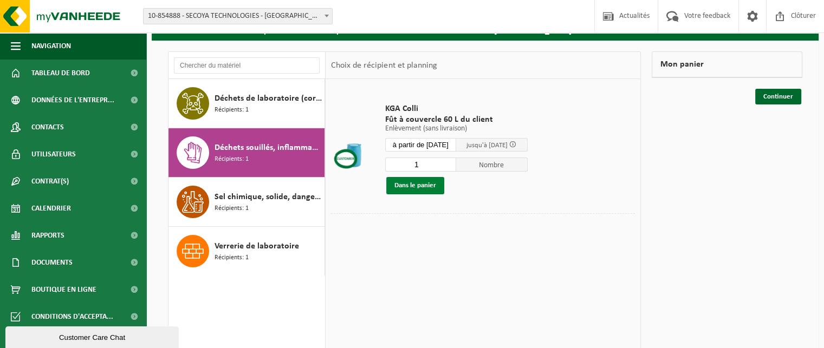
click at [426, 187] on button "Dans le panier" at bounding box center [415, 185] width 58 height 17
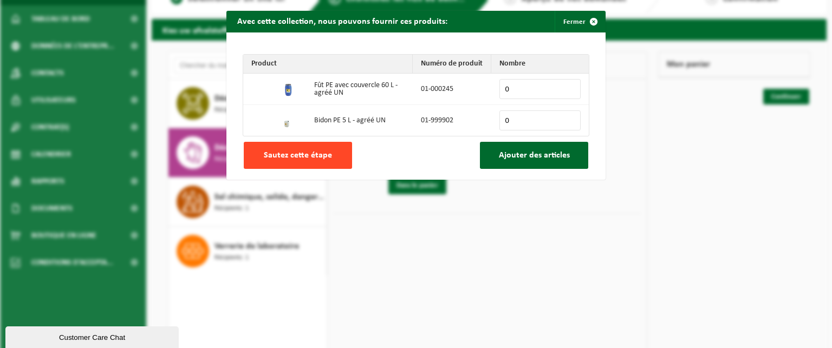
click at [308, 163] on button "Sautez cette étape" at bounding box center [298, 155] width 108 height 27
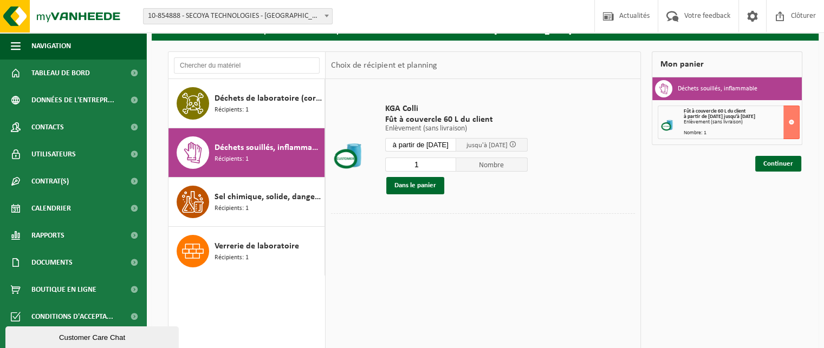
click at [277, 160] on div "Déchets souillés, inflammable Récipients: 1" at bounding box center [268, 153] width 107 height 33
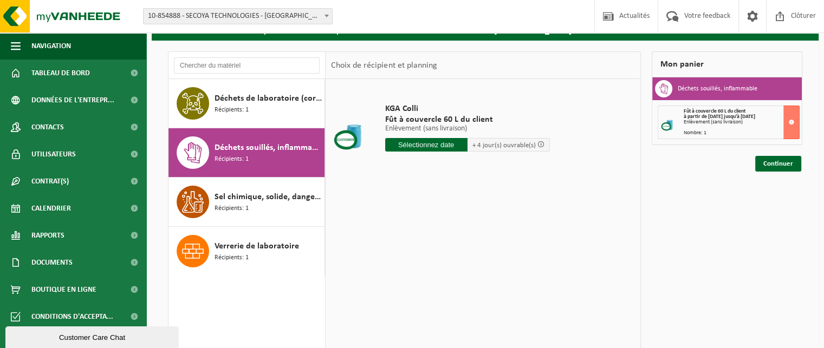
click at [417, 140] on input "text" at bounding box center [426, 145] width 82 height 14
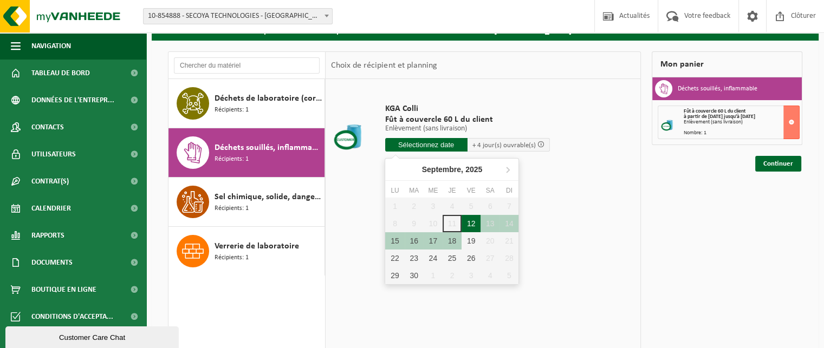
click at [471, 223] on div "12" at bounding box center [471, 223] width 19 height 17
type input "à partir de 2025-09-12"
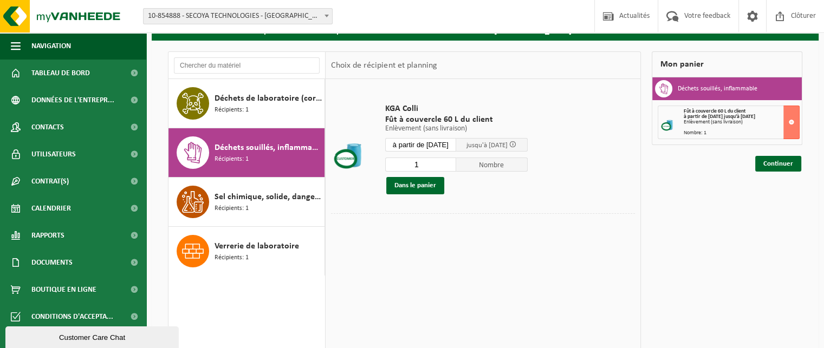
click at [428, 164] on input "1" at bounding box center [421, 165] width 72 height 14
click at [452, 163] on input "2" at bounding box center [421, 165] width 72 height 14
click at [452, 163] on input "3" at bounding box center [421, 165] width 72 height 14
click at [452, 163] on input "4" at bounding box center [421, 165] width 72 height 14
click at [452, 163] on input "5" at bounding box center [421, 165] width 72 height 14
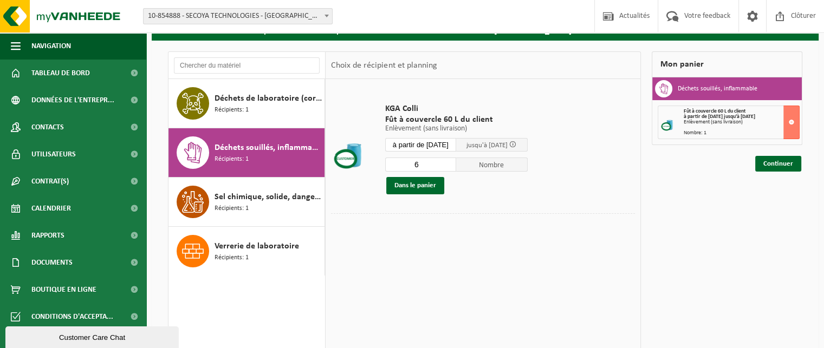
click at [452, 163] on input "6" at bounding box center [421, 165] width 72 height 14
click at [453, 166] on input "5" at bounding box center [421, 165] width 72 height 14
click at [453, 166] on input "4" at bounding box center [421, 165] width 72 height 14
click at [453, 166] on input "3" at bounding box center [421, 165] width 72 height 14
click at [453, 166] on input "2" at bounding box center [421, 165] width 72 height 14
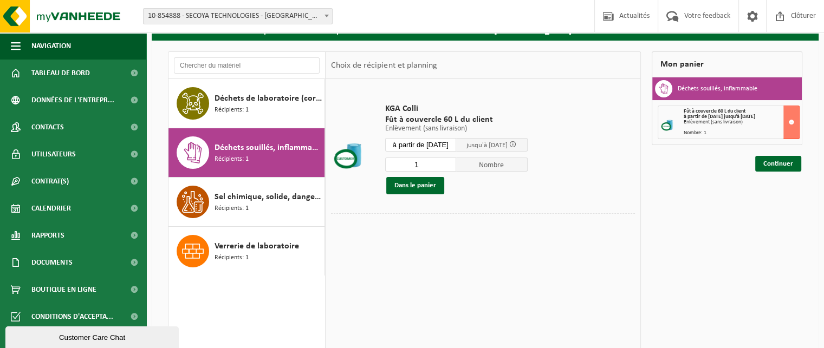
type input "1"
click at [453, 166] on input "1" at bounding box center [421, 165] width 72 height 14
click at [790, 127] on button at bounding box center [791, 123] width 16 height 34
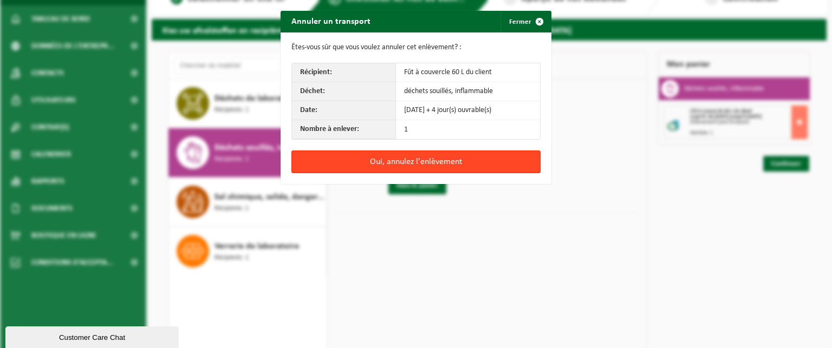
click at [453, 162] on button "Oui, annulez l'enlèvement" at bounding box center [415, 162] width 249 height 23
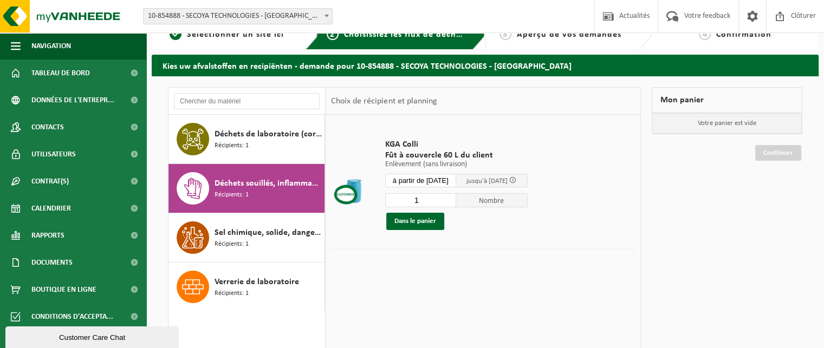
scroll to position [0, 0]
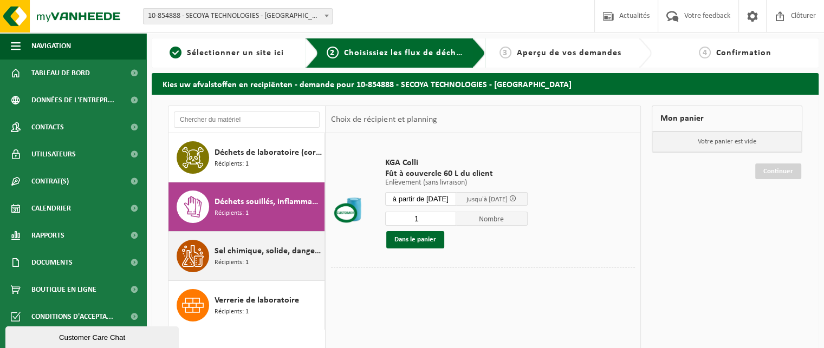
click at [233, 256] on span "Sel chimique, solide, dangereux en petit emballage" at bounding box center [268, 251] width 107 height 13
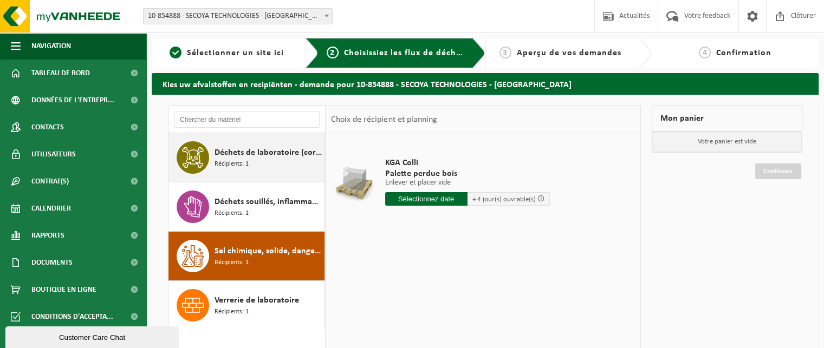
click at [275, 163] on div "Déchets de laboratoire (corrosif - inflammable) Récipients: 1" at bounding box center [268, 157] width 107 height 33
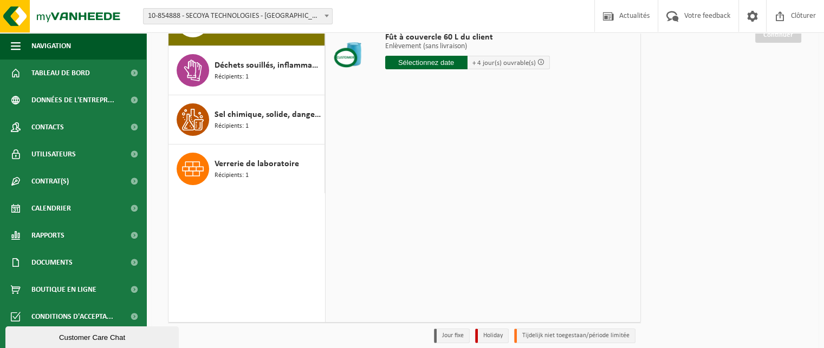
scroll to position [163, 0]
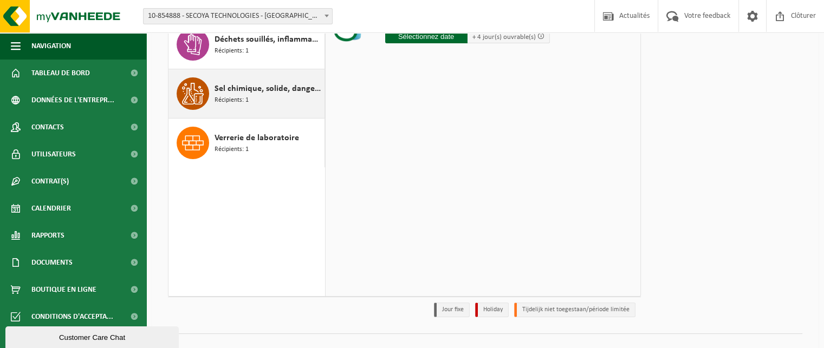
click at [251, 101] on div "Sel chimique, solide, dangereux en petit emballage Récipients: 1" at bounding box center [268, 93] width 107 height 33
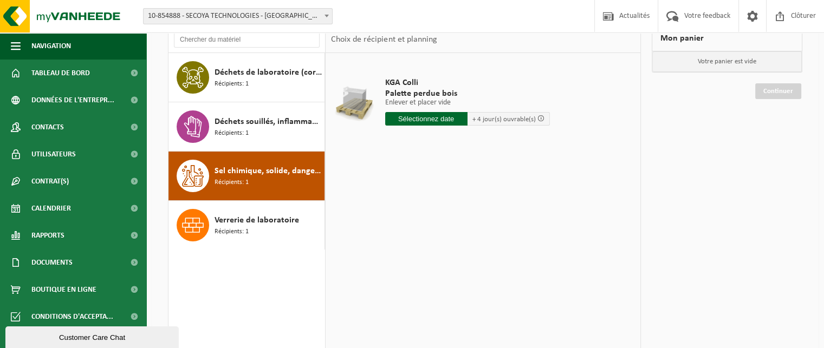
scroll to position [0, 0]
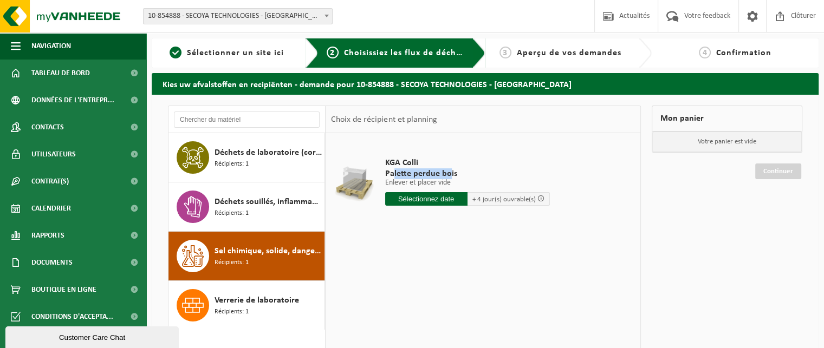
drag, startPoint x: 392, startPoint y: 174, endPoint x: 449, endPoint y: 177, distance: 57.0
click at [449, 177] on span "Palette perdue bois" at bounding box center [467, 173] width 165 height 11
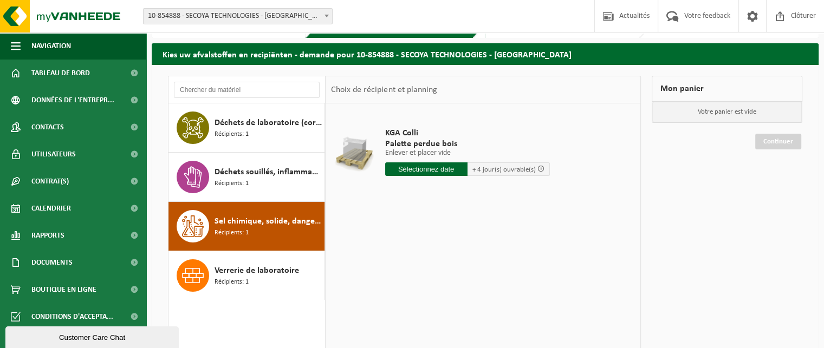
scroll to position [54, 0]
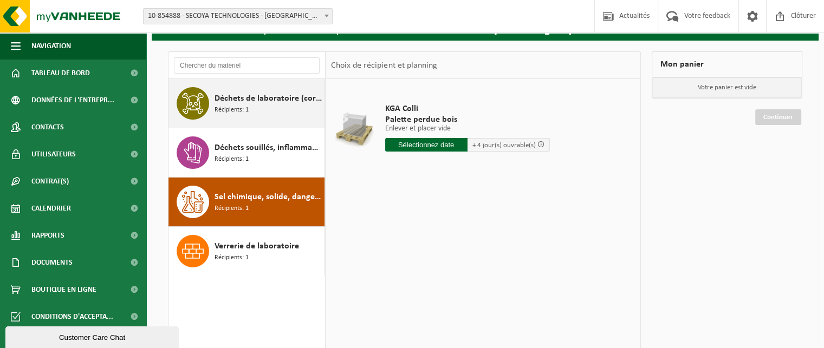
click at [260, 119] on div "Déchets de laboratoire (corrosif - inflammable) Récipients: 1" at bounding box center [268, 103] width 107 height 33
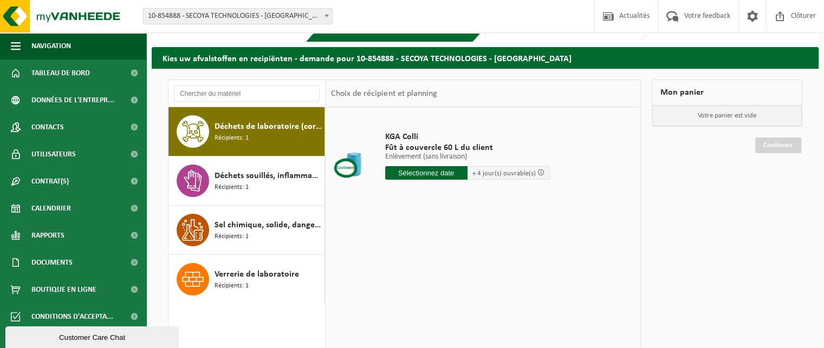
scroll to position [0, 0]
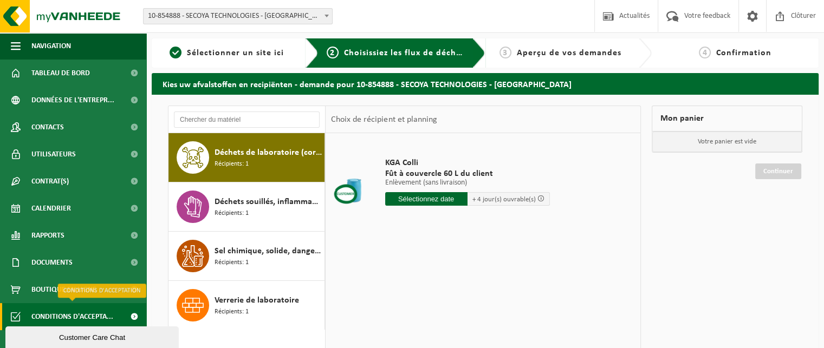
click at [87, 310] on span "Conditions d'accepta..." at bounding box center [72, 316] width 82 height 27
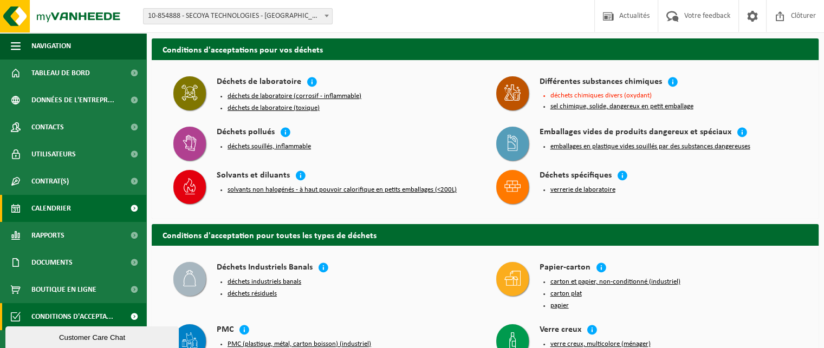
click at [43, 205] on span "Calendrier" at bounding box center [51, 208] width 40 height 27
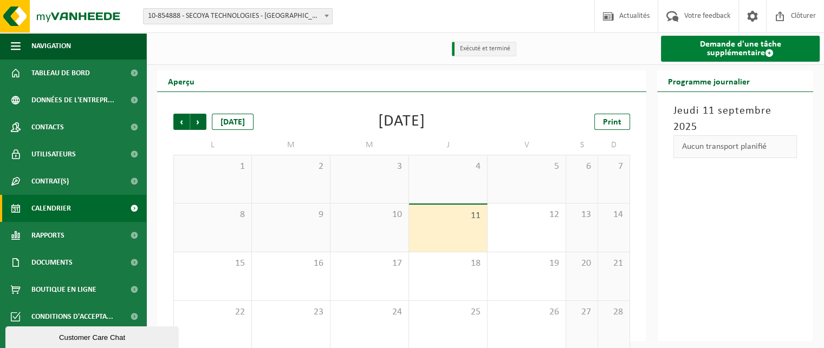
click at [730, 41] on link "Demande d'une tâche supplémentaire" at bounding box center [740, 49] width 159 height 26
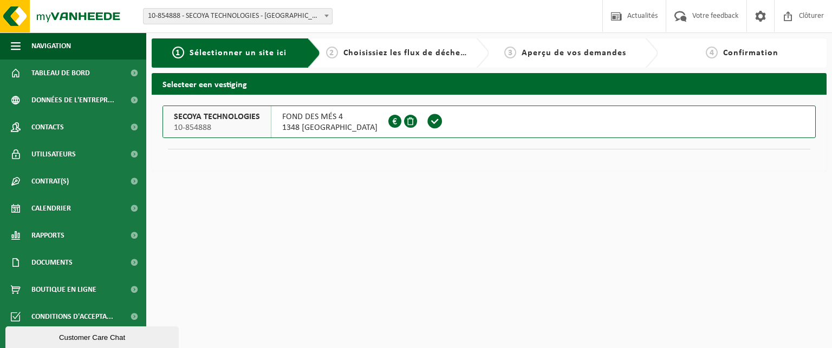
click at [211, 122] on span "10-854888" at bounding box center [217, 127] width 86 height 11
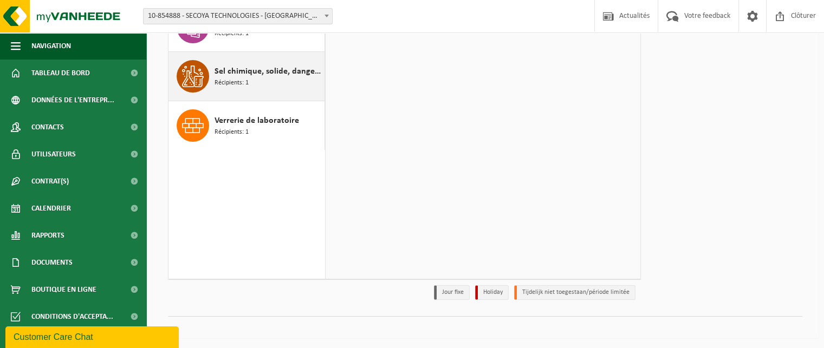
scroll to position [72, 0]
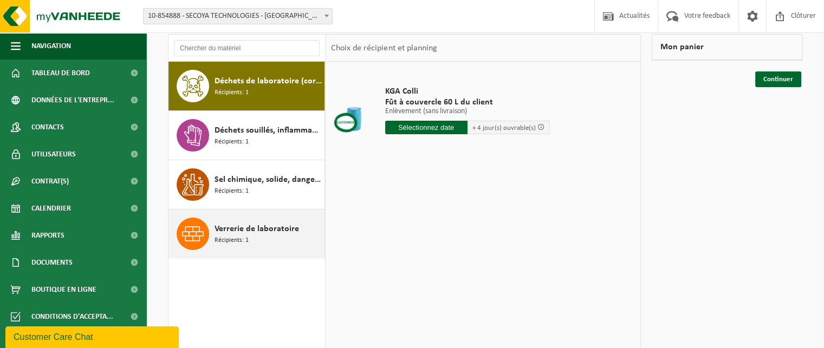
click at [280, 241] on div "Verrerie de laboratoire Récipients: 1" at bounding box center [268, 234] width 107 height 33
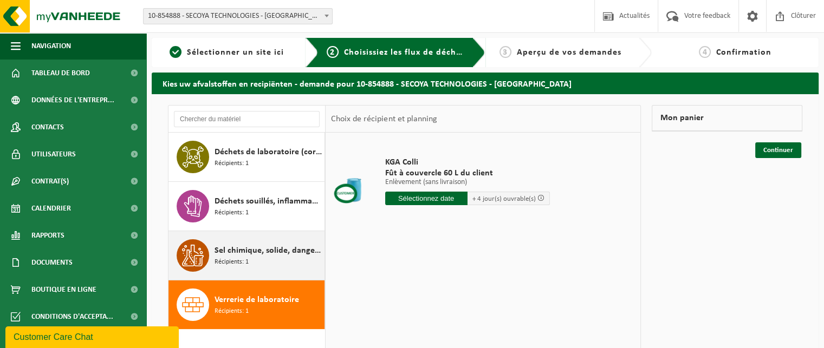
scroll to position [0, 0]
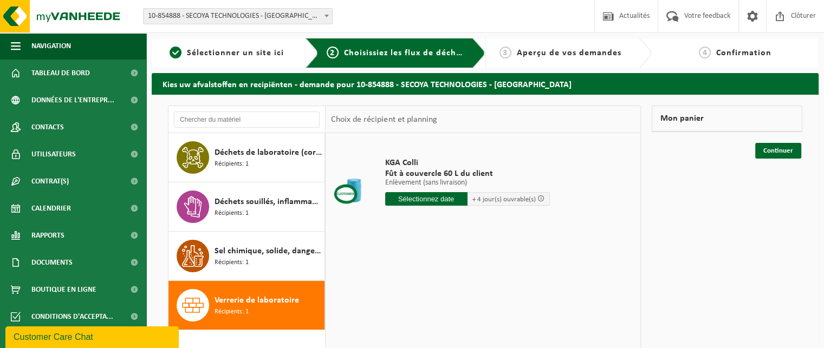
click at [511, 294] on div "KGA Colli Fût à couvercle 60 L du client Enlèvement (sans livraison) Enlèvement…" at bounding box center [483, 295] width 315 height 325
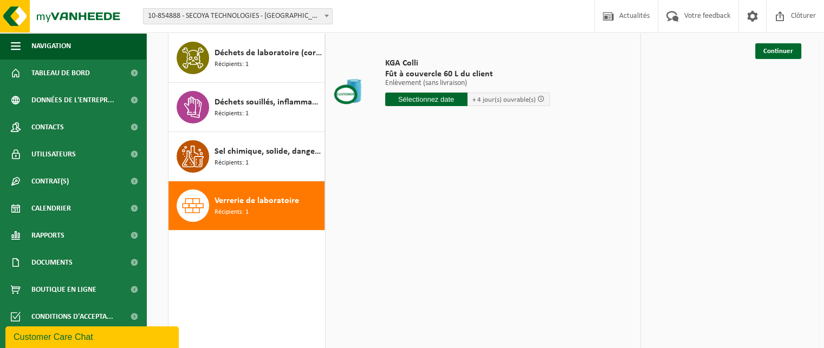
scroll to position [108, 0]
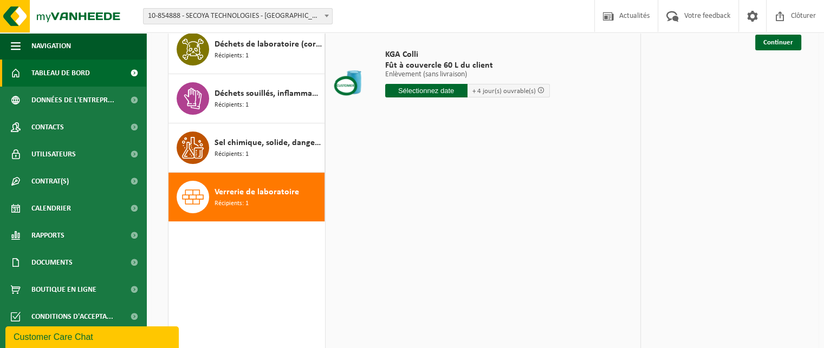
click at [104, 71] on link "Tableau de bord" at bounding box center [73, 73] width 146 height 27
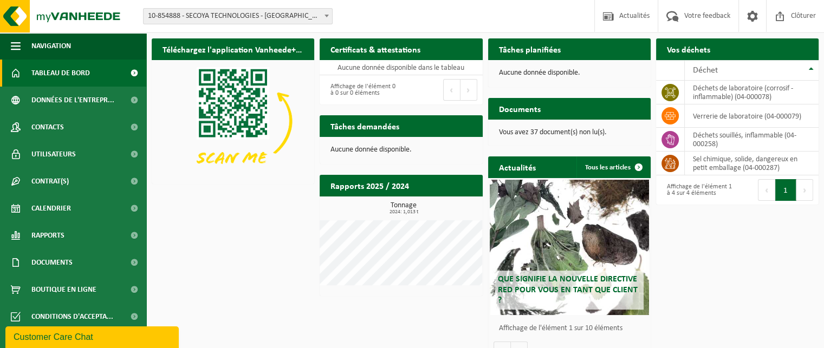
click at [561, 129] on p "Vous avez 37 document(s) non lu(s)." at bounding box center [569, 133] width 141 height 8
click at [541, 133] on p "Vous avez 37 document(s) non lu(s)." at bounding box center [569, 133] width 141 height 8
click at [521, 105] on h2 "Documents" at bounding box center [519, 108] width 63 height 21
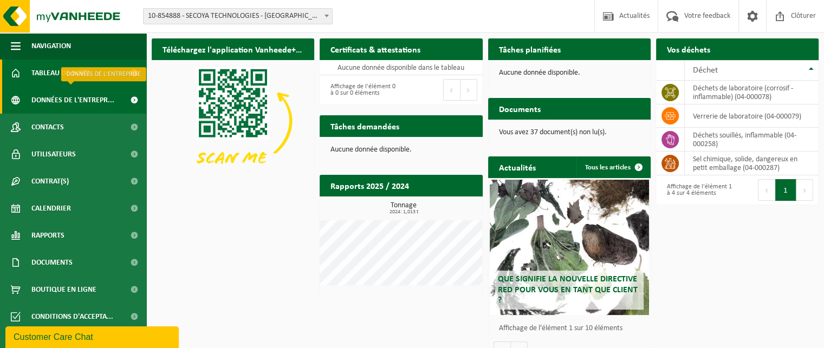
click at [76, 97] on span "Données de l'entrepr..." at bounding box center [72, 100] width 83 height 27
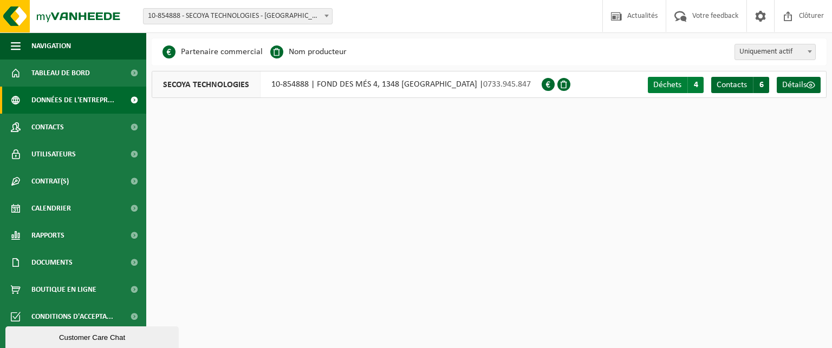
click at [697, 85] on span "4" at bounding box center [696, 85] width 16 height 16
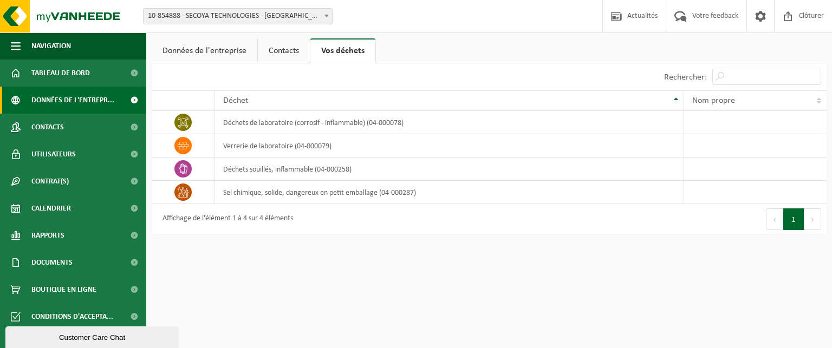
click at [102, 96] on span "Données de l'entrepr..." at bounding box center [72, 100] width 83 height 27
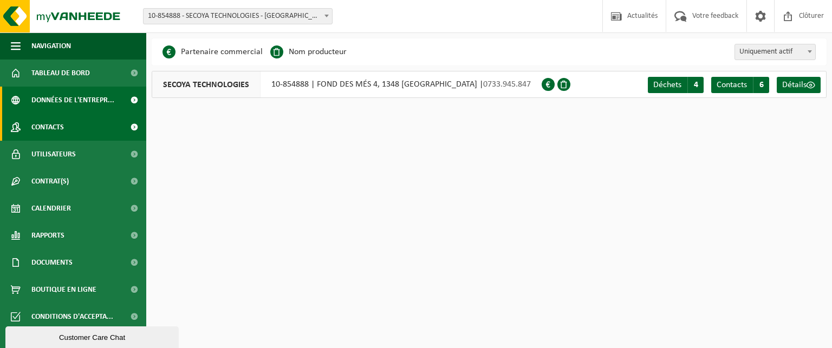
click at [103, 132] on link "Contacts" at bounding box center [73, 127] width 146 height 27
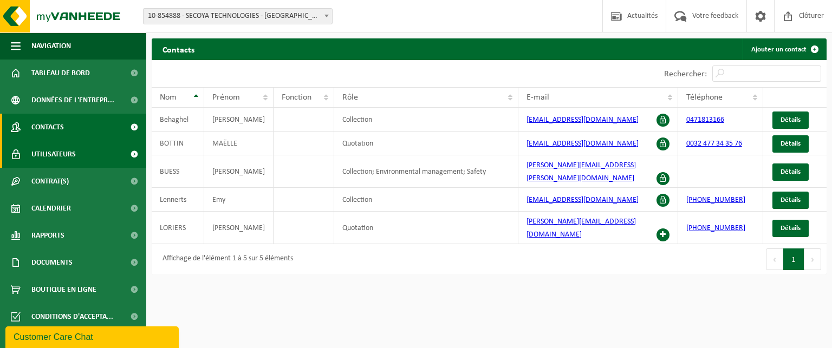
click at [89, 159] on link "Utilisateurs" at bounding box center [73, 154] width 146 height 27
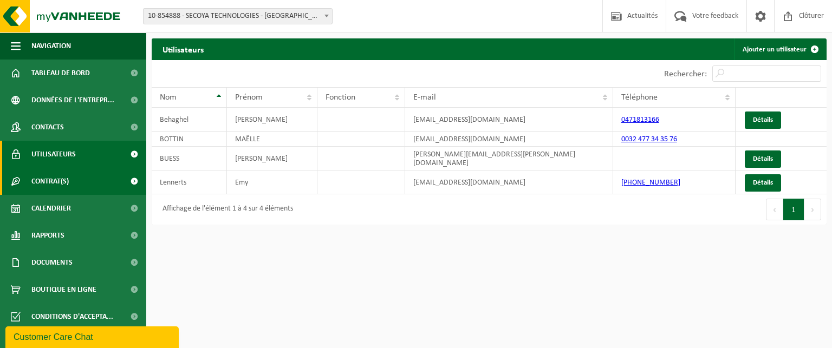
click at [83, 183] on link "Contrat(s)" at bounding box center [73, 181] width 146 height 27
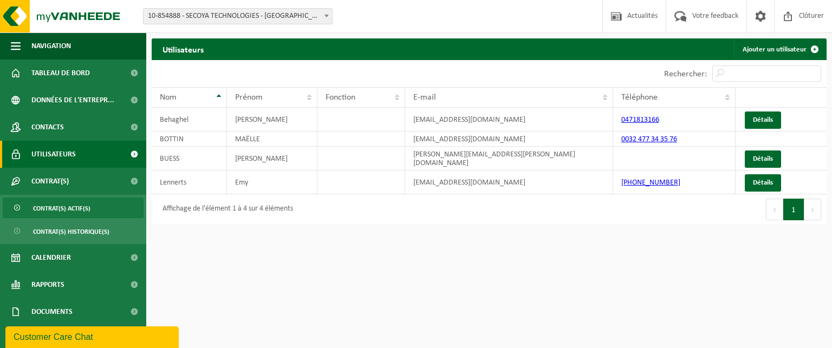
click at [77, 208] on span "Contrat(s) actif(s)" at bounding box center [61, 208] width 57 height 21
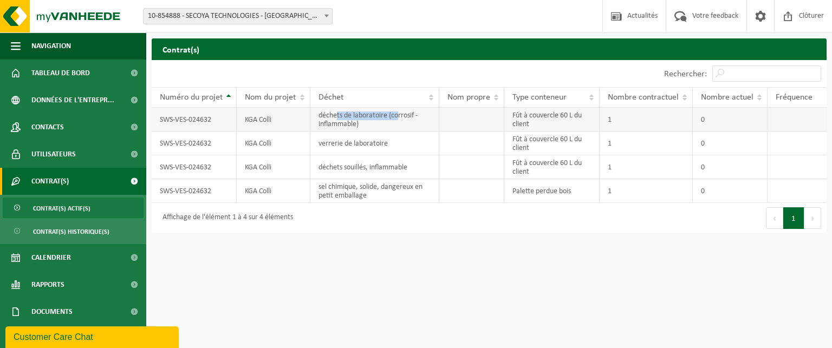
drag, startPoint x: 336, startPoint y: 117, endPoint x: 398, endPoint y: 119, distance: 62.3
click at [398, 119] on td "déchets de laboratoire (corrosif - inflammable)" at bounding box center [374, 120] width 129 height 24
drag, startPoint x: 322, startPoint y: 145, endPoint x: 375, endPoint y: 146, distance: 53.1
click at [375, 146] on td "verrerie de laboratoire" at bounding box center [374, 144] width 129 height 24
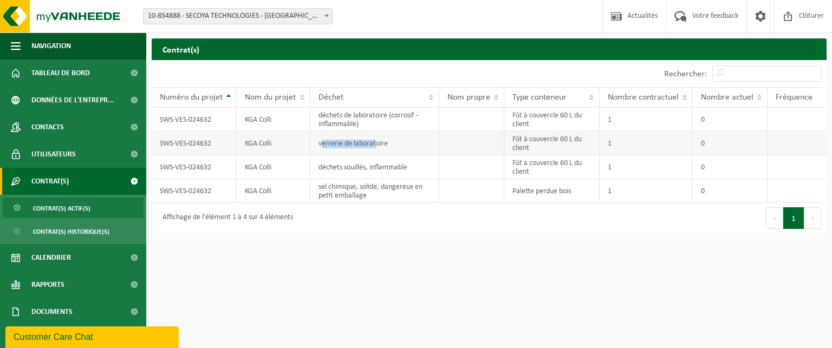
click at [375, 146] on td "verrerie de laboratoire" at bounding box center [374, 144] width 129 height 24
drag, startPoint x: 340, startPoint y: 167, endPoint x: 399, endPoint y: 166, distance: 59.1
click at [399, 166] on td "déchets souillés, inflammable" at bounding box center [374, 167] width 129 height 24
drag, startPoint x: 347, startPoint y: 190, endPoint x: 405, endPoint y: 190, distance: 58.0
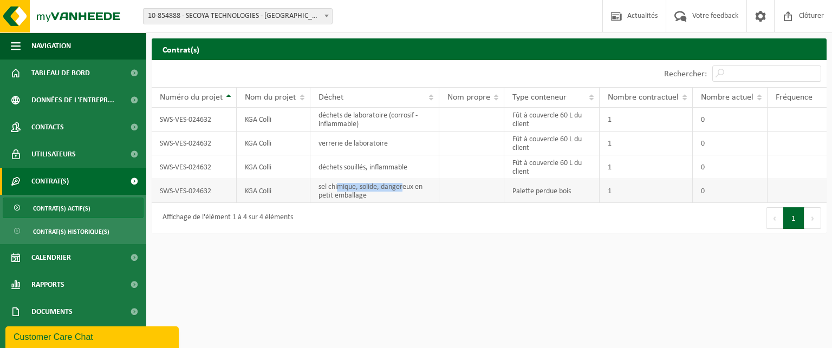
click at [405, 190] on td "sel chimique, solide, dangereux en petit emballage" at bounding box center [374, 191] width 129 height 24
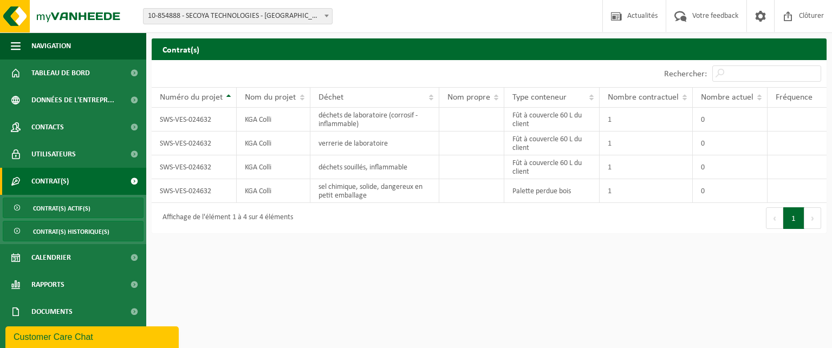
click at [76, 232] on span "Contrat(s) historique(s)" at bounding box center [71, 232] width 76 height 21
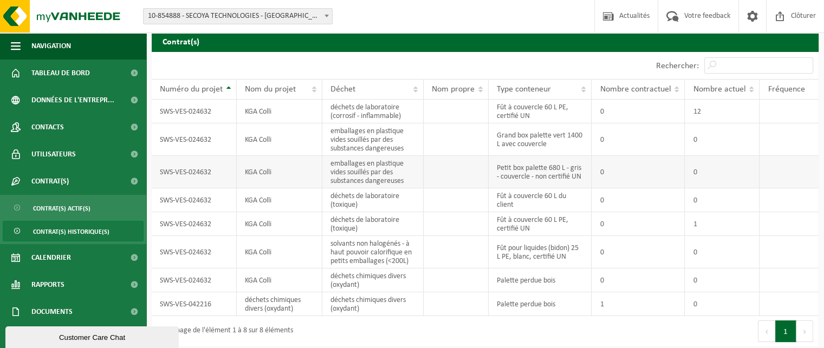
scroll to position [11, 0]
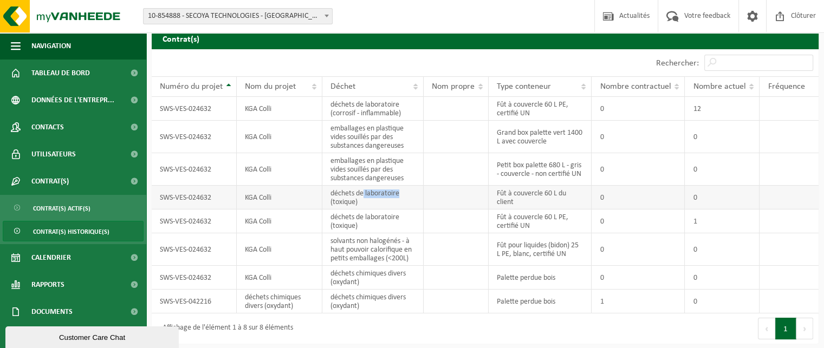
drag, startPoint x: 364, startPoint y: 192, endPoint x: 399, endPoint y: 192, distance: 34.7
click at [399, 192] on td "déchets de laboratoire (toxique)" at bounding box center [372, 198] width 101 height 24
drag, startPoint x: 338, startPoint y: 219, endPoint x: 371, endPoint y: 218, distance: 33.1
click at [371, 218] on td "déchets de laboratoire (toxique)" at bounding box center [372, 222] width 101 height 24
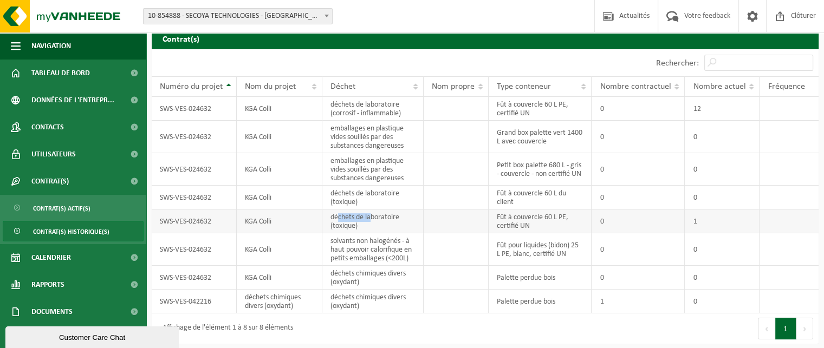
click at [371, 218] on td "déchets de laboratoire (toxique)" at bounding box center [372, 222] width 101 height 24
drag, startPoint x: 350, startPoint y: 243, endPoint x: 401, endPoint y: 242, distance: 51.0
click at [401, 242] on td "solvants non halogénés - à haut pouvoir calorifique en petits emballages (<200L)" at bounding box center [372, 250] width 101 height 33
click at [400, 242] on td "solvants non halogénés - à haut pouvoir calorifique en petits emballages (<200L)" at bounding box center [372, 250] width 101 height 33
drag, startPoint x: 354, startPoint y: 255, endPoint x: 380, endPoint y: 255, distance: 26.0
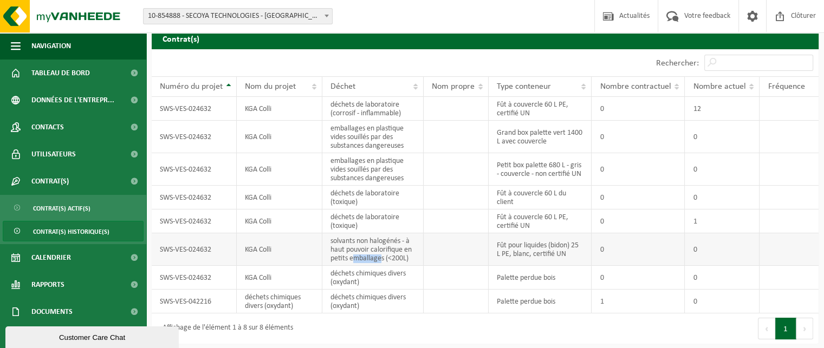
click at [380, 255] on td "solvants non halogénés - à haut pouvoir calorifique en petits emballages (<200L)" at bounding box center [372, 250] width 101 height 33
click at [379, 256] on td "solvants non halogénés - à haut pouvoir calorifique en petits emballages (<200L)" at bounding box center [372, 250] width 101 height 33
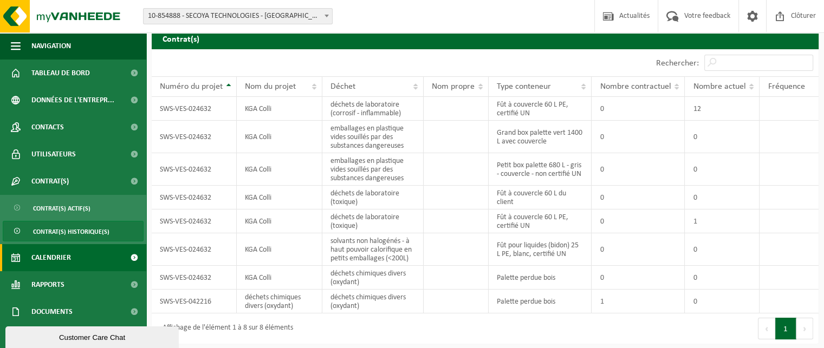
click at [62, 261] on span "Calendrier" at bounding box center [51, 257] width 40 height 27
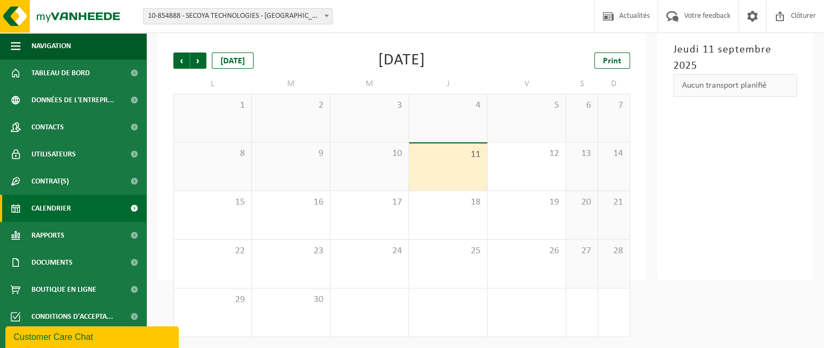
scroll to position [62, 0]
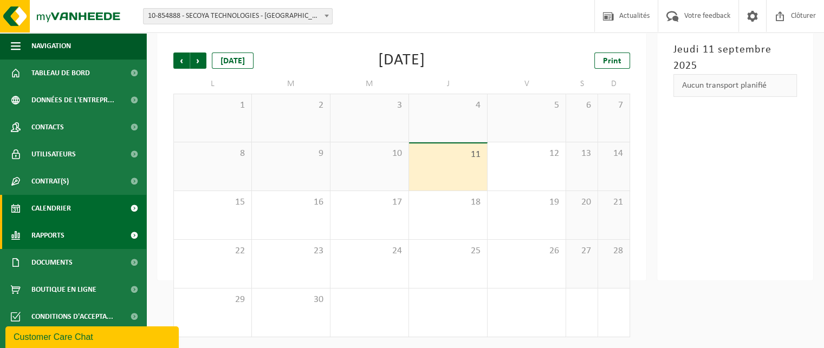
click at [106, 236] on link "Rapports" at bounding box center [73, 235] width 146 height 27
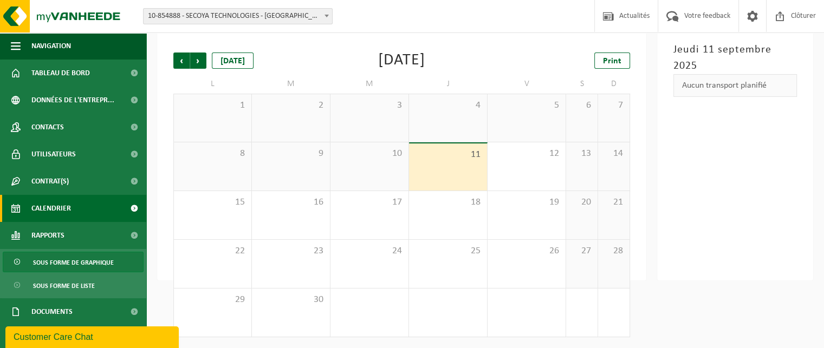
click at [89, 259] on span "Sous forme de graphique" at bounding box center [73, 262] width 81 height 21
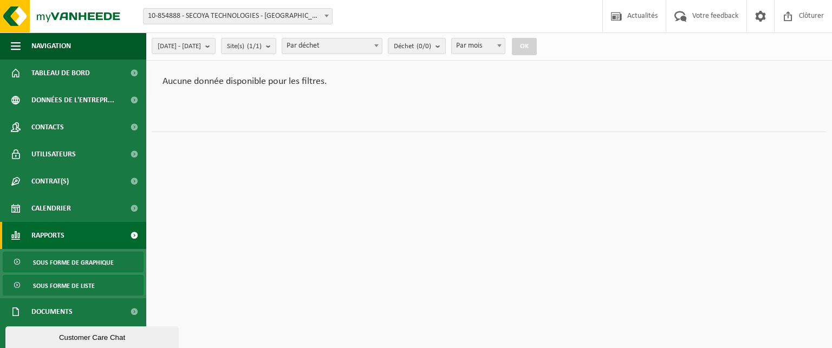
click at [86, 283] on span "Sous forme de liste" at bounding box center [64, 286] width 62 height 21
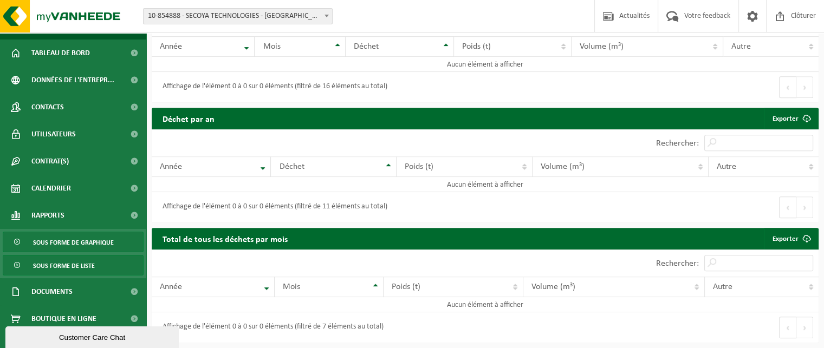
scroll to position [31, 0]
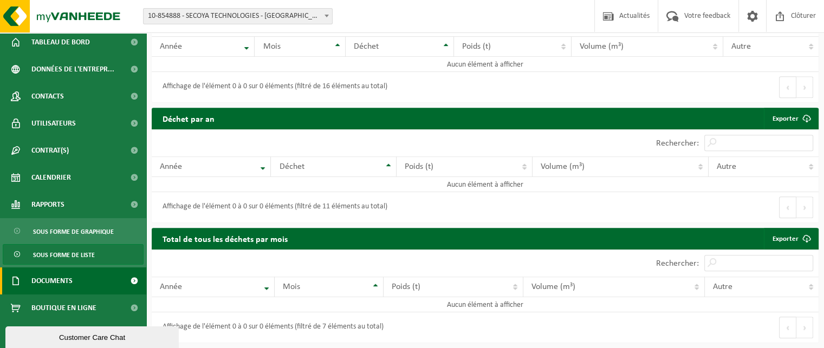
click at [79, 283] on link "Documents" at bounding box center [73, 281] width 146 height 27
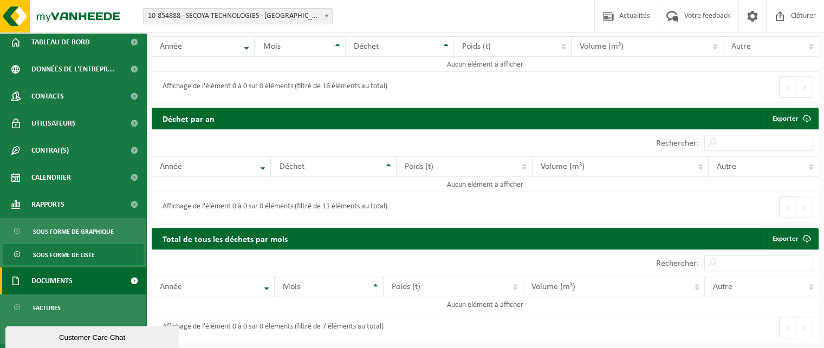
scroll to position [80, 0]
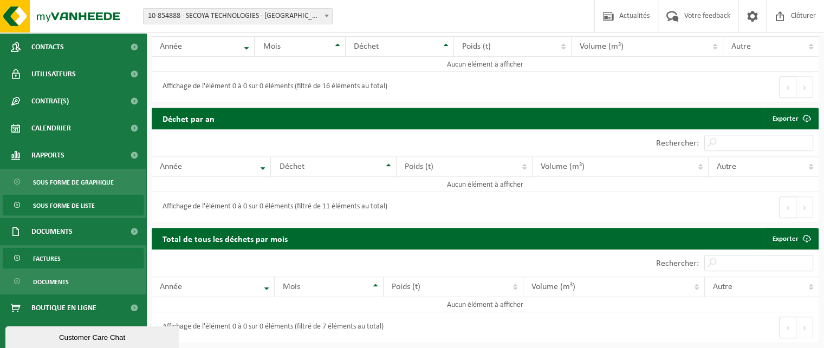
click at [62, 261] on link "Factures" at bounding box center [73, 258] width 141 height 21
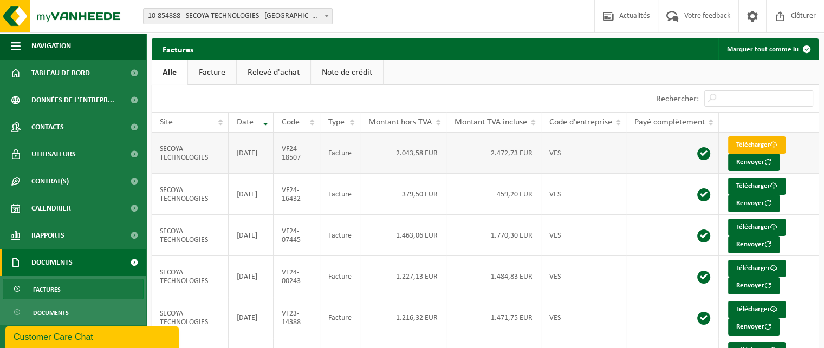
click at [745, 145] on link "Télécharger" at bounding box center [756, 145] width 57 height 17
click at [370, 188] on td "379,50 EUR" at bounding box center [403, 194] width 86 height 41
click at [308, 190] on td "VF24-16432" at bounding box center [297, 194] width 47 height 41
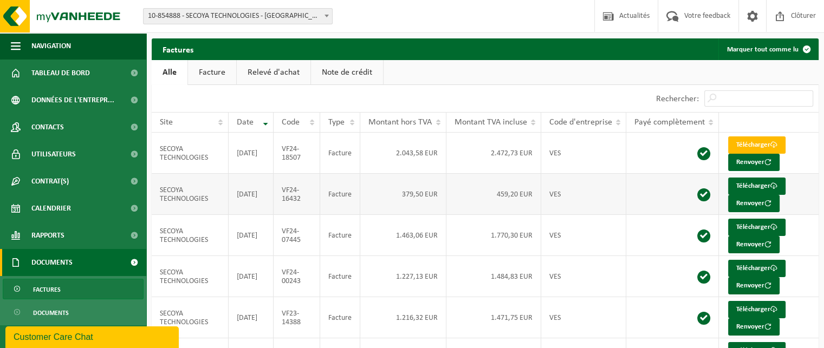
click at [248, 185] on td "[DATE]" at bounding box center [251, 194] width 45 height 41
